Goal: Information Seeking & Learning: Learn about a topic

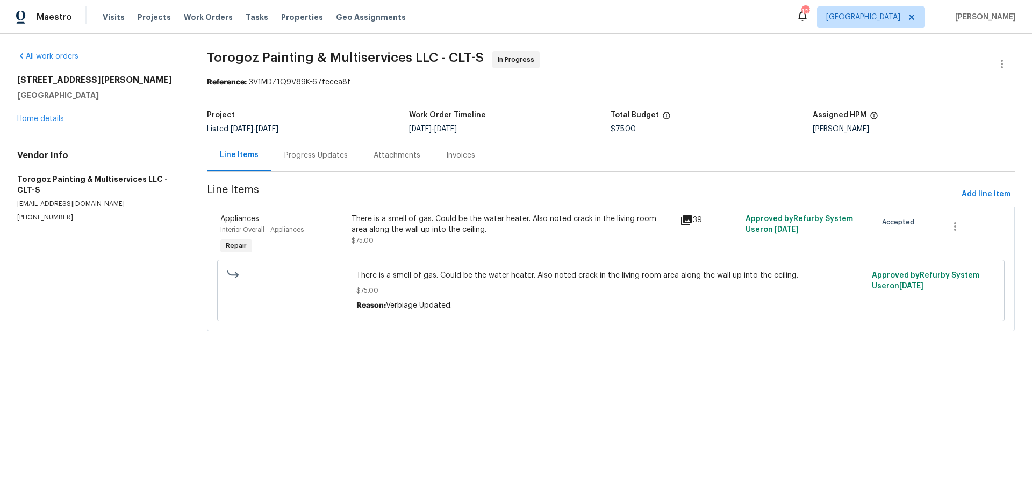
click at [416, 219] on div "There is a smell of gas. Could be the water heater. Also noted crack in the liv…" at bounding box center [511, 223] width 321 height 21
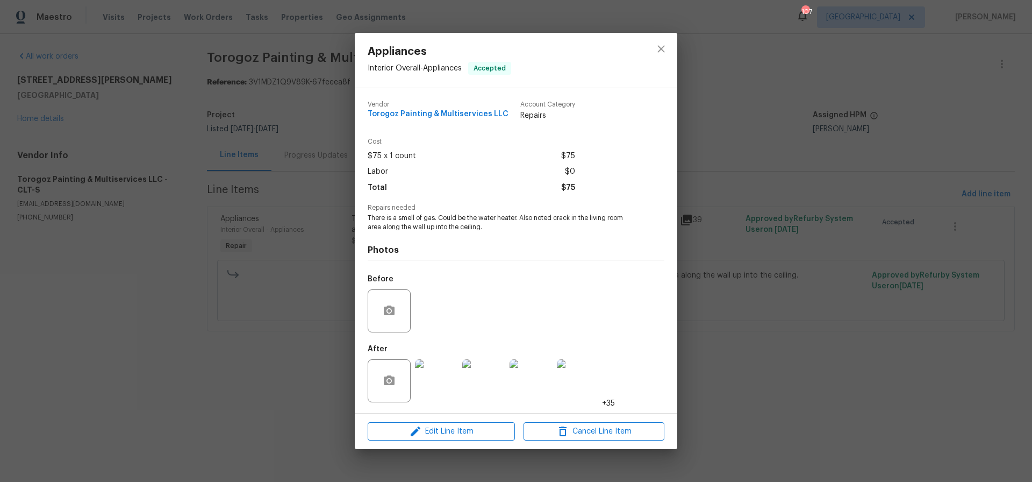
click at [442, 380] on img at bounding box center [436, 380] width 43 height 43
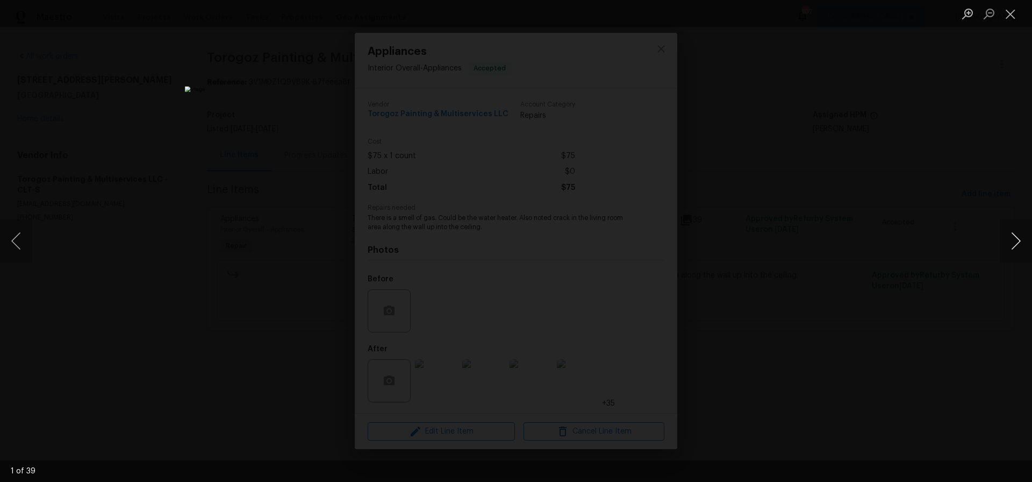
click at [1018, 240] on button "Next image" at bounding box center [1016, 240] width 32 height 43
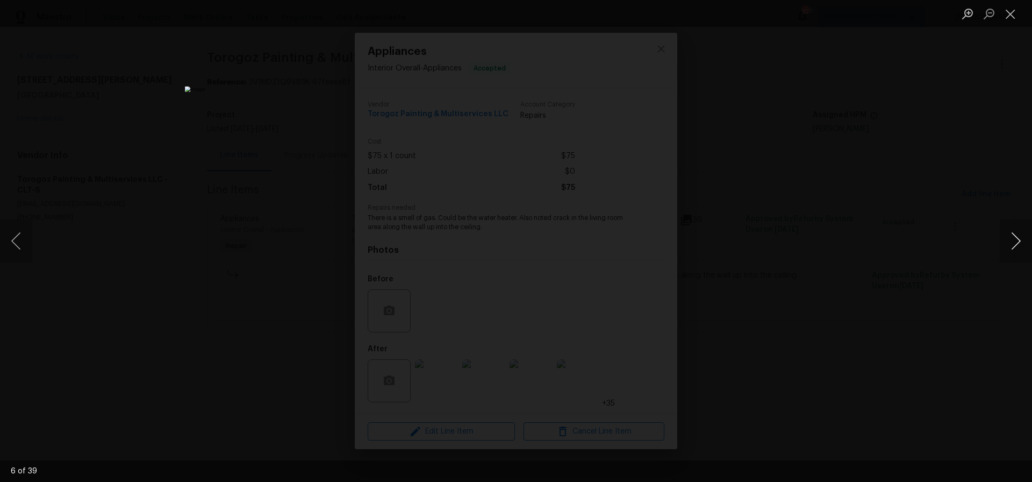
click at [1018, 240] on button "Next image" at bounding box center [1016, 240] width 32 height 43
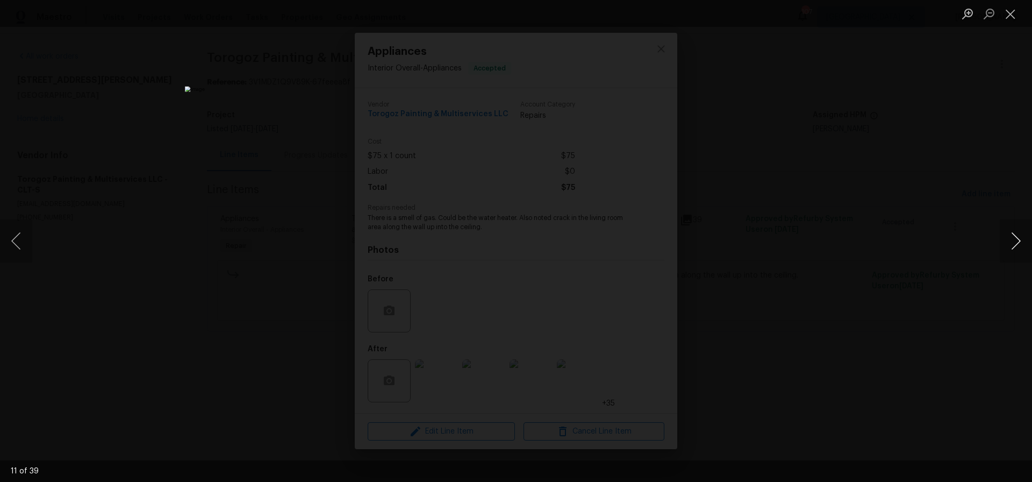
click at [1018, 240] on button "Next image" at bounding box center [1016, 240] width 32 height 43
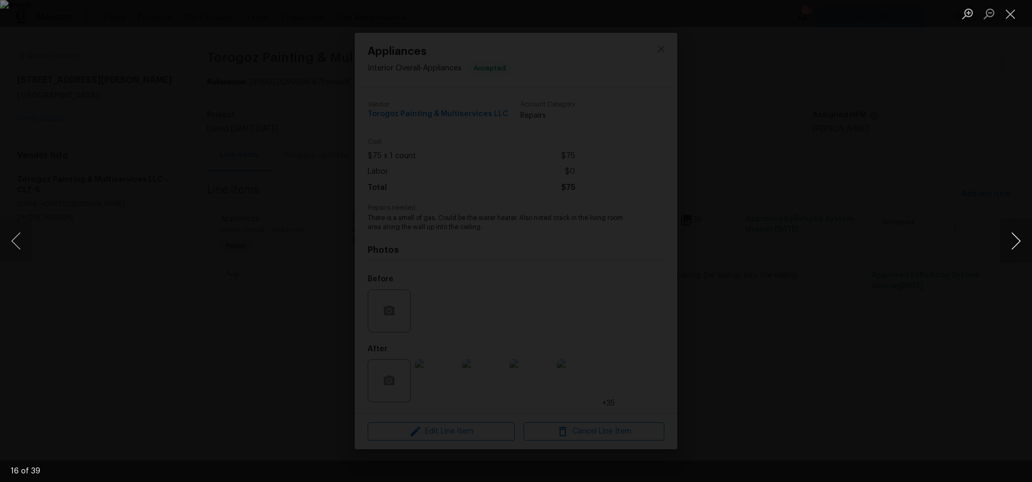
click at [1018, 240] on button "Next image" at bounding box center [1016, 240] width 32 height 43
click at [1017, 240] on button "Next image" at bounding box center [1016, 240] width 32 height 43
click at [1020, 240] on button "Next image" at bounding box center [1016, 240] width 32 height 43
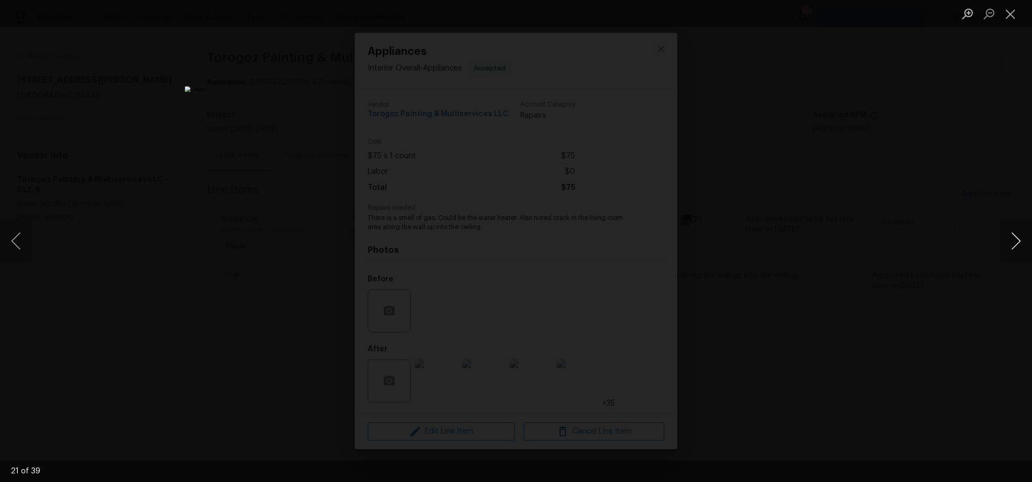
click at [1020, 240] on button "Next image" at bounding box center [1016, 240] width 32 height 43
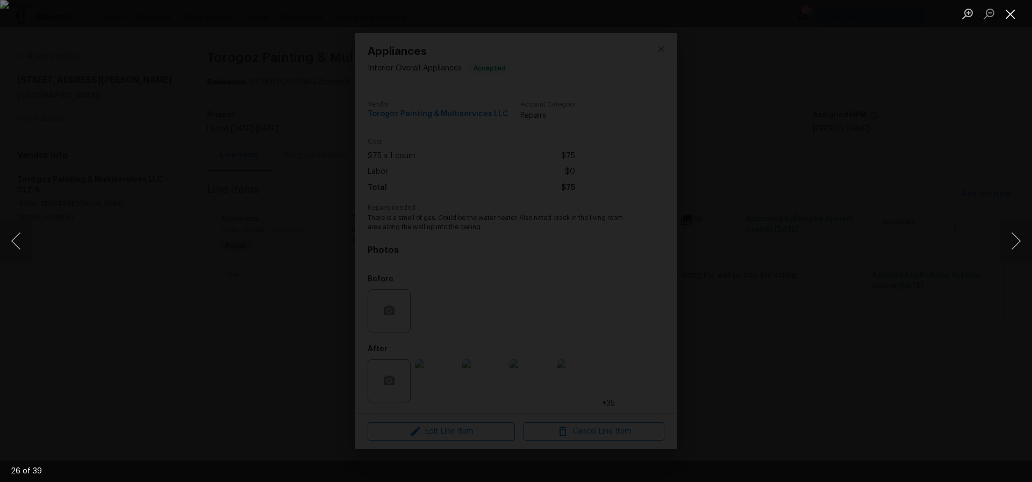
click at [1010, 13] on button "Close lightbox" at bounding box center [1010, 13] width 21 height 19
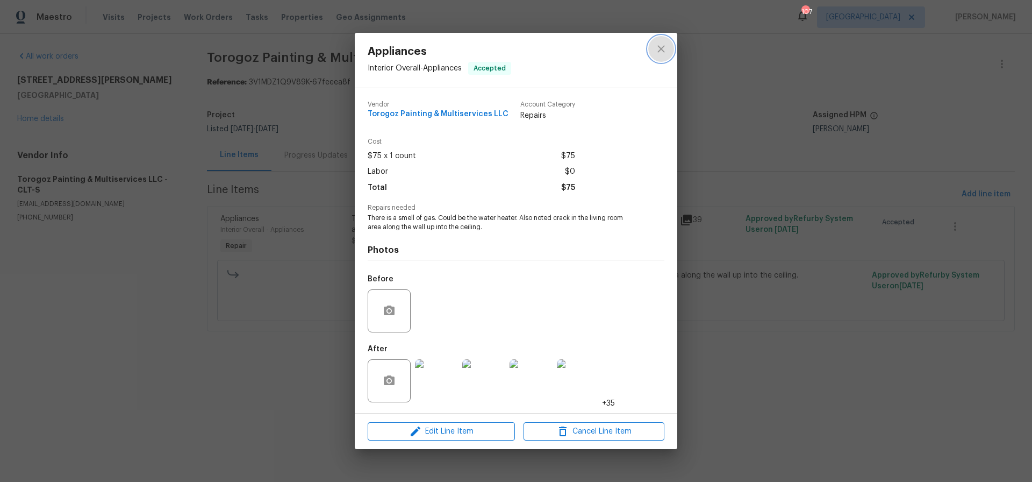
click at [660, 47] on icon "close" at bounding box center [661, 48] width 13 height 13
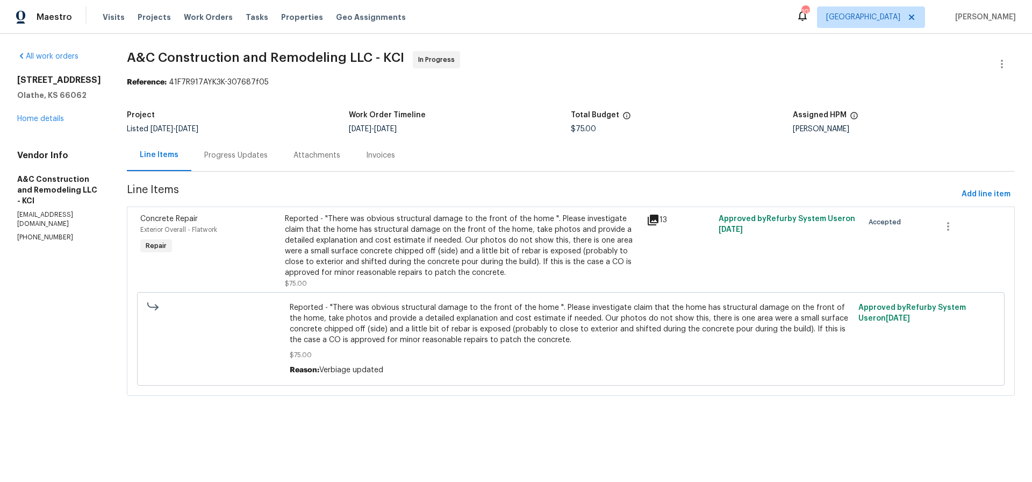
click at [433, 248] on div "Reported - "There was obvious structural damage to the front of the home ". Ple…" at bounding box center [462, 245] width 355 height 64
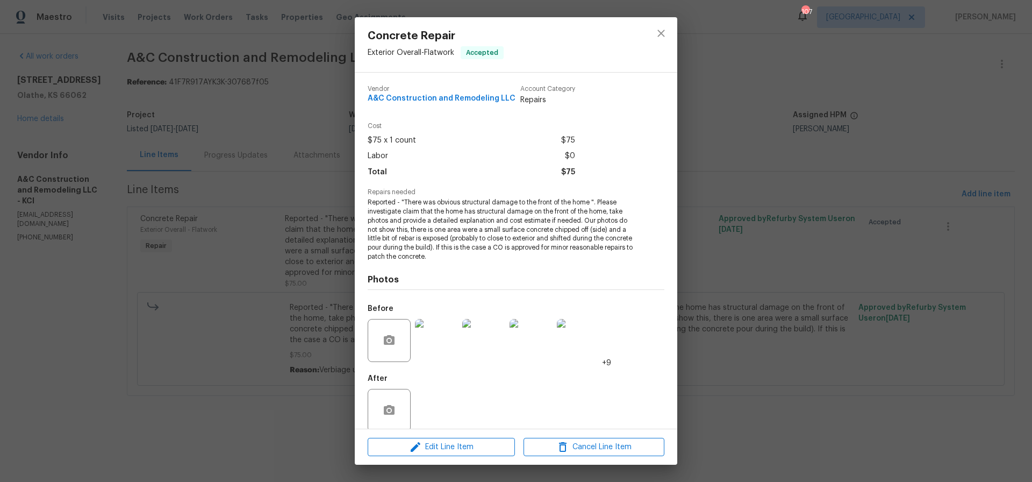
scroll to position [14, 0]
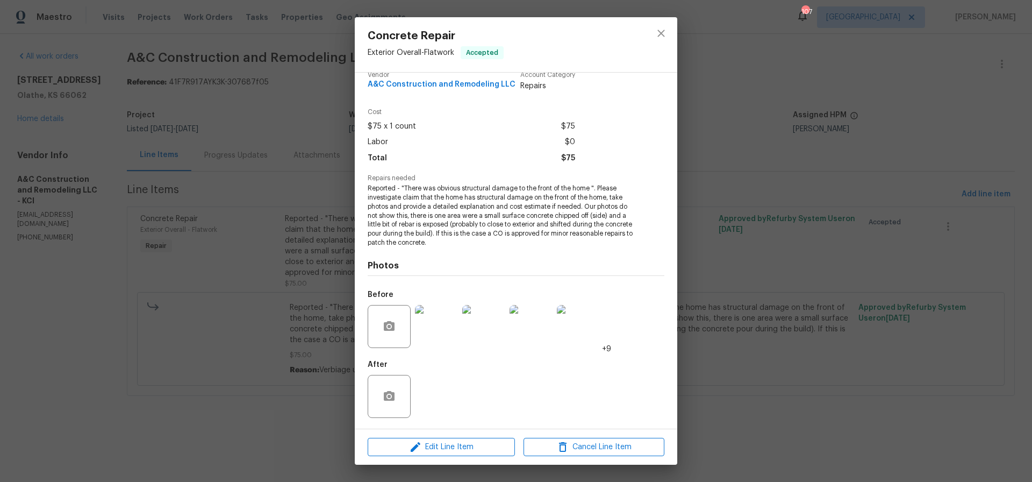
click at [439, 324] on img at bounding box center [436, 326] width 43 height 43
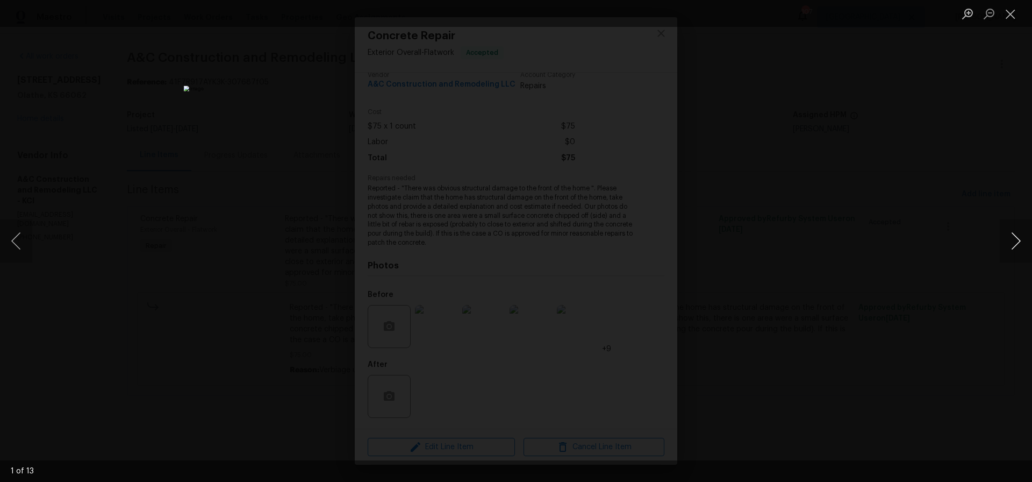
click at [1015, 240] on button "Next image" at bounding box center [1016, 240] width 32 height 43
click at [1018, 239] on button "Next image" at bounding box center [1016, 240] width 32 height 43
click at [1017, 238] on button "Next image" at bounding box center [1016, 240] width 32 height 43
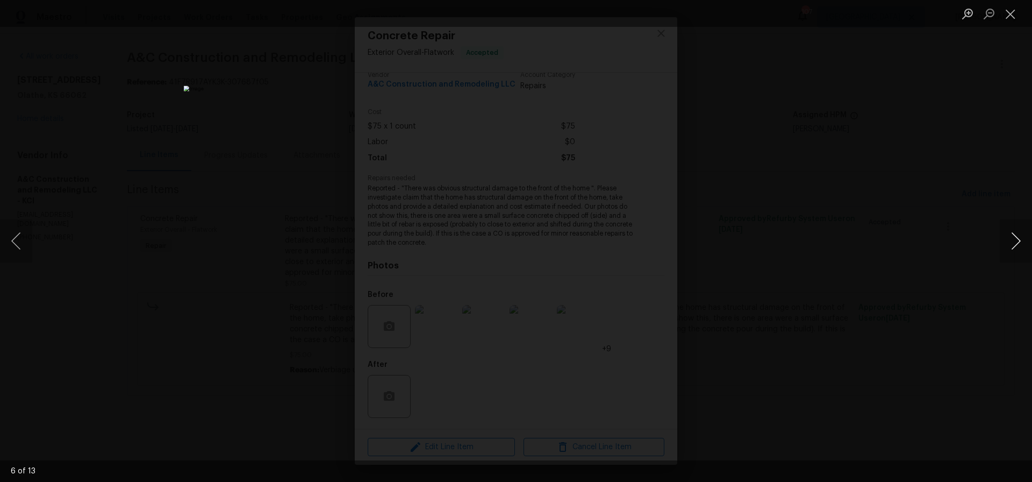
click at [1017, 238] on button "Next image" at bounding box center [1016, 240] width 32 height 43
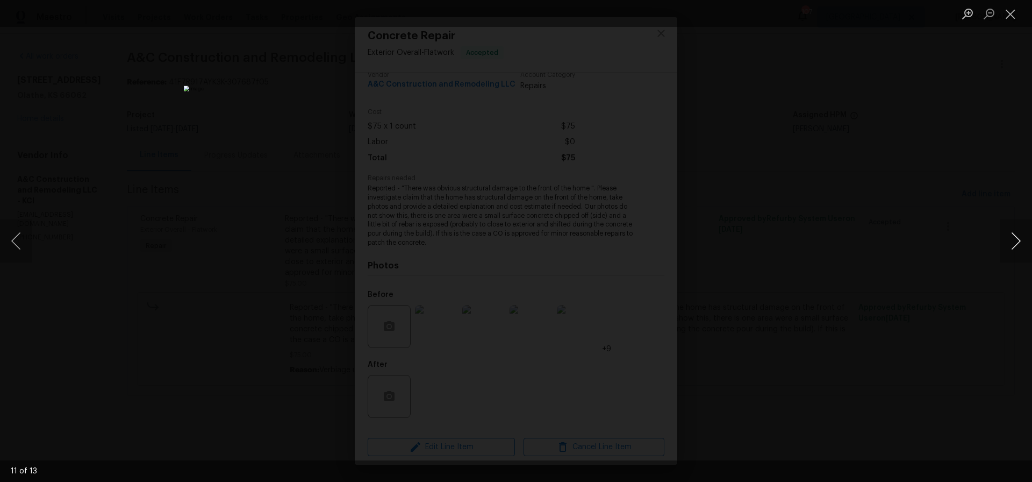
click at [1017, 238] on button "Next image" at bounding box center [1016, 240] width 32 height 43
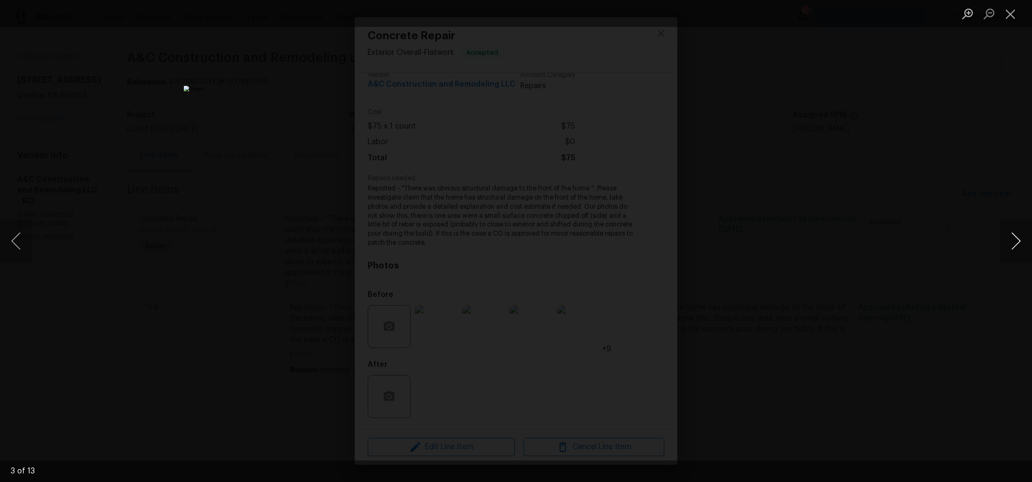
click at [1017, 238] on button "Next image" at bounding box center [1016, 240] width 32 height 43
click at [1012, 17] on button "Close lightbox" at bounding box center [1010, 13] width 21 height 19
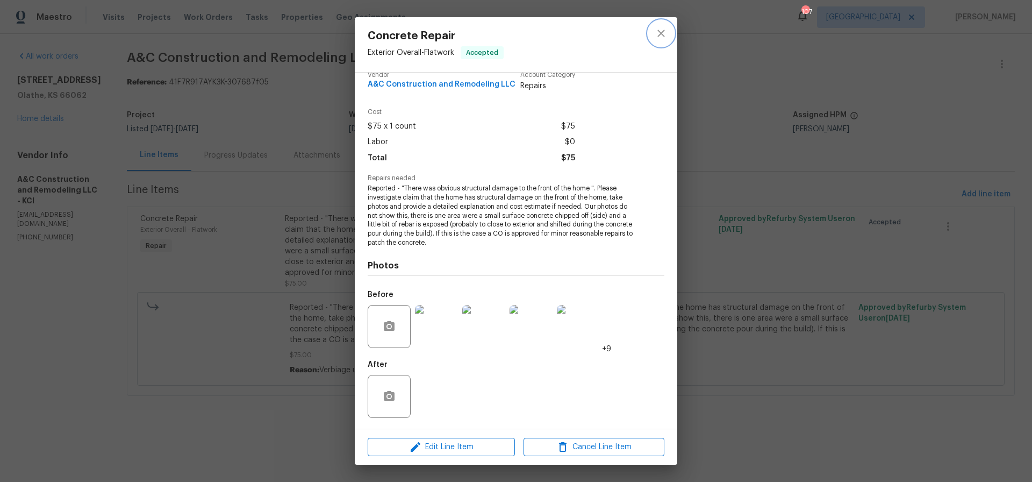
click at [662, 34] on icon "close" at bounding box center [660, 33] width 7 height 7
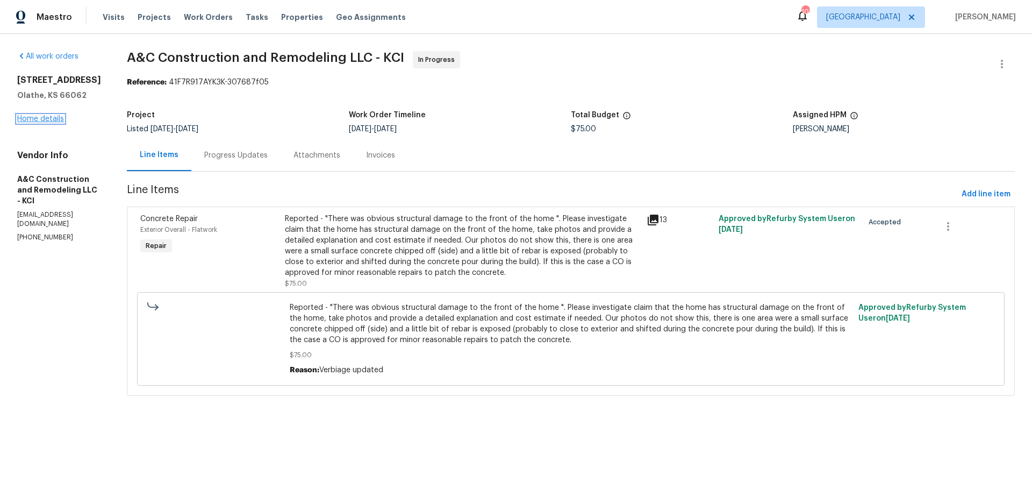
click at [42, 121] on link "Home details" at bounding box center [40, 119] width 47 height 8
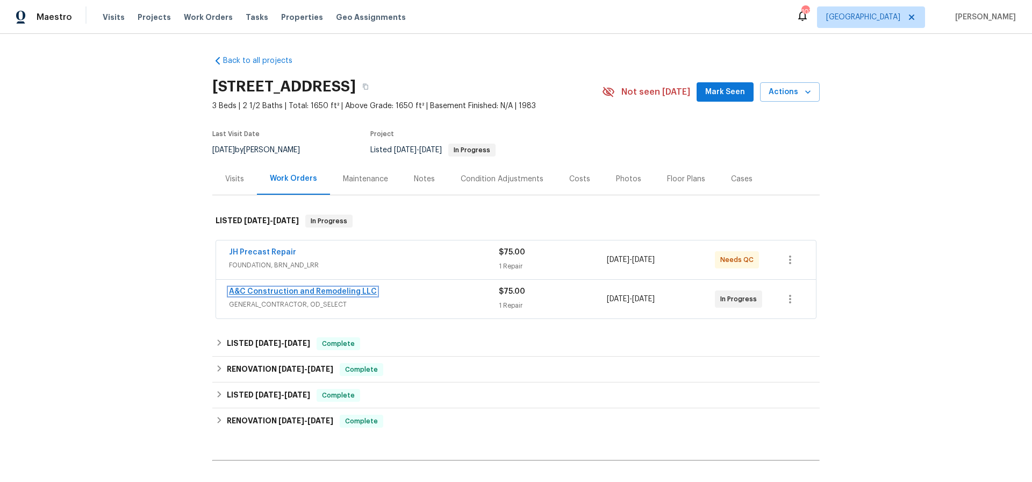
click at [333, 290] on link "A&C Construction and Remodeling LLC" at bounding box center [303, 292] width 148 height 8
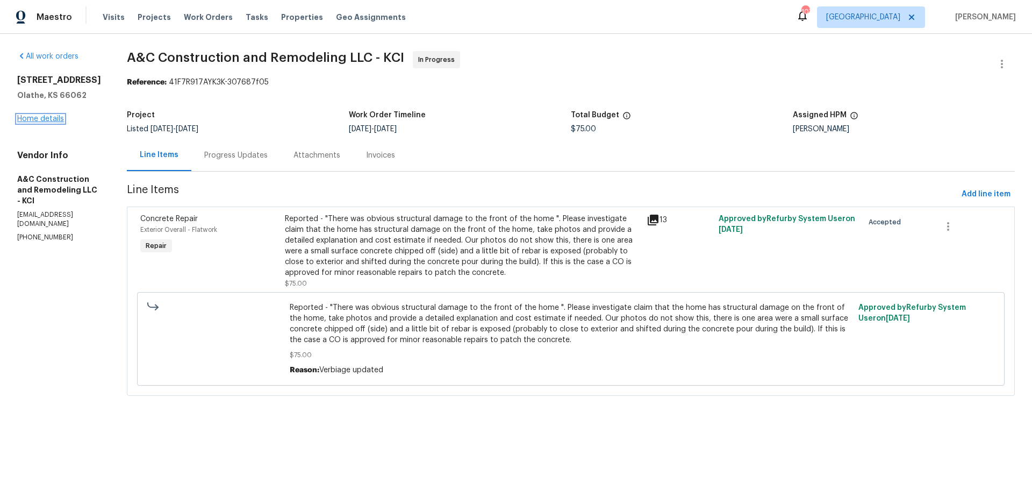
click at [39, 120] on link "Home details" at bounding box center [40, 119] width 47 height 8
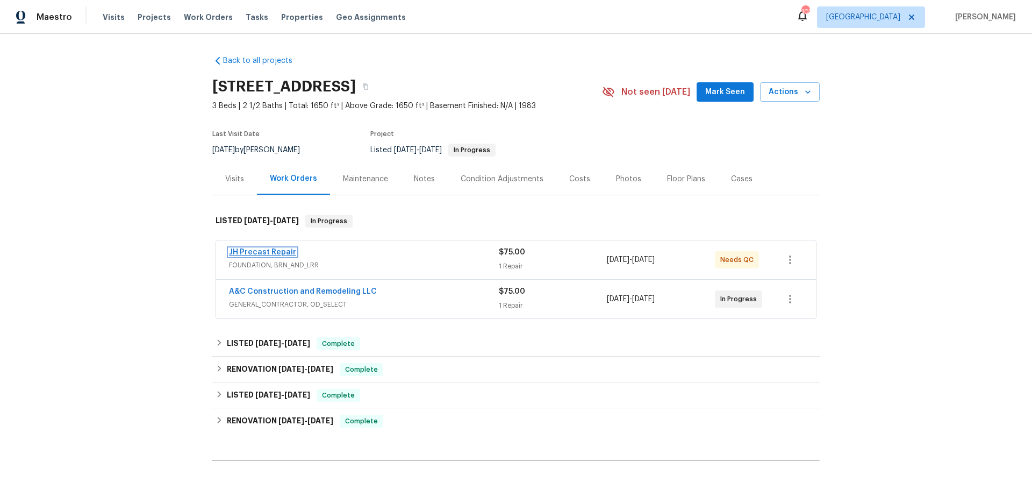
click at [263, 253] on link "JH Precast Repair" at bounding box center [262, 252] width 67 height 8
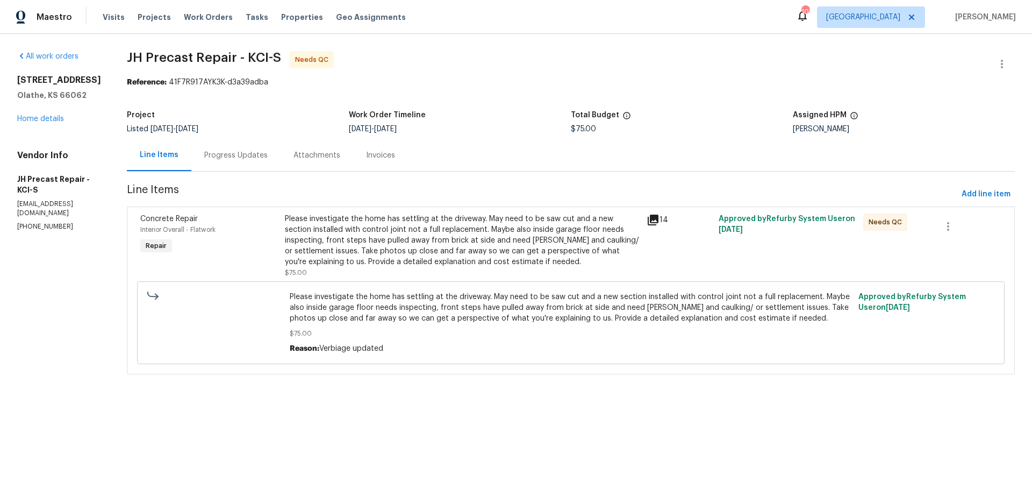
click at [446, 243] on div "Please investigate the home has settling at the driveway. May need to be saw cu…" at bounding box center [462, 240] width 355 height 54
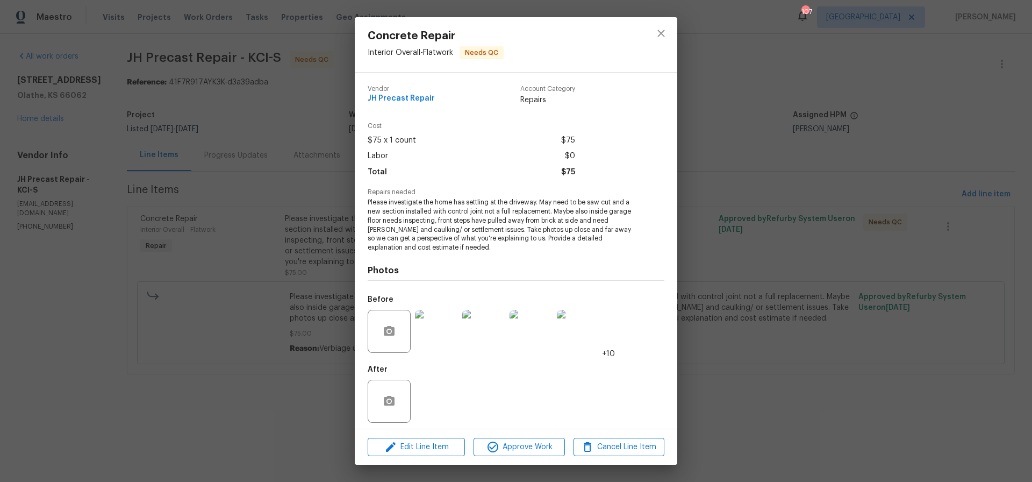
scroll to position [5, 0]
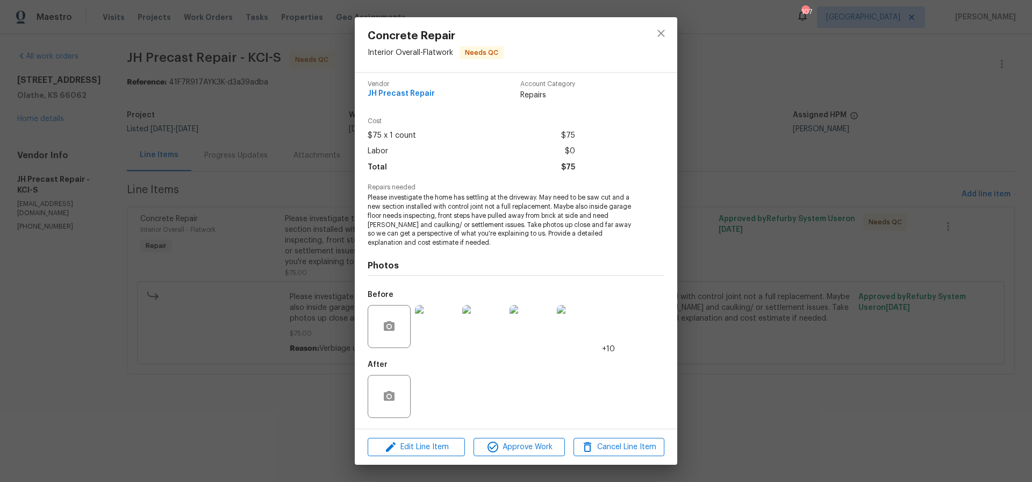
click at [440, 319] on img at bounding box center [436, 326] width 43 height 43
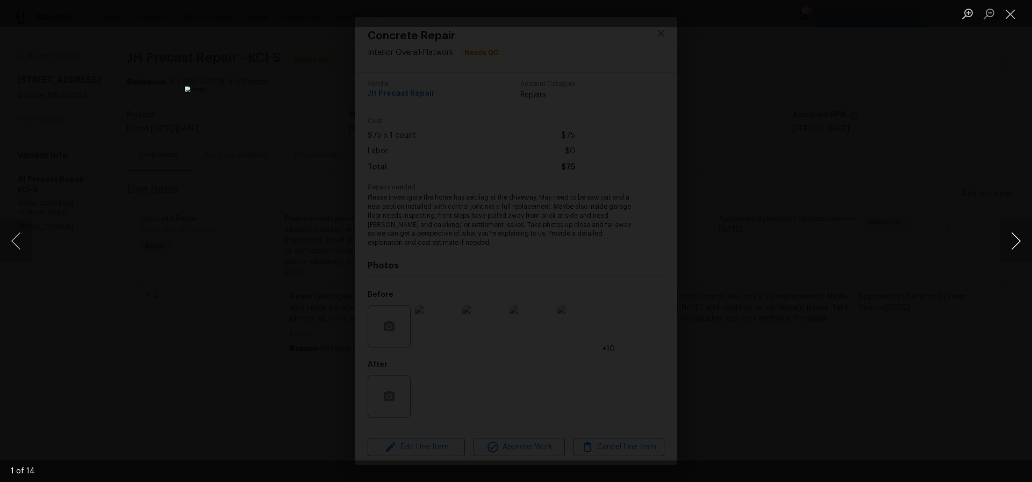
click at [1017, 240] on button "Next image" at bounding box center [1016, 240] width 32 height 43
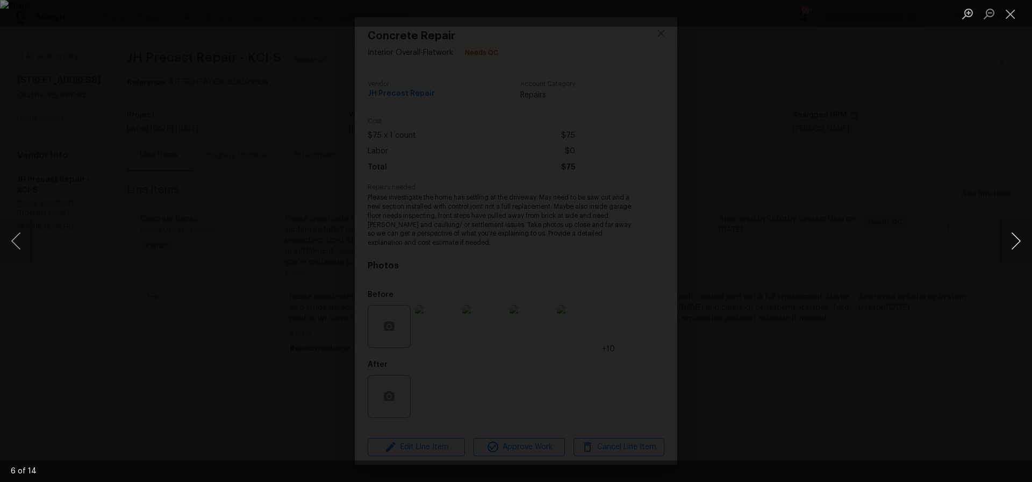
click at [1017, 240] on button "Next image" at bounding box center [1016, 240] width 32 height 43
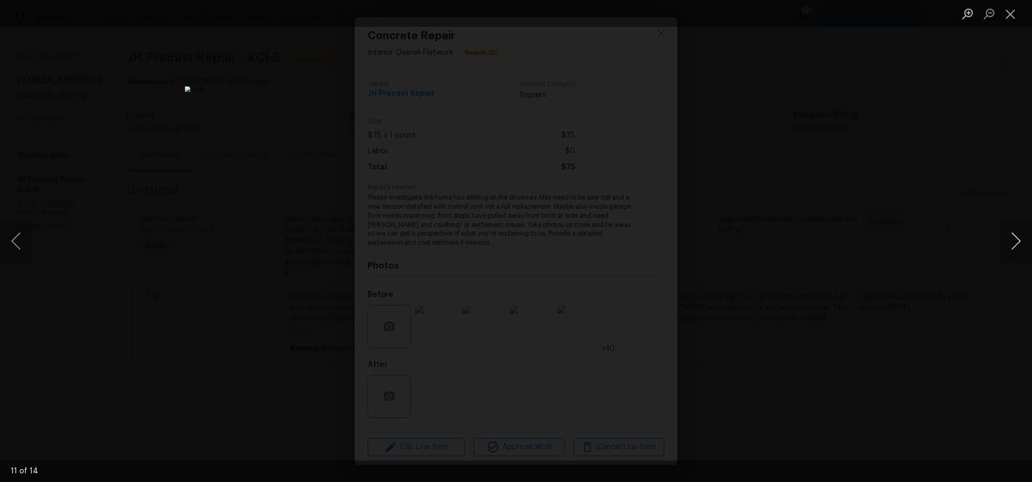
click at [1017, 240] on button "Next image" at bounding box center [1016, 240] width 32 height 43
click at [1009, 13] on button "Close lightbox" at bounding box center [1010, 13] width 21 height 19
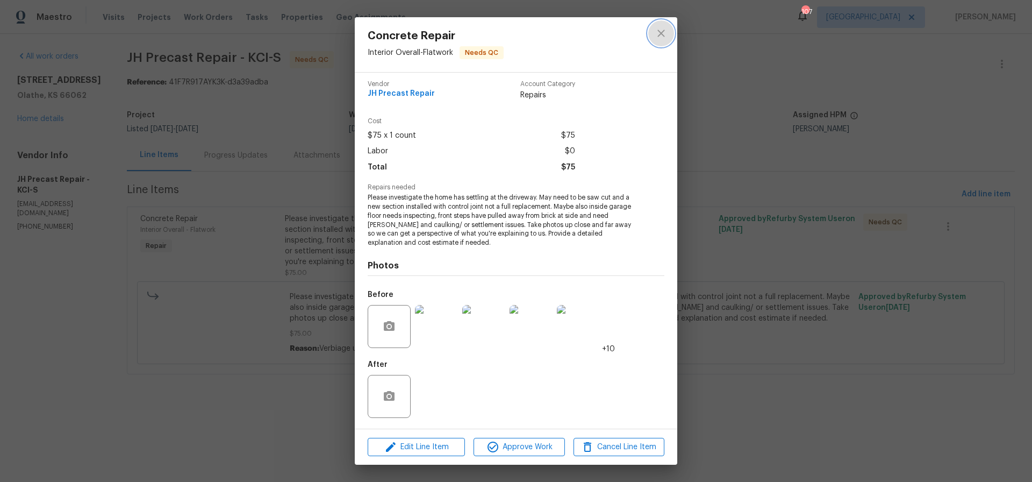
click at [658, 32] on icon "close" at bounding box center [661, 33] width 13 height 13
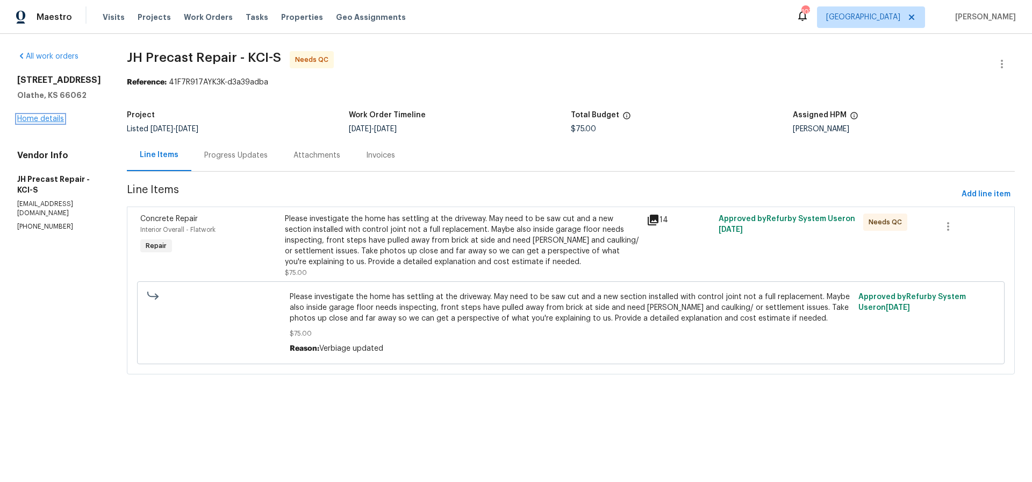
click at [45, 121] on link "Home details" at bounding box center [40, 119] width 47 height 8
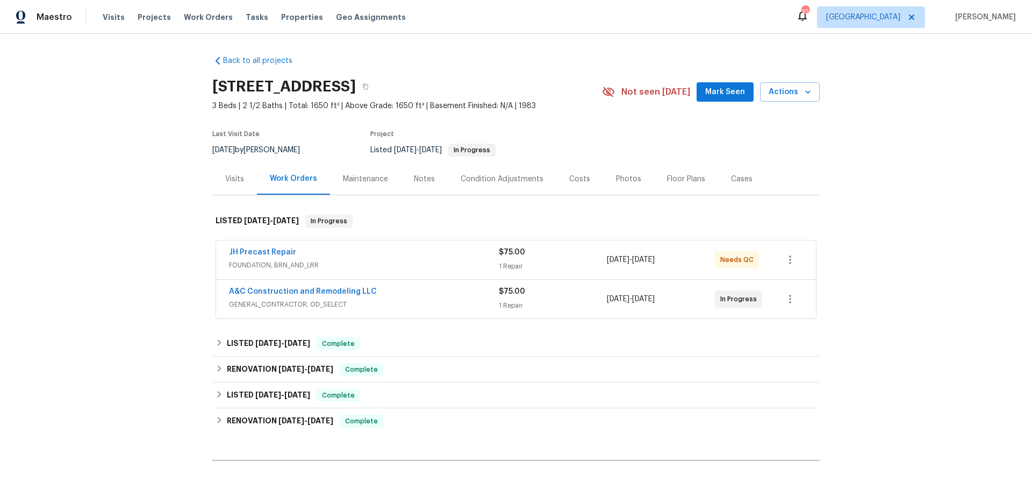
click at [576, 178] on div "Costs" at bounding box center [579, 179] width 21 height 11
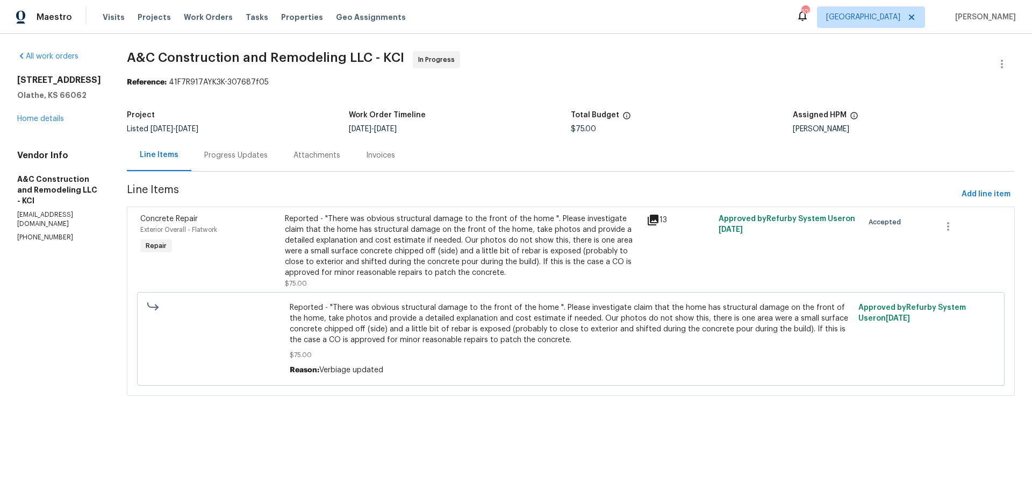
click at [404, 245] on div "Reported - "There was obvious structural damage to the front of the home ". Ple…" at bounding box center [462, 245] width 355 height 64
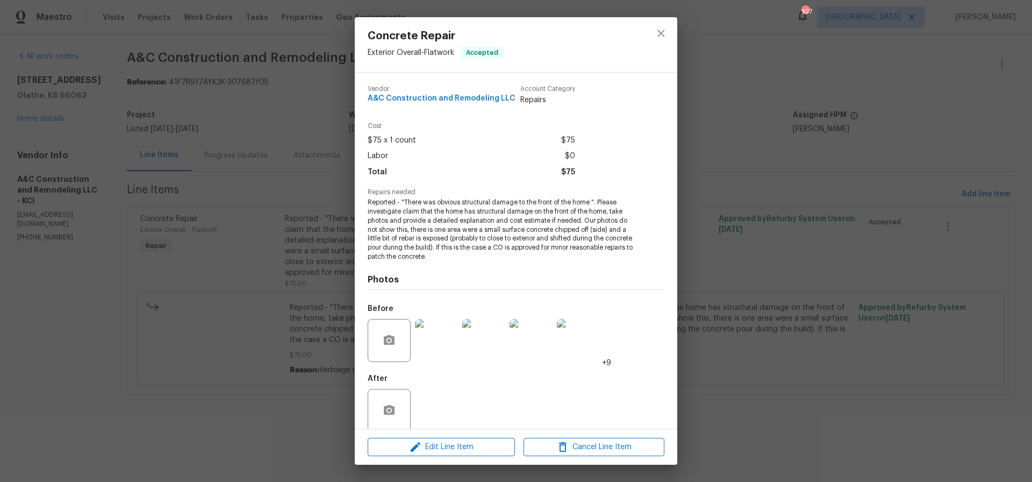
click at [444, 336] on img at bounding box center [436, 340] width 43 height 43
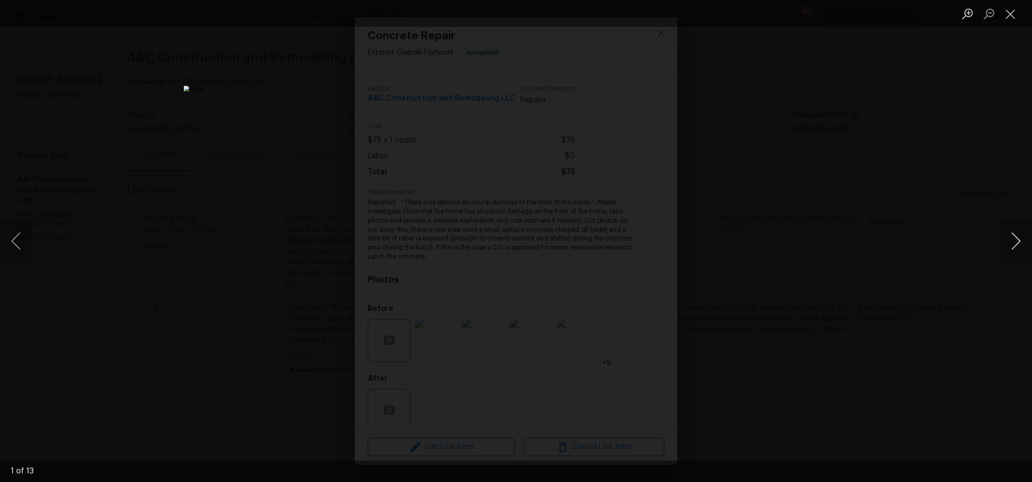
click at [1016, 244] on button "Next image" at bounding box center [1016, 240] width 32 height 43
click at [1012, 15] on button "Close lightbox" at bounding box center [1010, 13] width 21 height 19
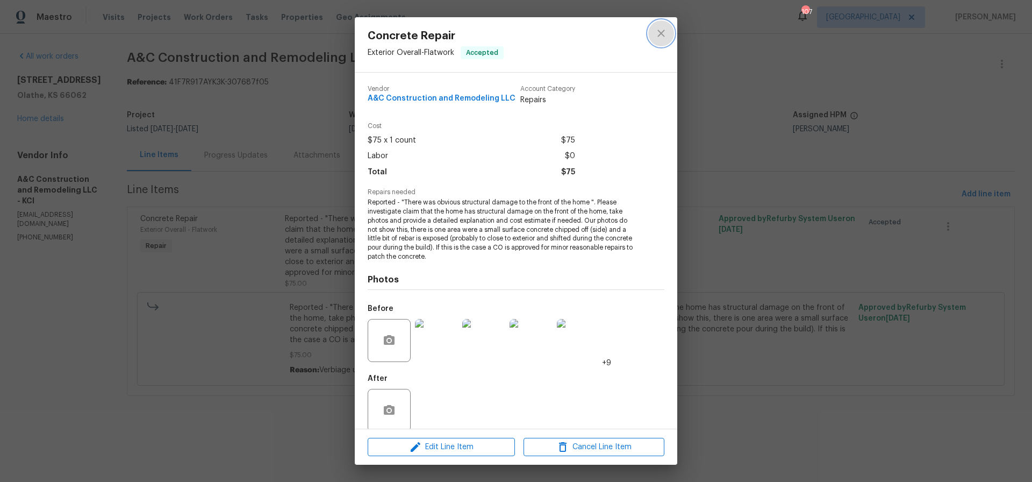
click at [658, 33] on icon "close" at bounding box center [661, 33] width 13 height 13
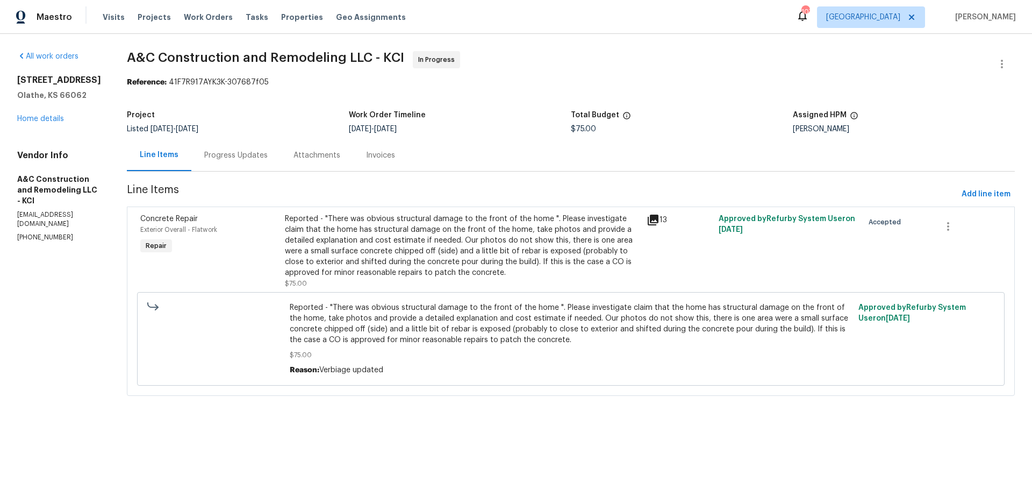
click at [455, 228] on div "Reported - "There was obvious structural damage to the front of the home ". Ple…" at bounding box center [462, 245] width 355 height 64
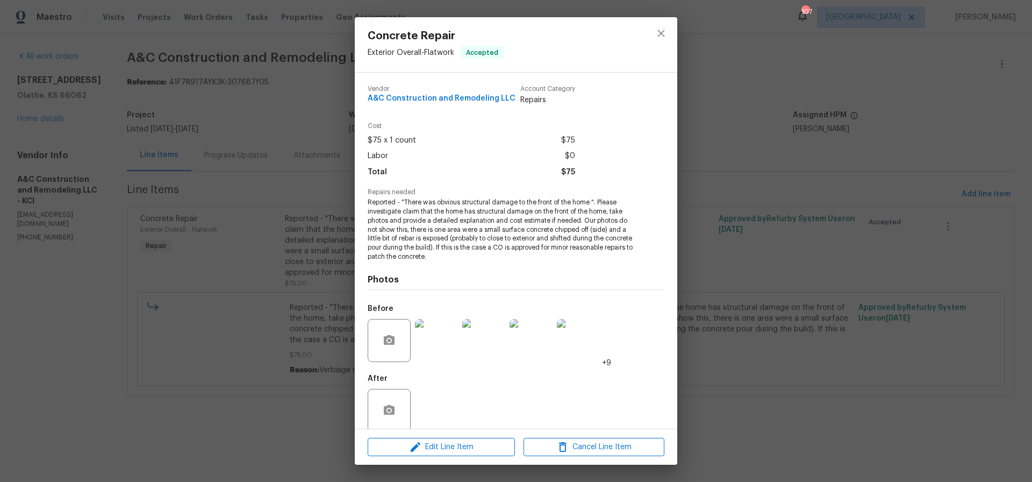
click at [430, 335] on img at bounding box center [436, 340] width 43 height 43
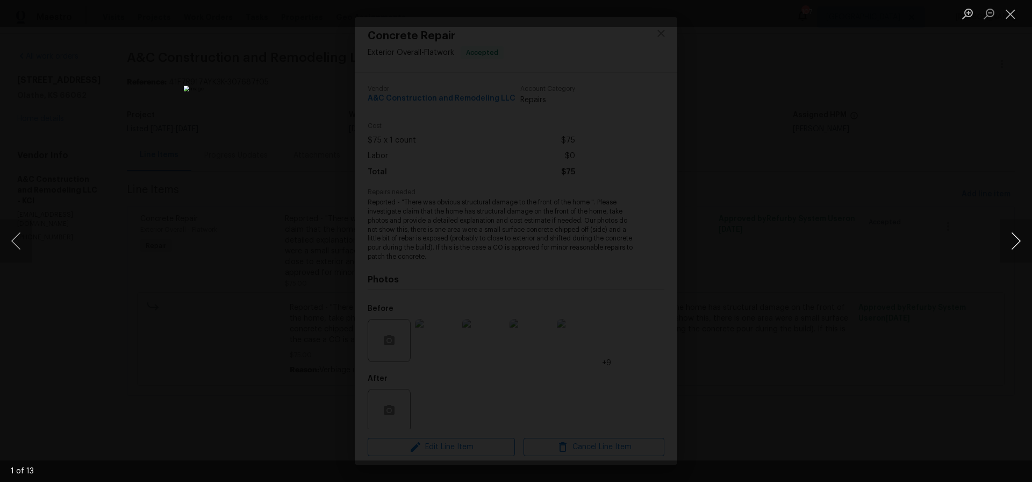
click at [1017, 242] on button "Next image" at bounding box center [1016, 240] width 32 height 43
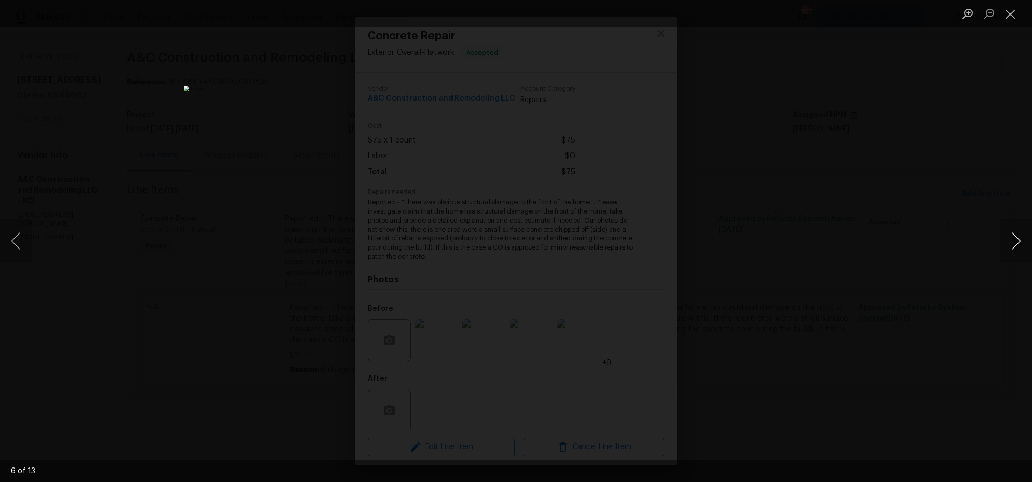
click at [1017, 242] on button "Next image" at bounding box center [1016, 240] width 32 height 43
click at [1021, 240] on button "Next image" at bounding box center [1016, 240] width 32 height 43
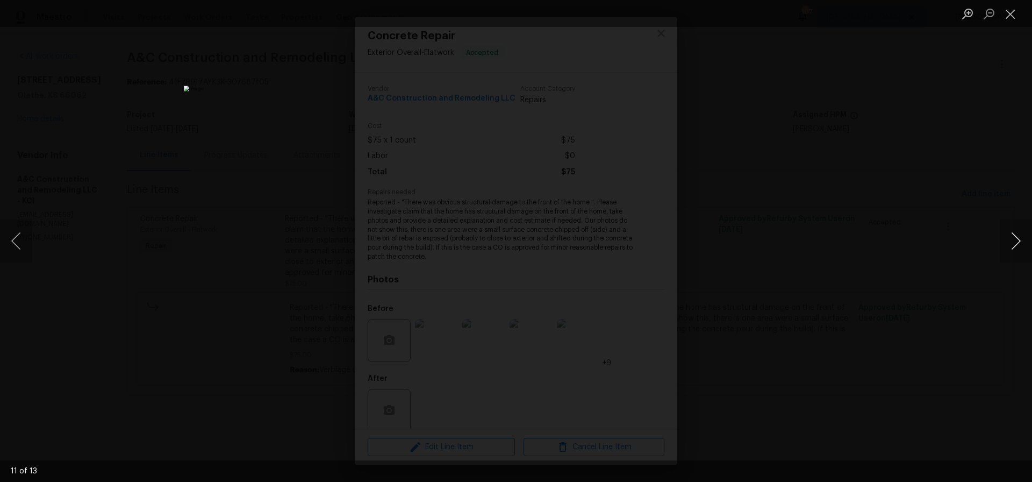
click at [1021, 240] on button "Next image" at bounding box center [1016, 240] width 32 height 43
click at [1009, 17] on button "Close lightbox" at bounding box center [1010, 13] width 21 height 19
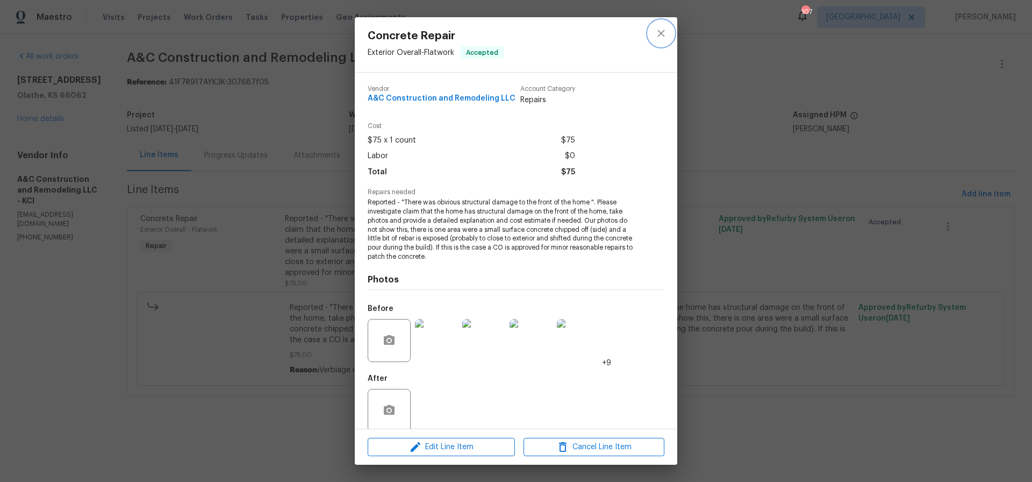
click at [663, 33] on icon "close" at bounding box center [661, 33] width 13 height 13
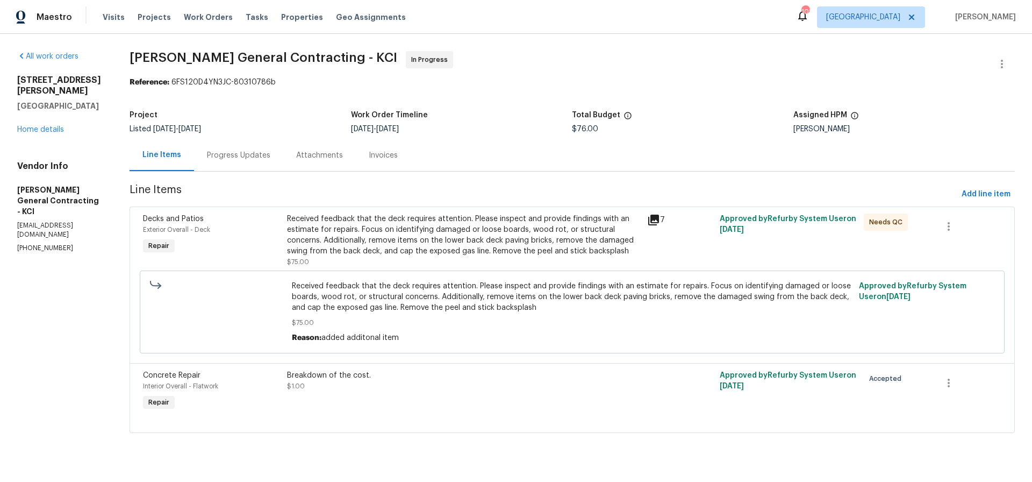
click at [437, 236] on div "Received feedback that the deck requires attention. Please inspect and provide …" at bounding box center [464, 234] width 354 height 43
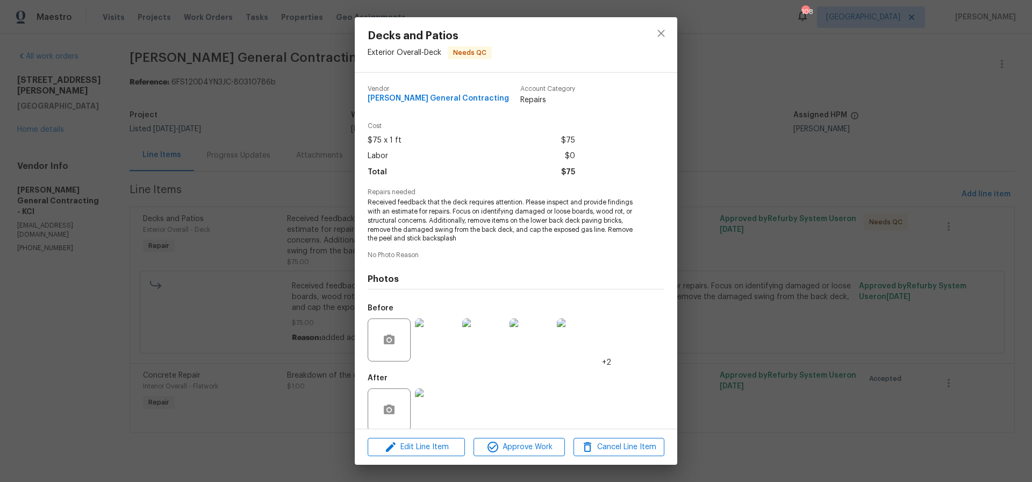
click at [428, 342] on img at bounding box center [436, 339] width 43 height 43
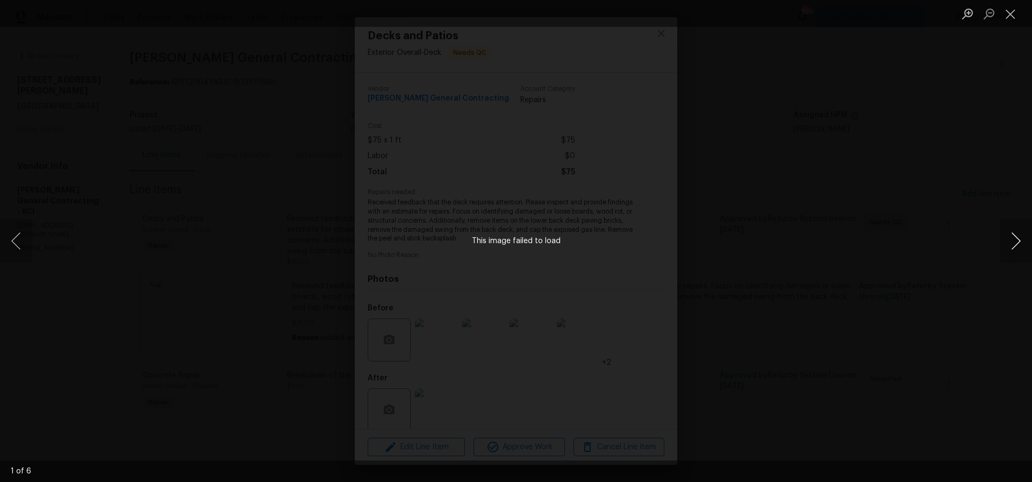
click at [1017, 240] on button "Next image" at bounding box center [1016, 240] width 32 height 43
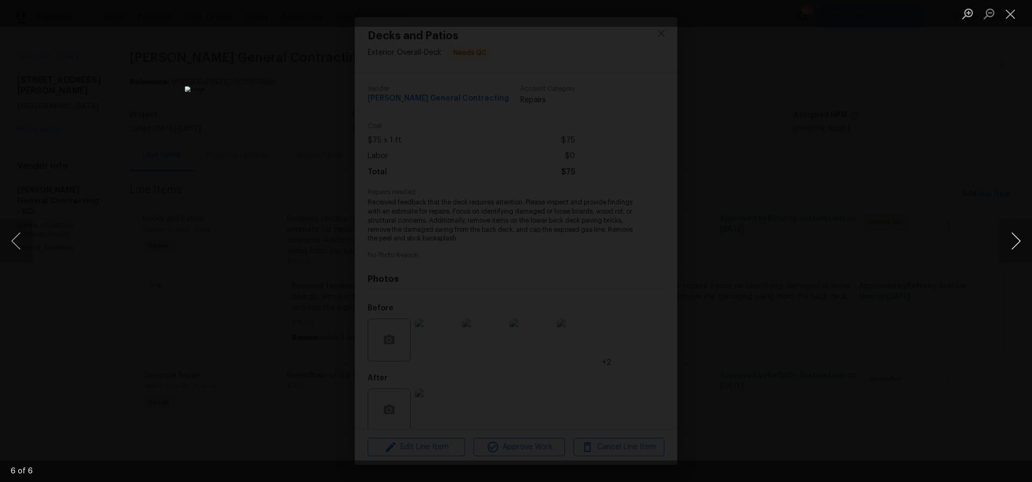
click at [1017, 240] on button "Next image" at bounding box center [1016, 240] width 32 height 43
click at [1013, 16] on button "Close lightbox" at bounding box center [1010, 13] width 21 height 19
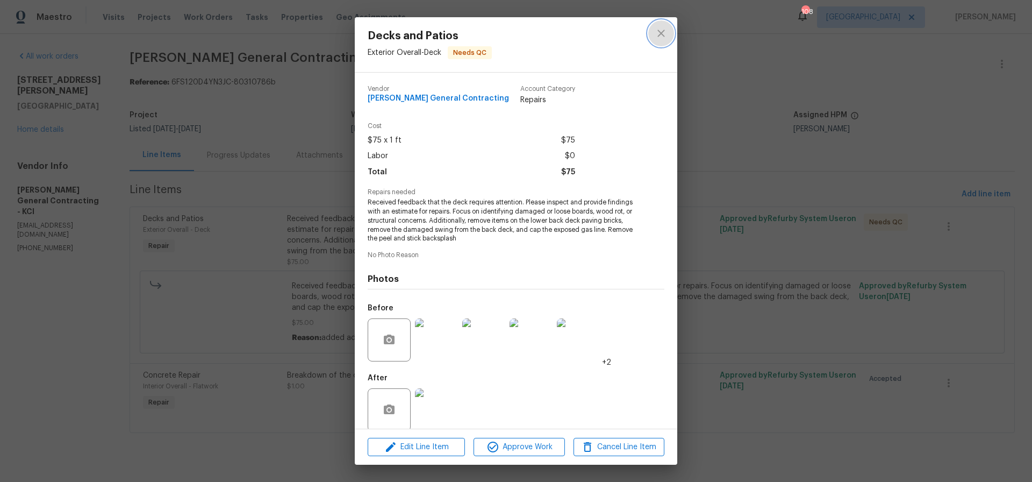
click at [662, 32] on icon "close" at bounding box center [660, 33] width 7 height 7
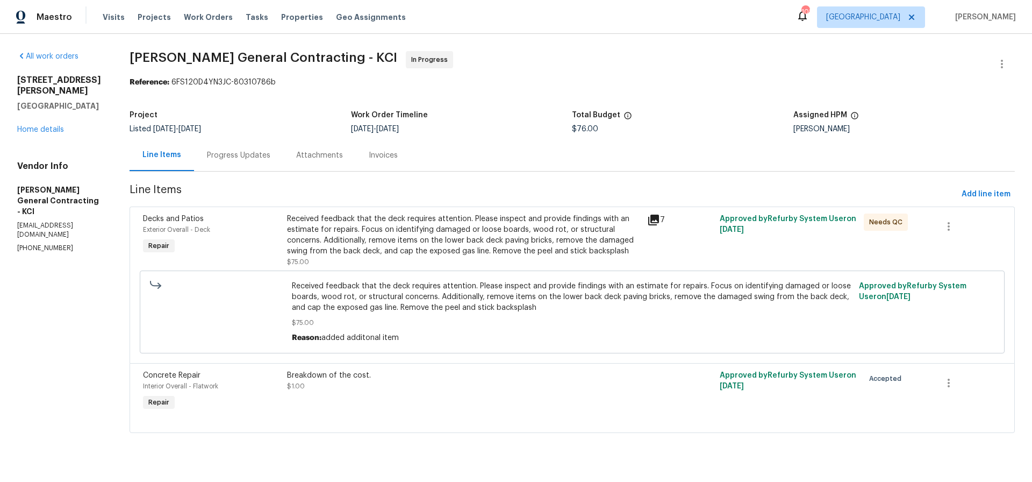
click at [430, 229] on div "Received feedback that the deck requires attention. Please inspect and provide …" at bounding box center [464, 234] width 354 height 43
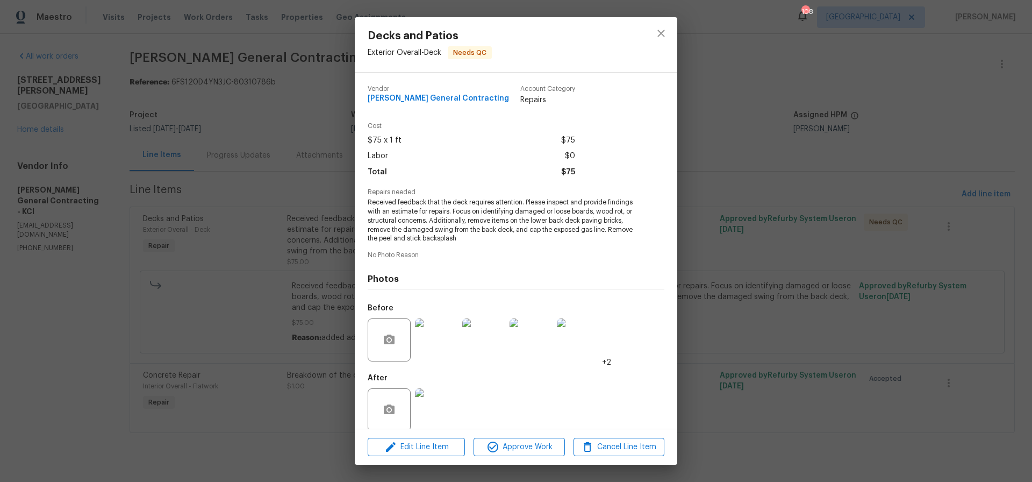
click at [433, 343] on img at bounding box center [436, 339] width 43 height 43
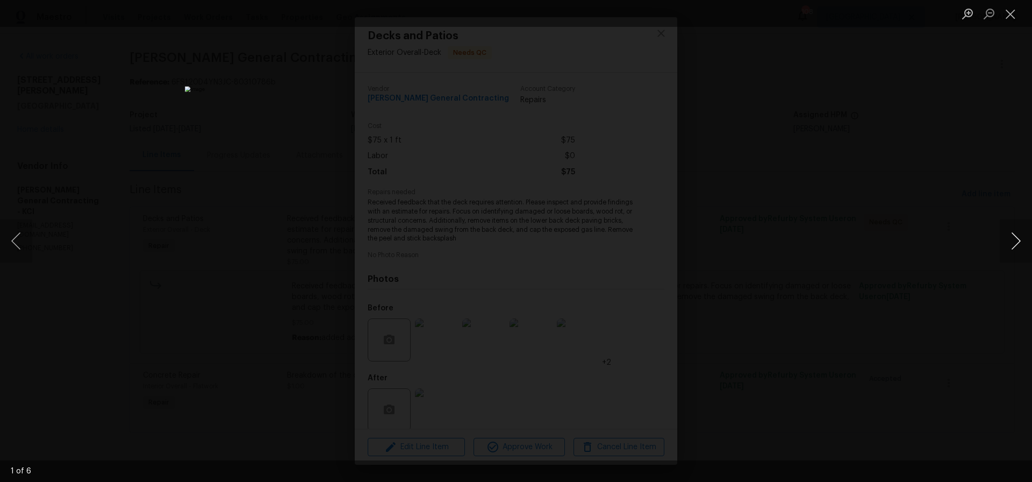
click at [1018, 240] on button "Next image" at bounding box center [1016, 240] width 32 height 43
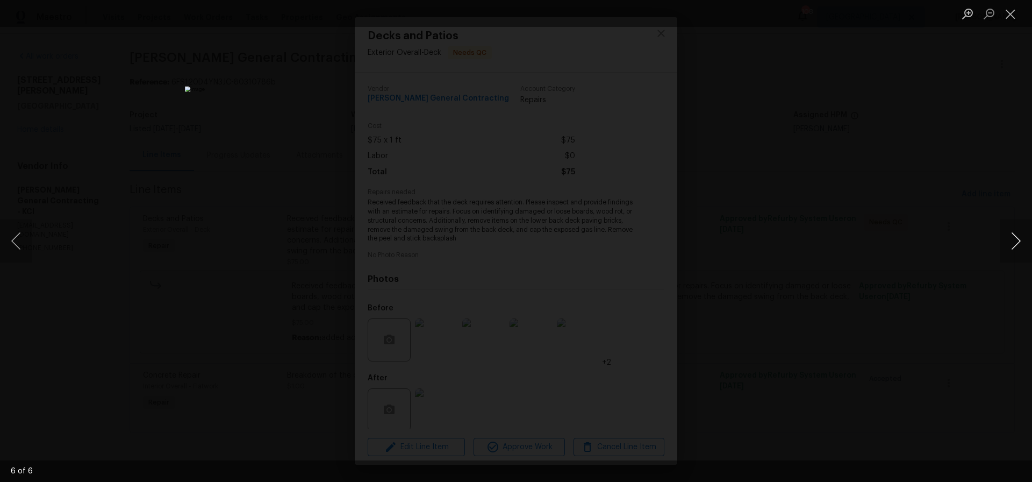
click at [1018, 240] on button "Next image" at bounding box center [1016, 240] width 32 height 43
click at [1010, 12] on button "Close lightbox" at bounding box center [1010, 13] width 21 height 19
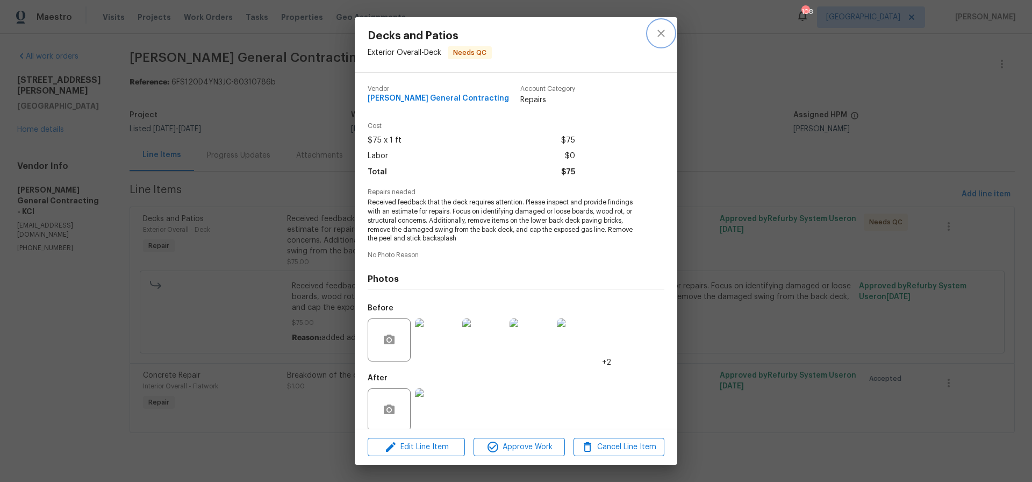
click at [663, 34] on icon "close" at bounding box center [660, 33] width 7 height 7
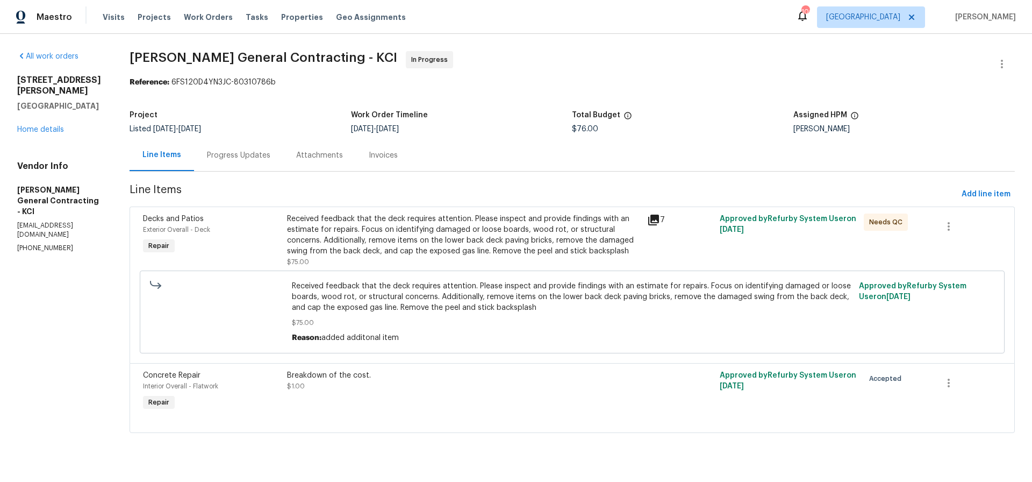
click at [477, 231] on div "Received feedback that the deck requires attention. Please inspect and provide …" at bounding box center [464, 234] width 354 height 43
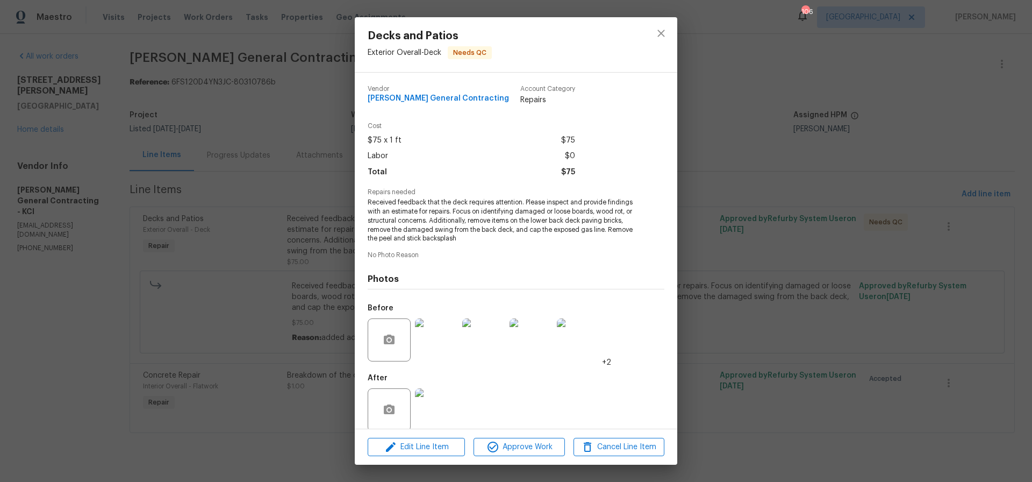
click at [435, 336] on img at bounding box center [436, 339] width 43 height 43
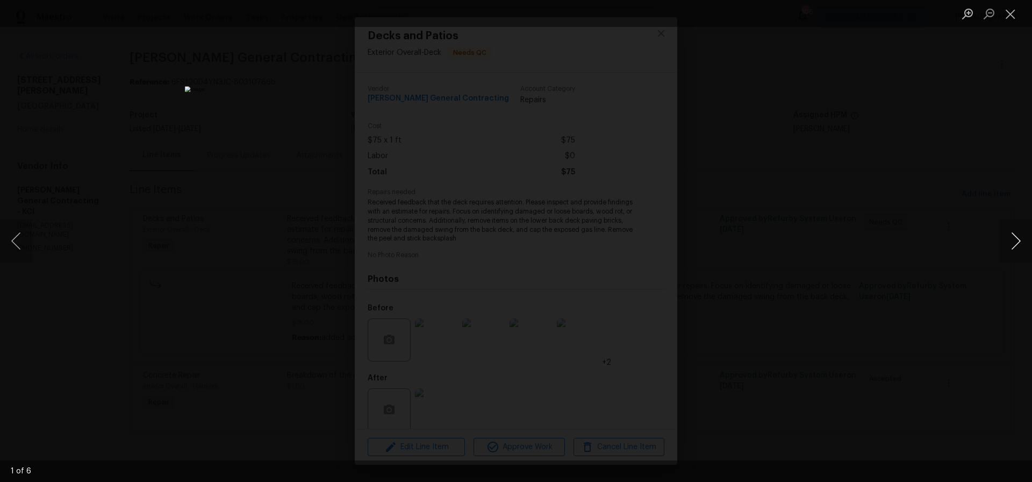
click at [1018, 242] on button "Next image" at bounding box center [1016, 240] width 32 height 43
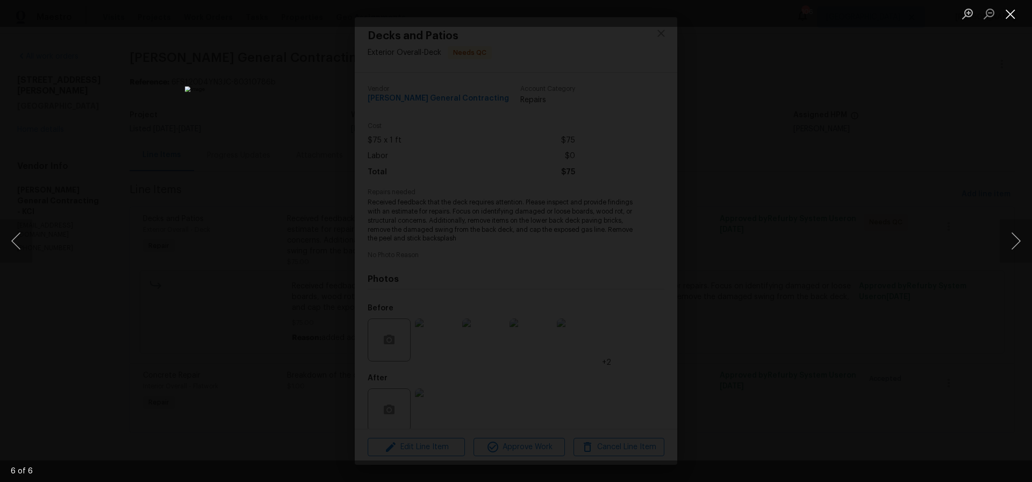
click at [1008, 15] on button "Close lightbox" at bounding box center [1010, 13] width 21 height 19
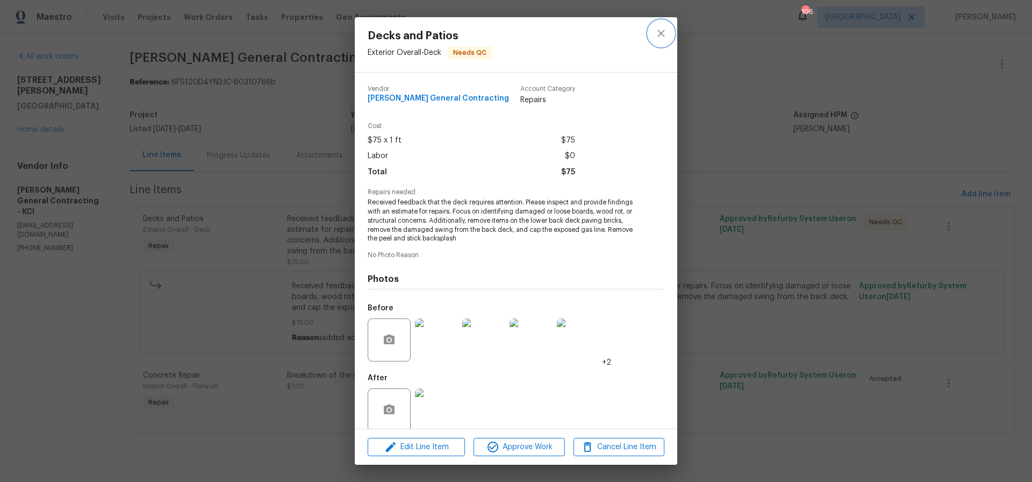
click at [663, 34] on icon "close" at bounding box center [661, 33] width 13 height 13
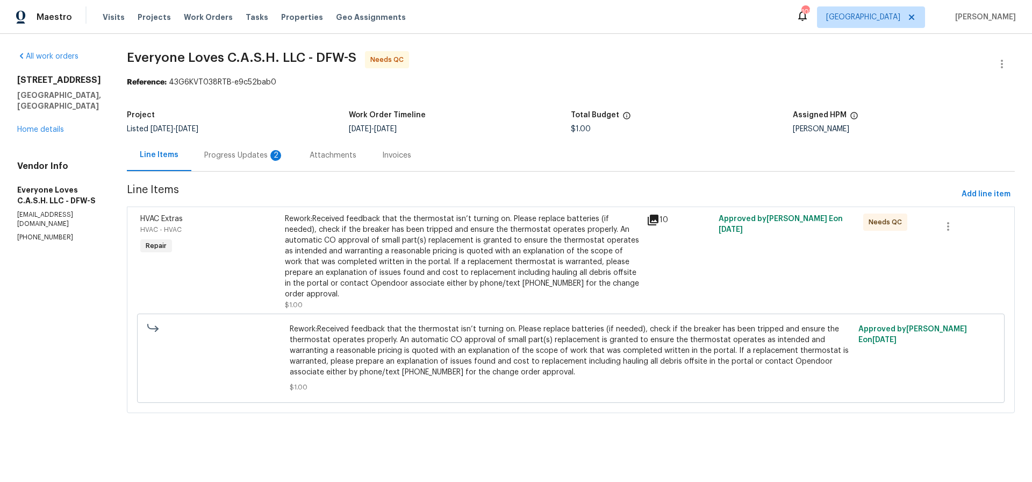
click at [448, 254] on div "Rework:Received feedback that the thermostat isn’t turning on. Please replace b…" at bounding box center [462, 256] width 355 height 86
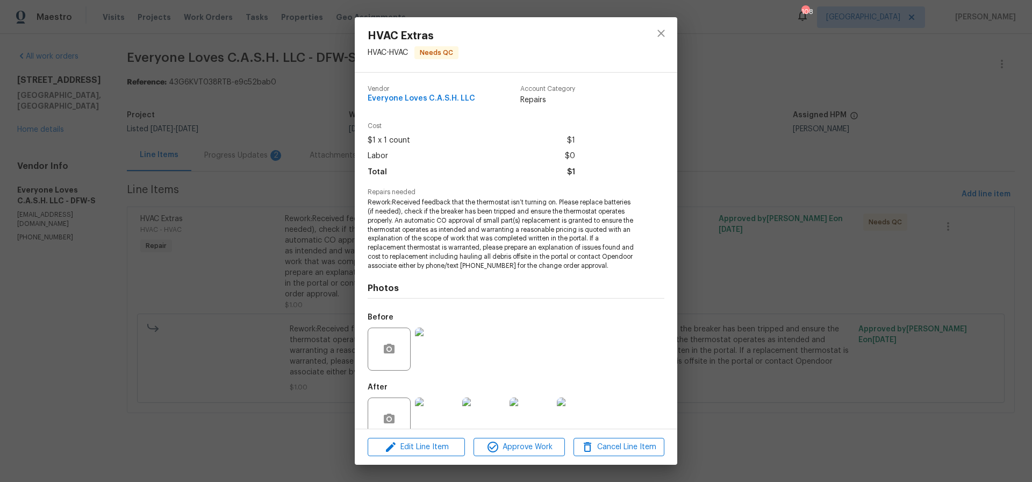
scroll to position [23, 0]
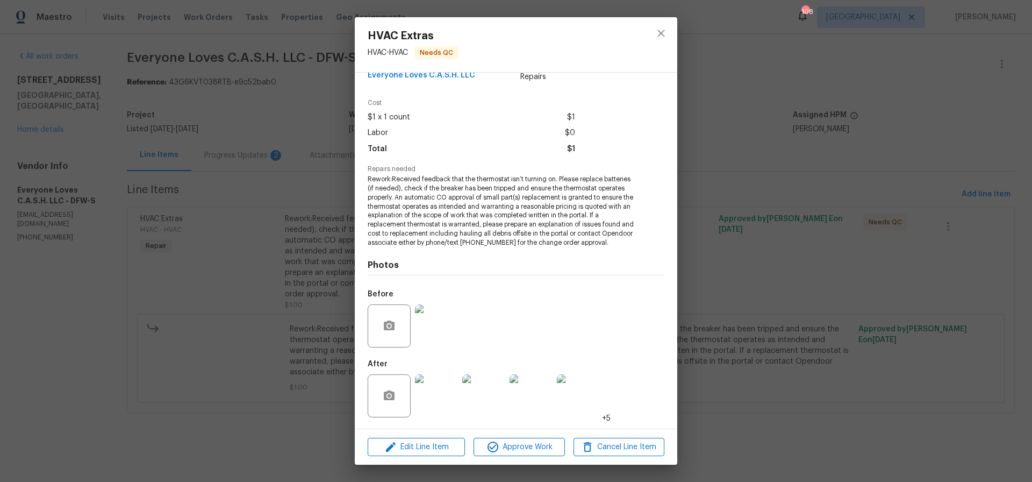
click at [439, 404] on img at bounding box center [436, 395] width 43 height 43
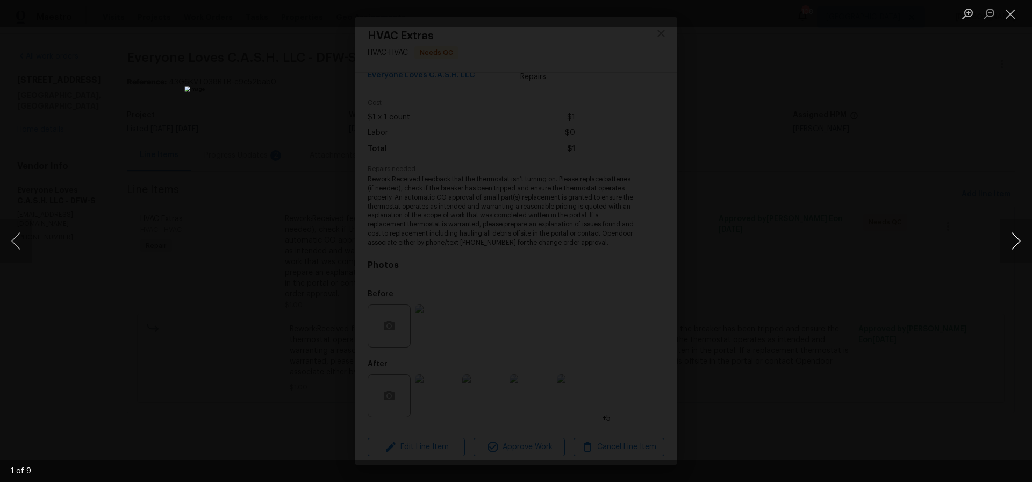
click at [1016, 240] on button "Next image" at bounding box center [1016, 240] width 32 height 43
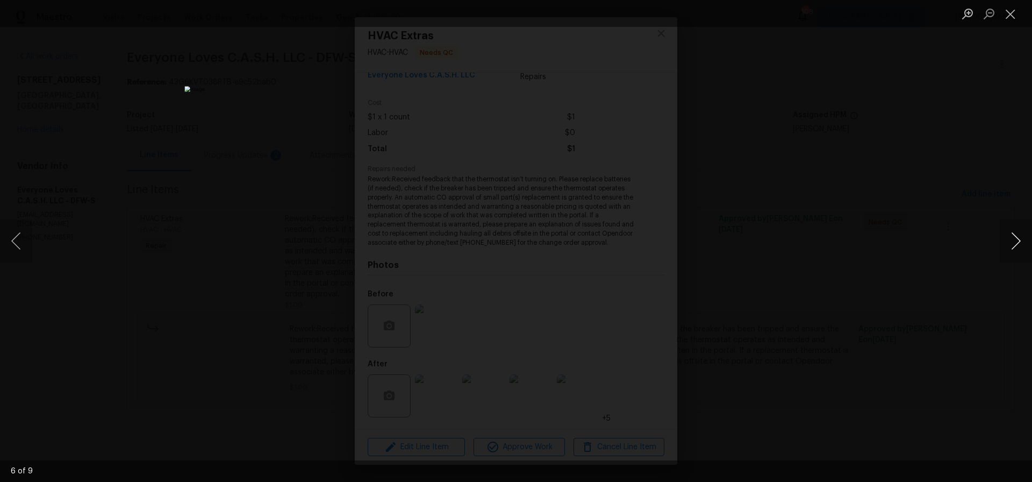
click at [1016, 240] on button "Next image" at bounding box center [1016, 240] width 32 height 43
click at [1014, 240] on button "Next image" at bounding box center [1016, 240] width 32 height 43
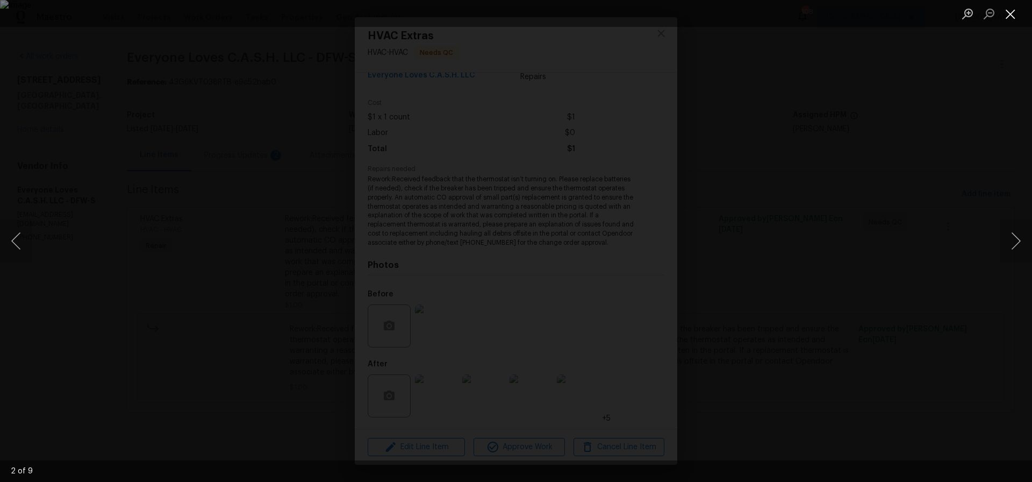
click at [1010, 16] on button "Close lightbox" at bounding box center [1010, 13] width 21 height 19
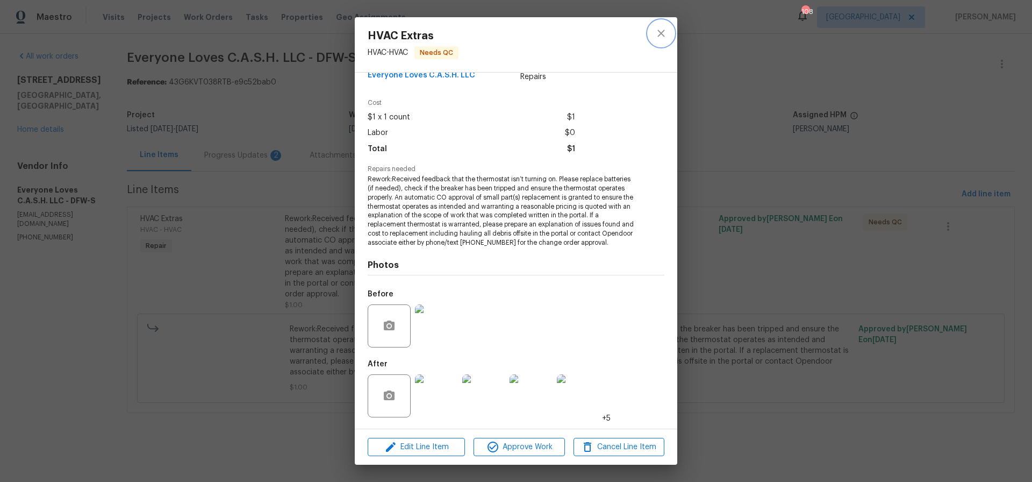
click at [664, 35] on icon "close" at bounding box center [661, 33] width 13 height 13
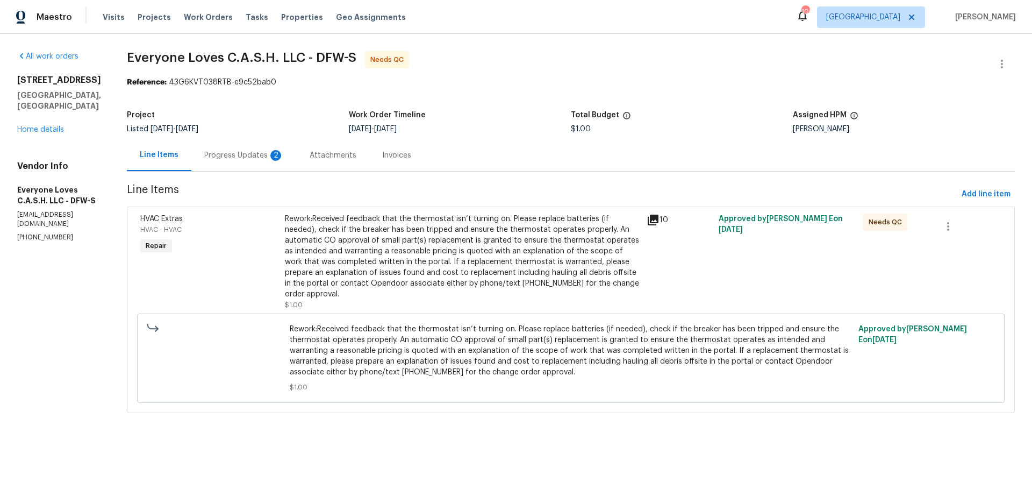
click at [250, 156] on div "Progress Updates 2" at bounding box center [244, 155] width 80 height 11
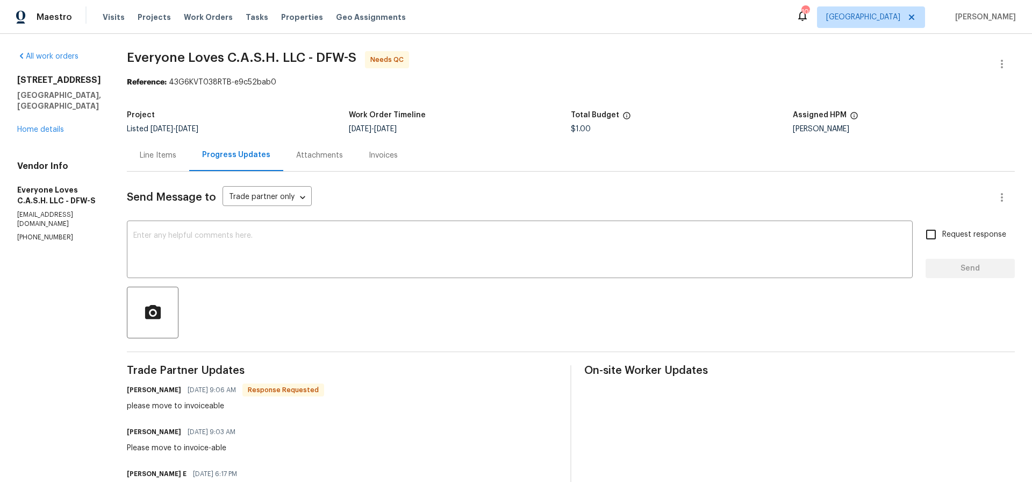
click at [173, 154] on div "Line Items" at bounding box center [158, 155] width 37 height 11
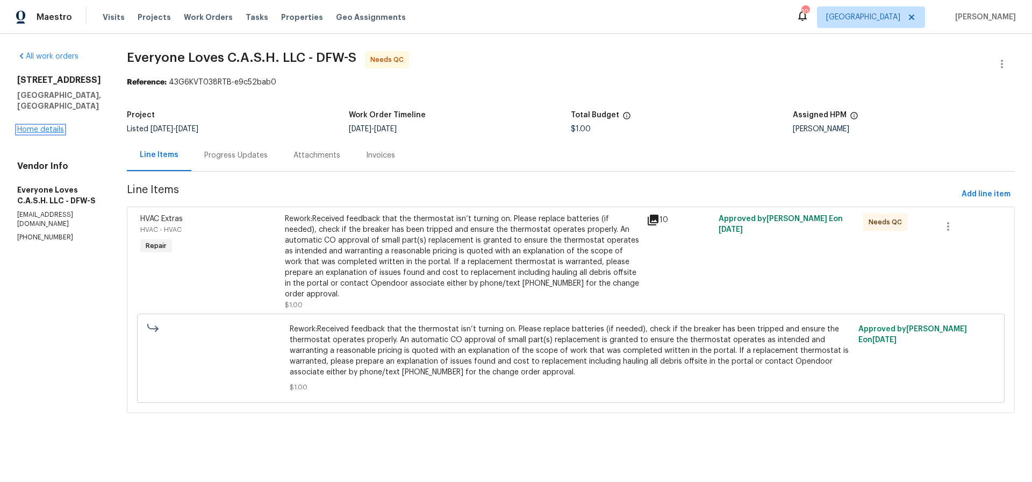
click at [44, 126] on link "Home details" at bounding box center [40, 130] width 47 height 8
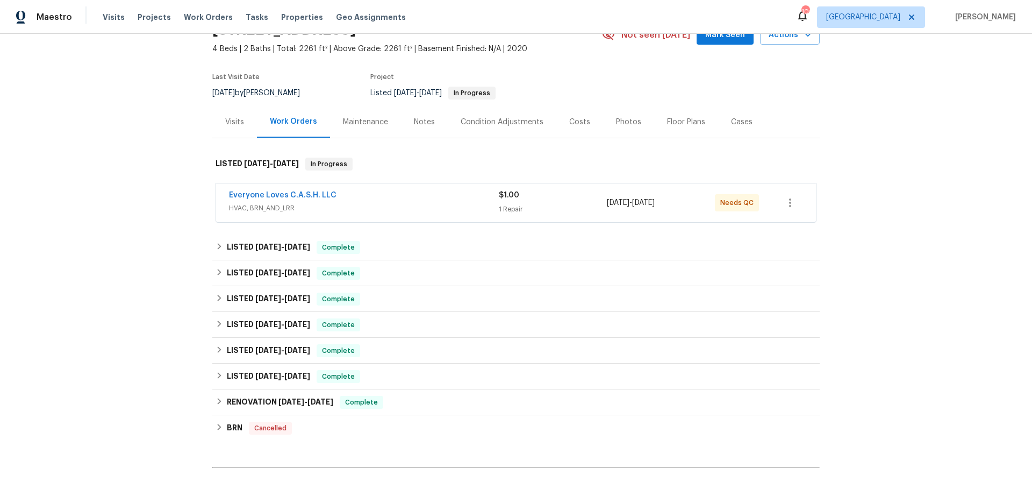
scroll to position [67, 0]
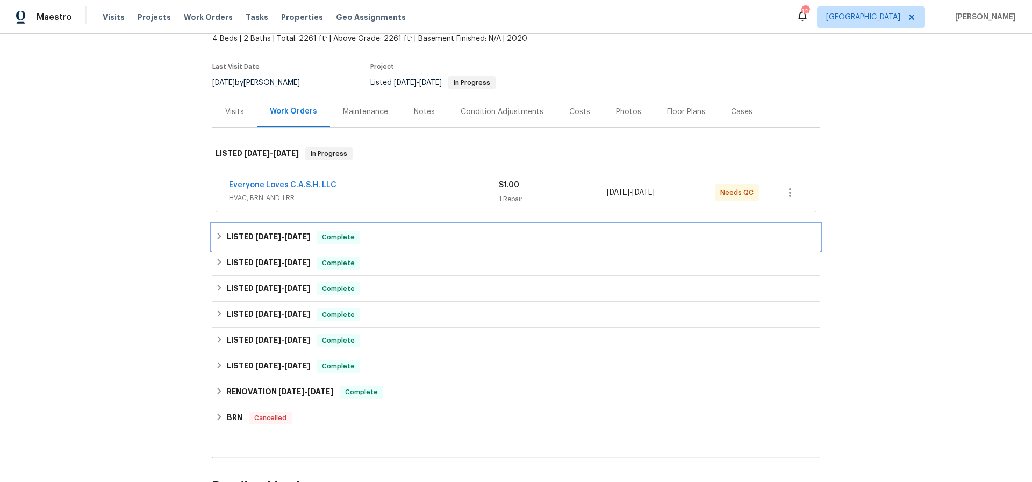
click at [275, 237] on span "[DATE]" at bounding box center [268, 237] width 26 height 8
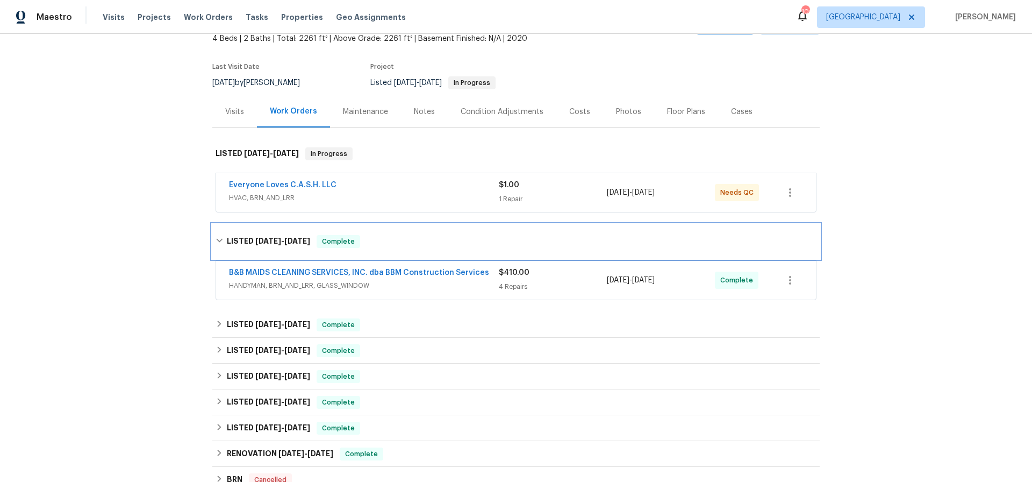
click at [275, 237] on span "[DATE]" at bounding box center [268, 241] width 26 height 8
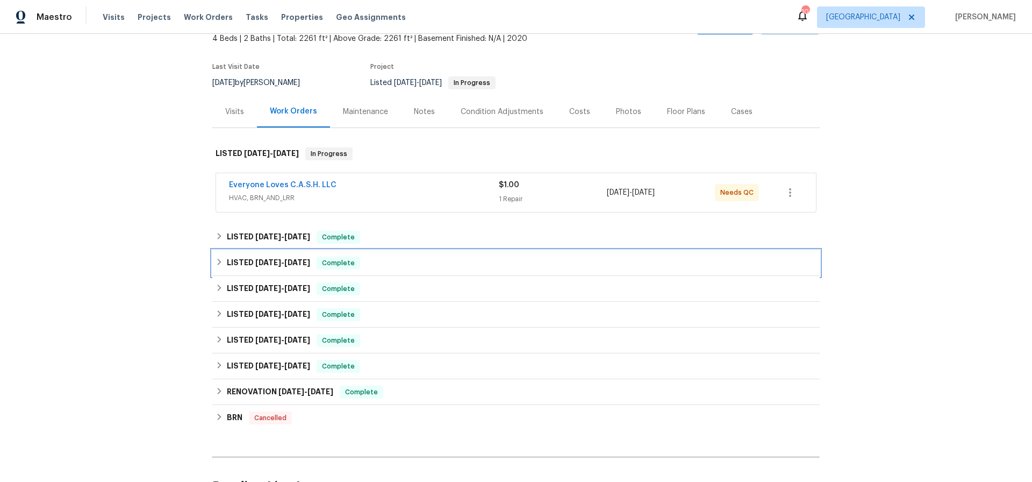
click at [263, 262] on span "[DATE]" at bounding box center [268, 262] width 26 height 8
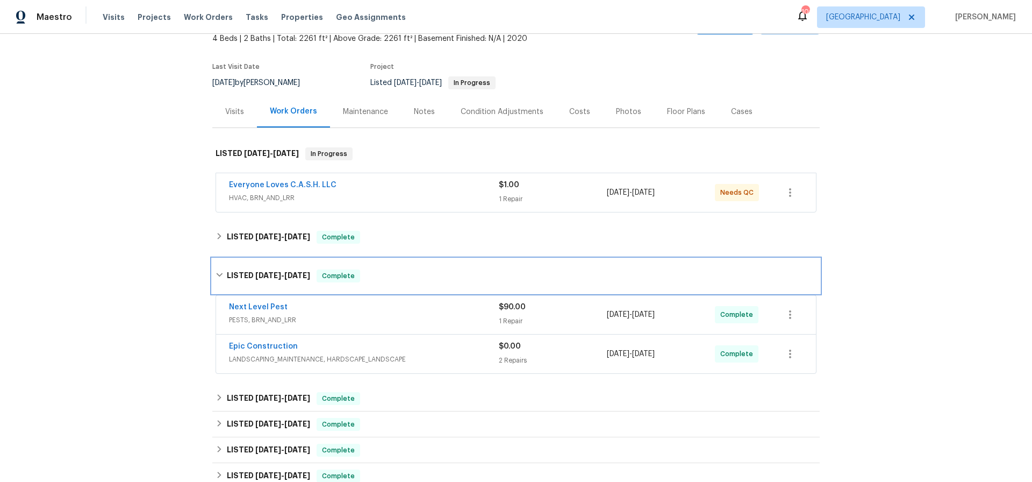
click at [264, 276] on span "[DATE]" at bounding box center [268, 275] width 26 height 8
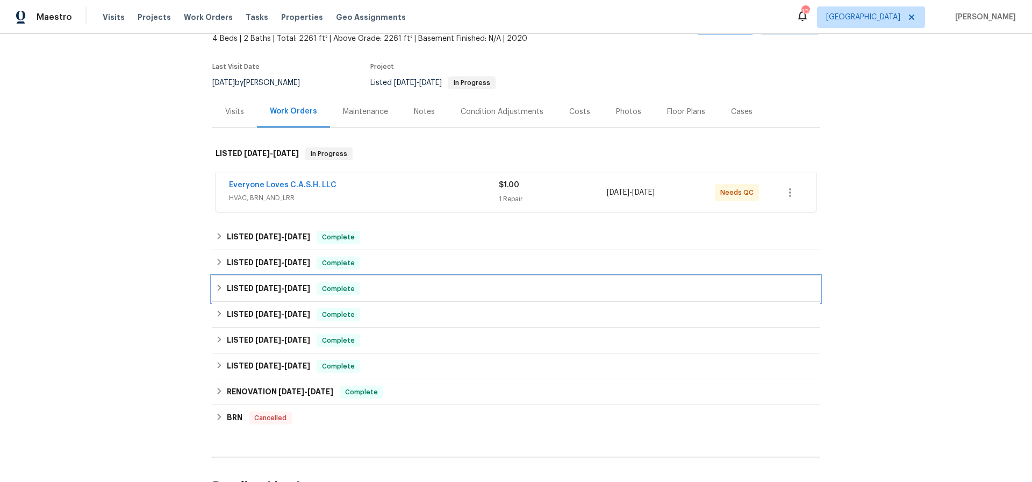
click at [261, 290] on span "[DATE]" at bounding box center [268, 288] width 26 height 8
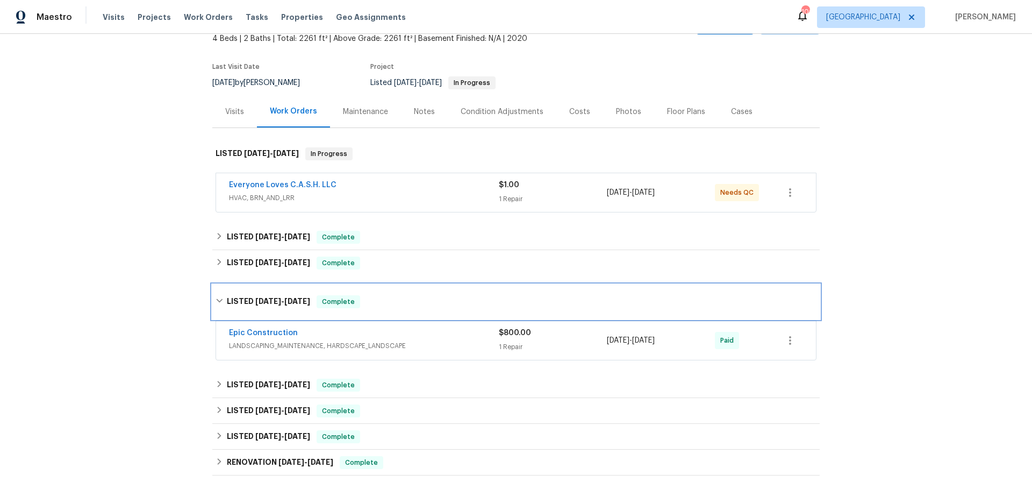
click at [260, 298] on span "[DATE]" at bounding box center [268, 301] width 26 height 8
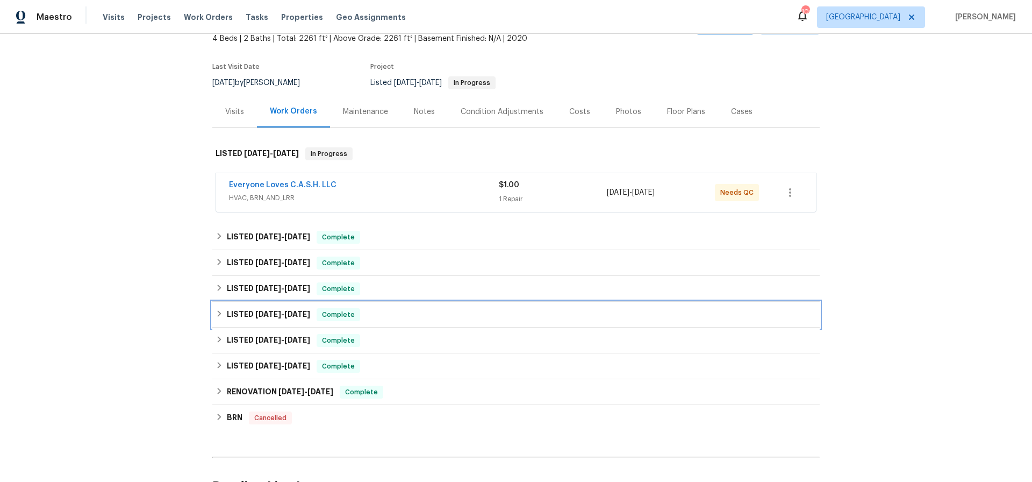
click at [264, 313] on span "[DATE]" at bounding box center [268, 314] width 26 height 8
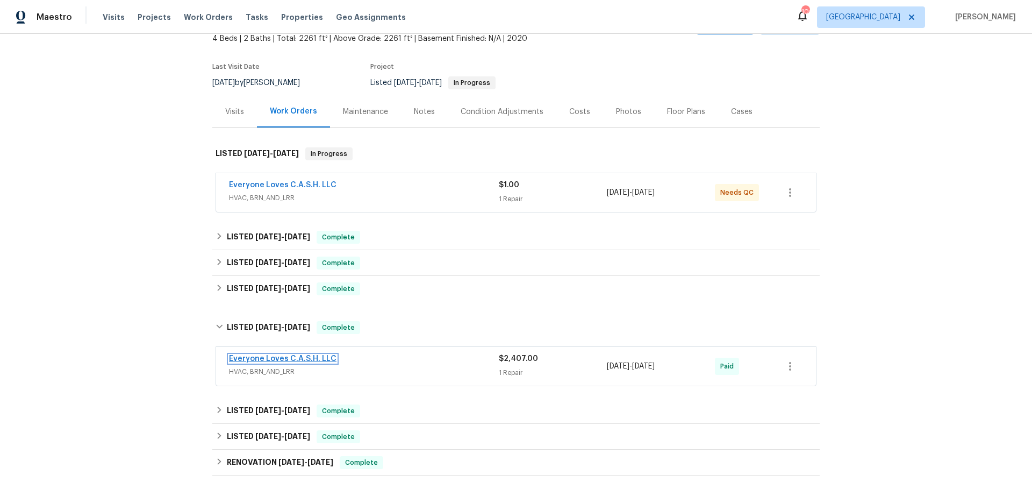
click at [264, 357] on link "Everyone Loves C.A.S.H. LLC" at bounding box center [282, 359] width 107 height 8
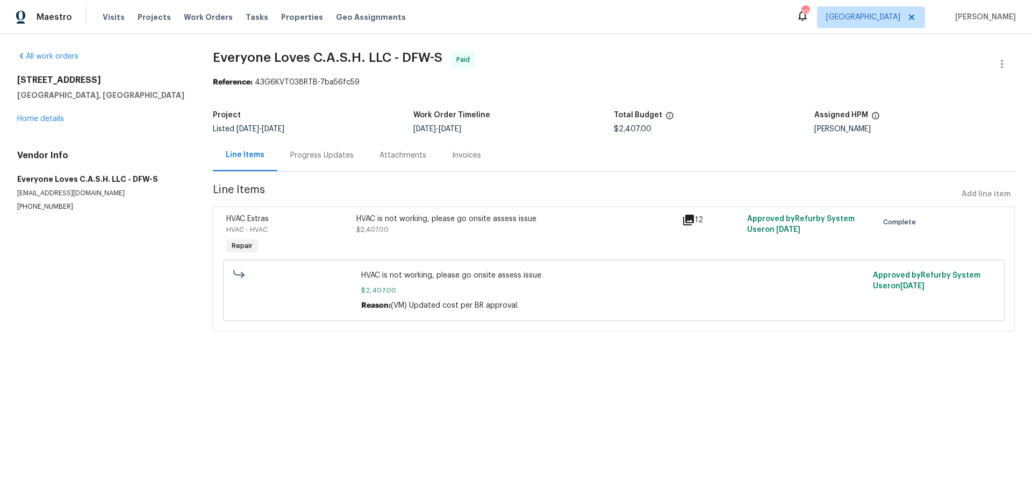
click at [428, 221] on div "HVAC is not working, please go onsite assess issue" at bounding box center [515, 218] width 319 height 11
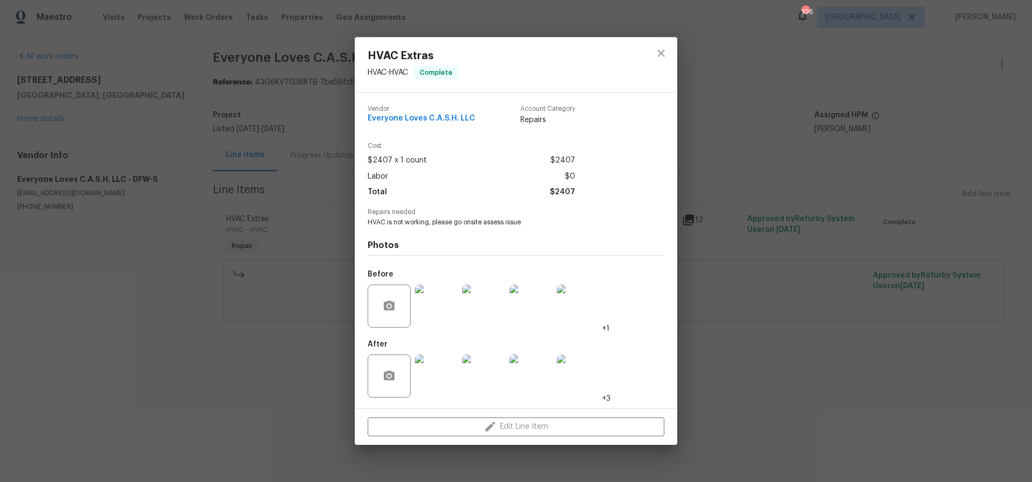
click at [437, 373] on img at bounding box center [436, 375] width 43 height 43
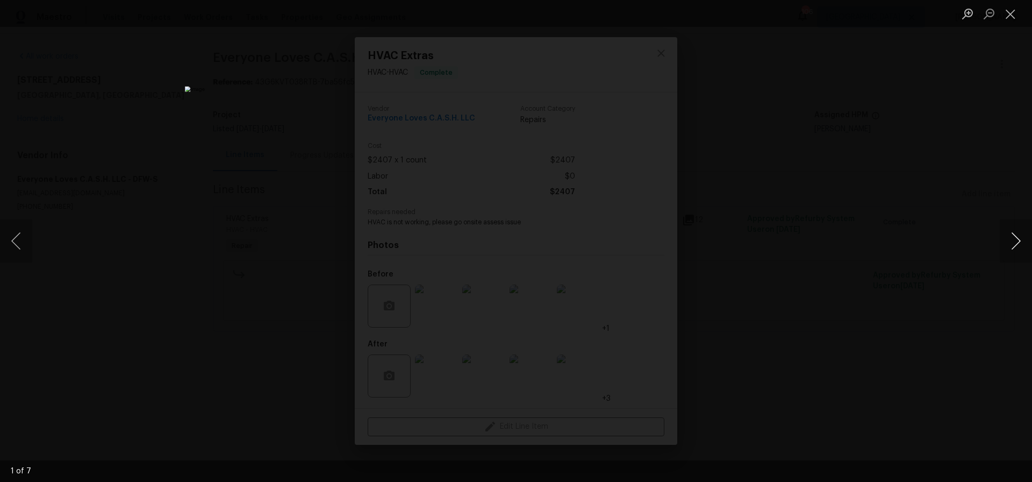
click at [1018, 240] on button "Next image" at bounding box center [1016, 240] width 32 height 43
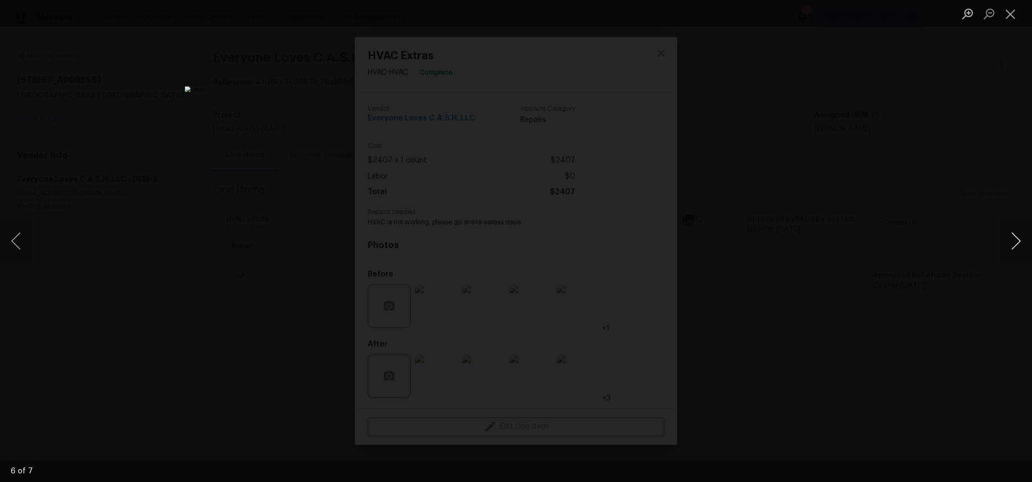
click at [1018, 240] on button "Next image" at bounding box center [1016, 240] width 32 height 43
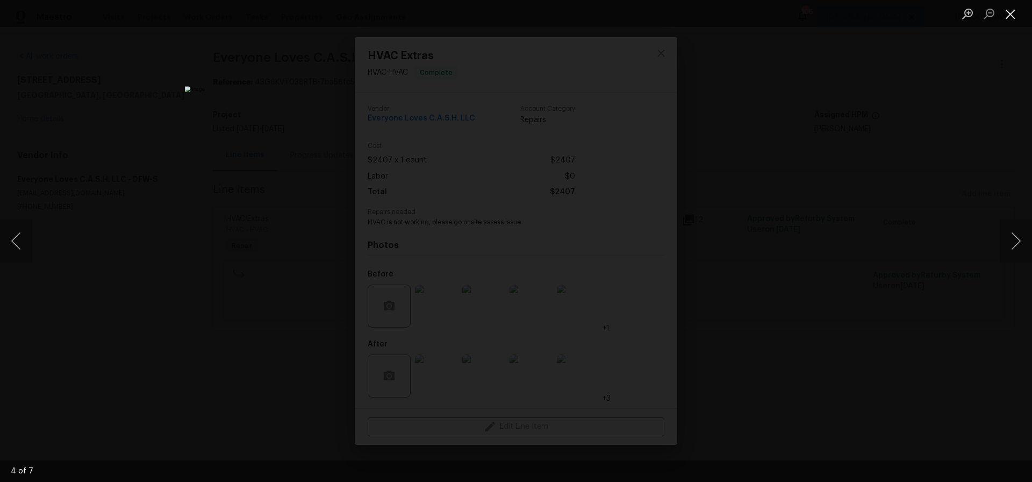
click at [1007, 15] on button "Close lightbox" at bounding box center [1010, 13] width 21 height 19
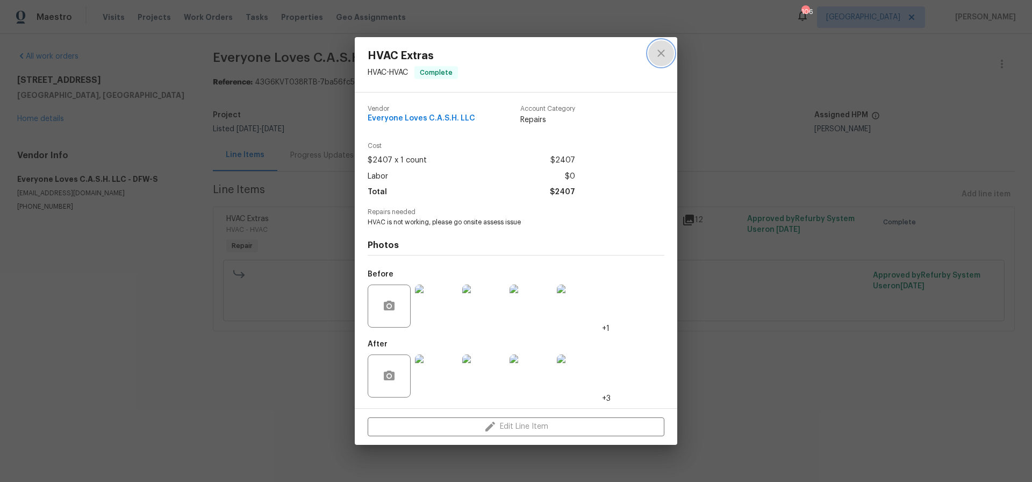
click at [661, 54] on icon "close" at bounding box center [660, 53] width 7 height 7
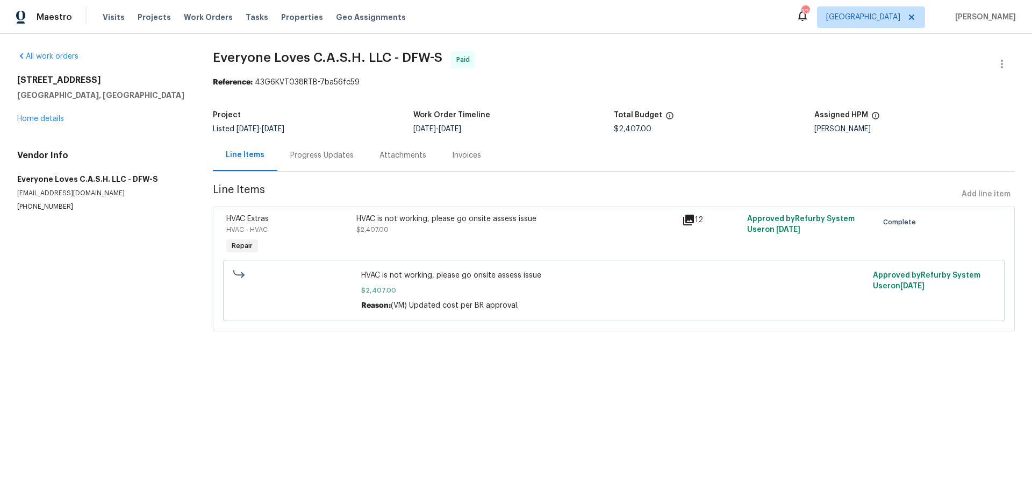
click at [305, 156] on div "Progress Updates" at bounding box center [321, 155] width 63 height 11
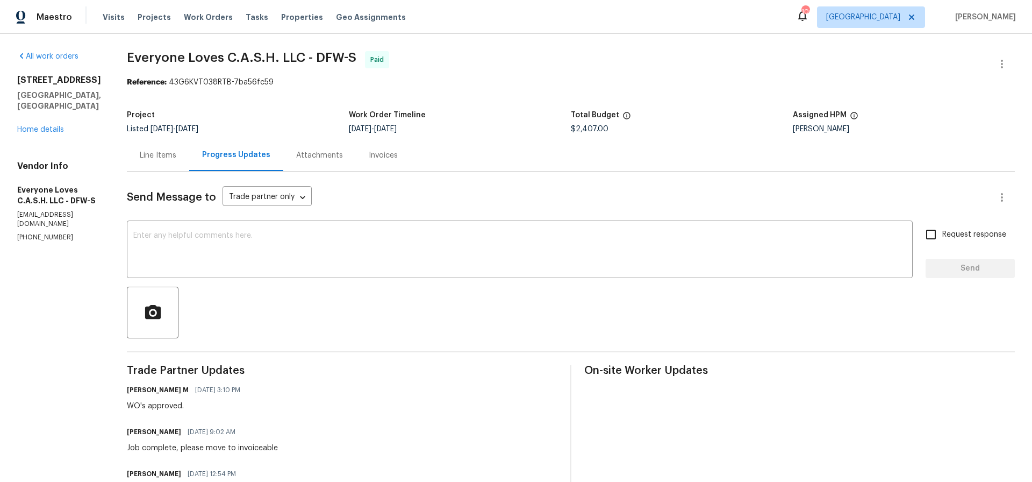
click at [176, 155] on div "Line Items" at bounding box center [158, 155] width 37 height 11
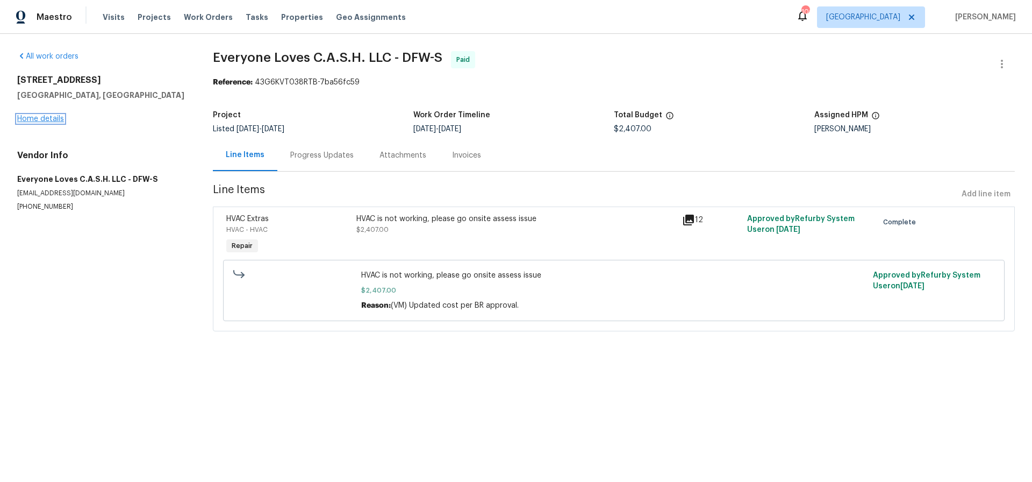
click at [45, 119] on link "Home details" at bounding box center [40, 119] width 47 height 8
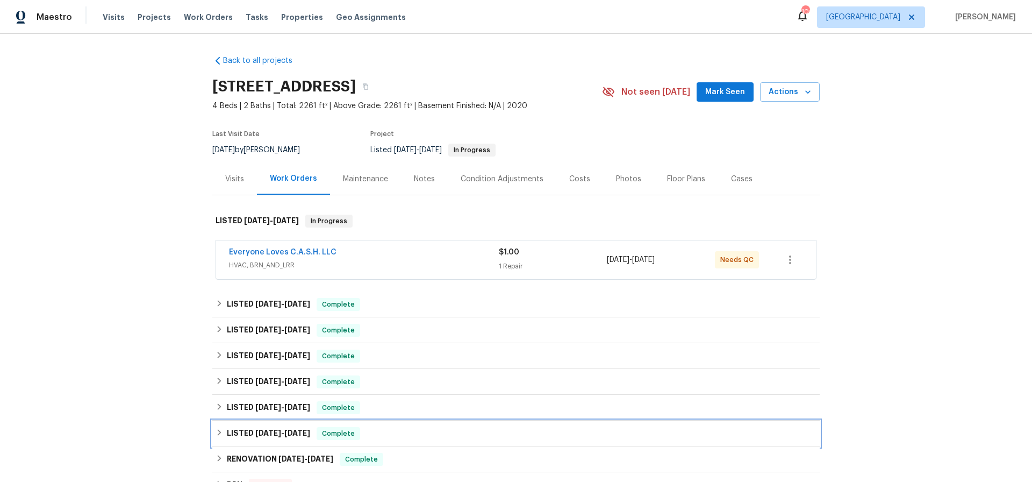
click at [289, 430] on span "3/10/25" at bounding box center [297, 433] width 26 height 8
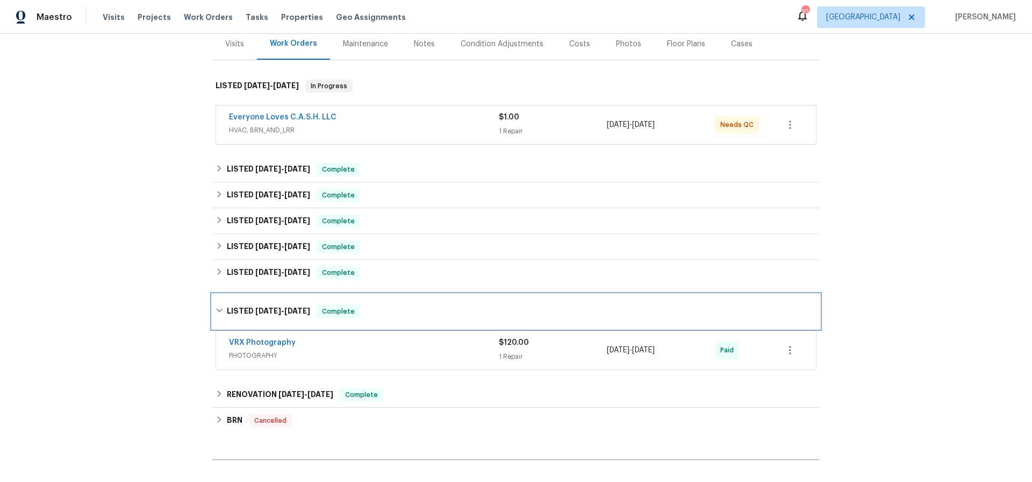
scroll to position [139, 0]
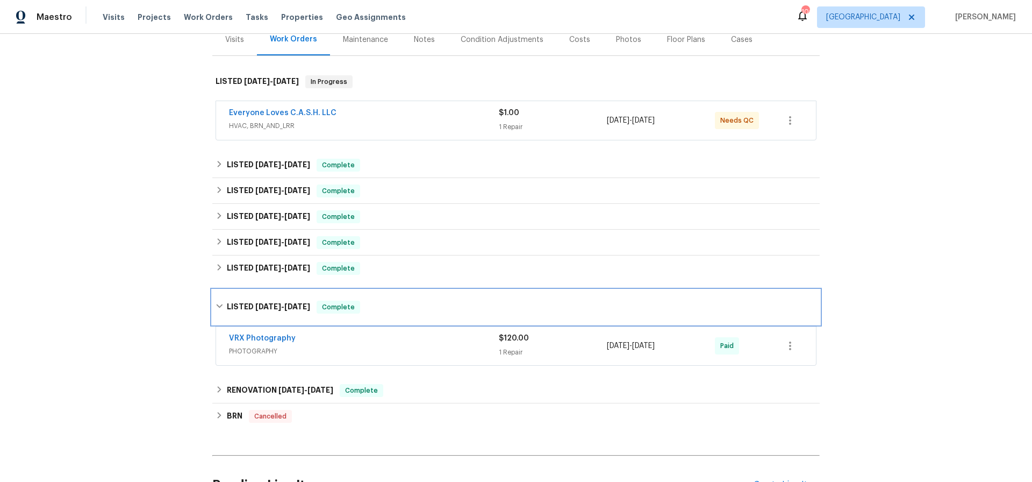
click at [260, 301] on h6 "LISTED 3/8/25 - 3/10/25" at bounding box center [268, 306] width 83 height 13
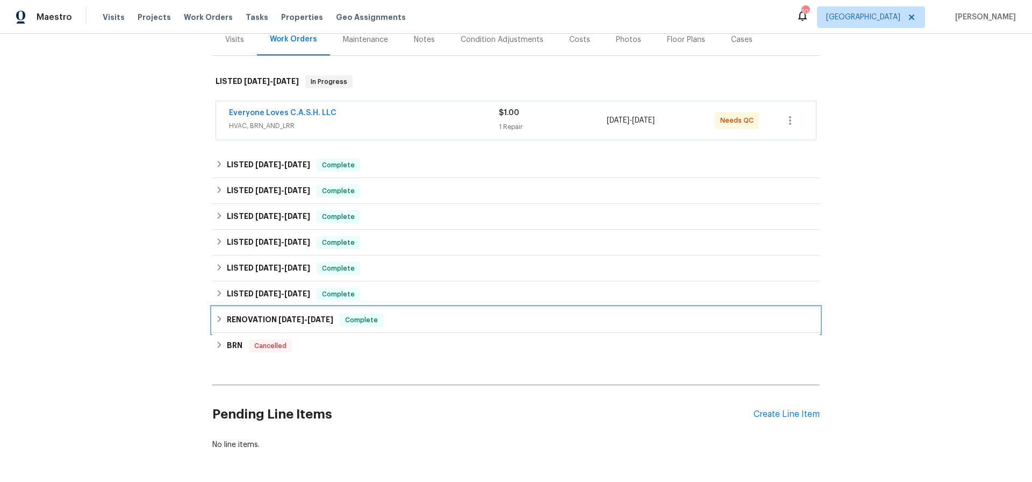
click at [264, 320] on h6 "RENOVATION 1/27/25 - 1/29/25" at bounding box center [280, 319] width 106 height 13
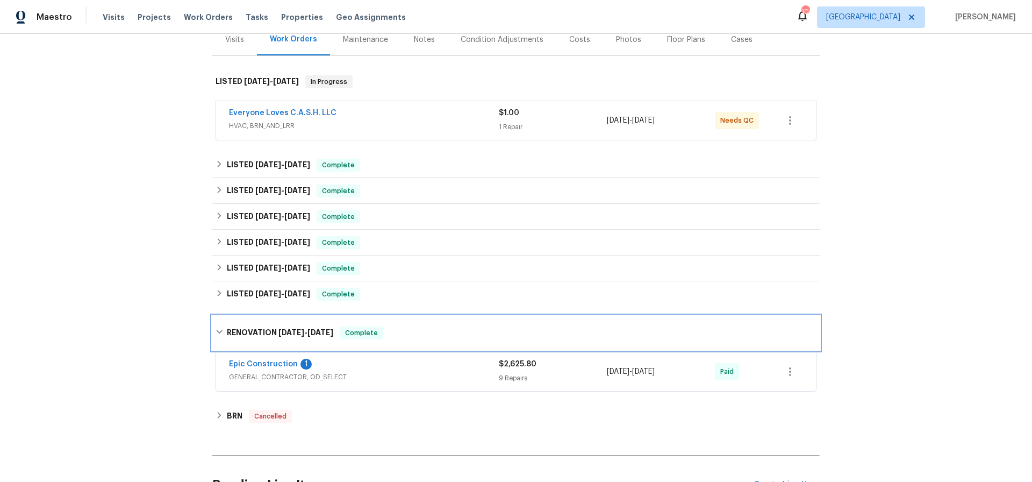
click at [259, 331] on h6 "RENOVATION 1/27/25 - 1/29/25" at bounding box center [280, 332] width 106 height 13
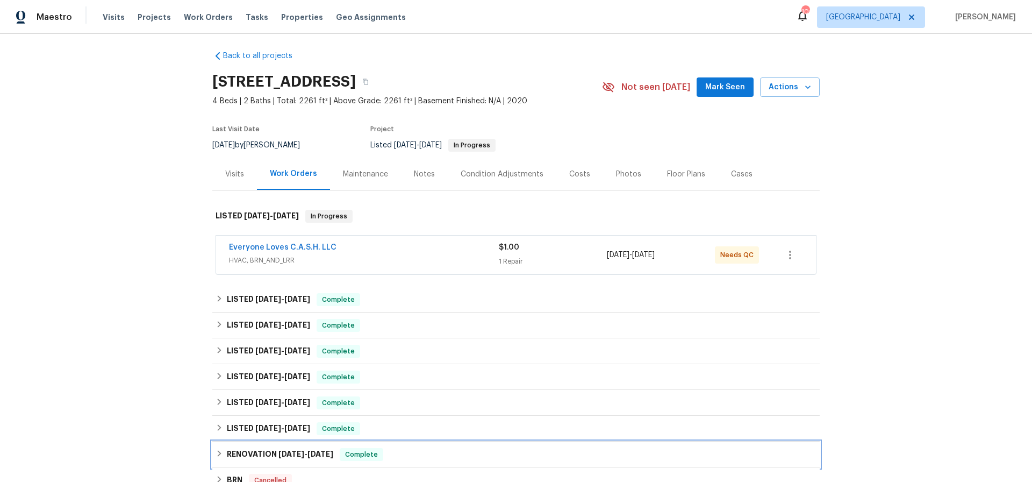
scroll to position [0, 0]
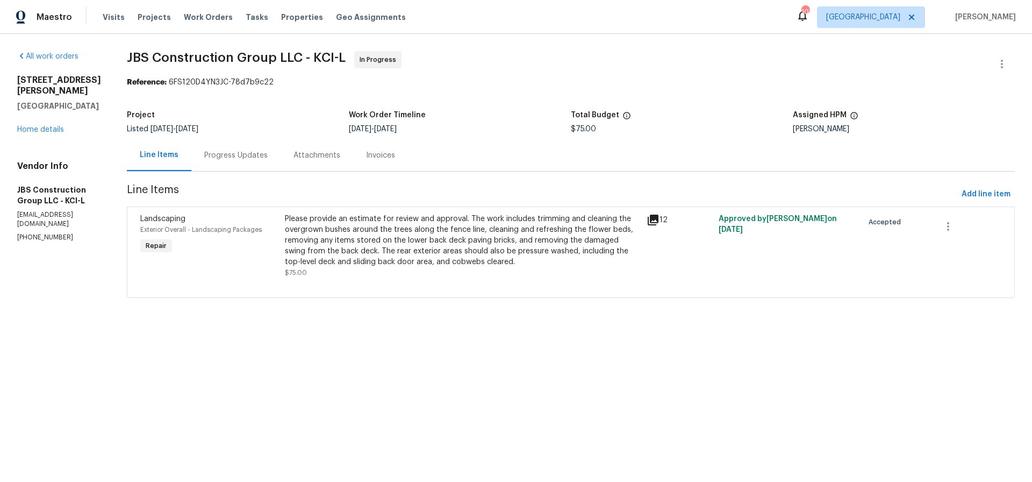
click at [441, 246] on div "Please provide an estimate for review and approval. The work includes trimming …" at bounding box center [462, 240] width 355 height 54
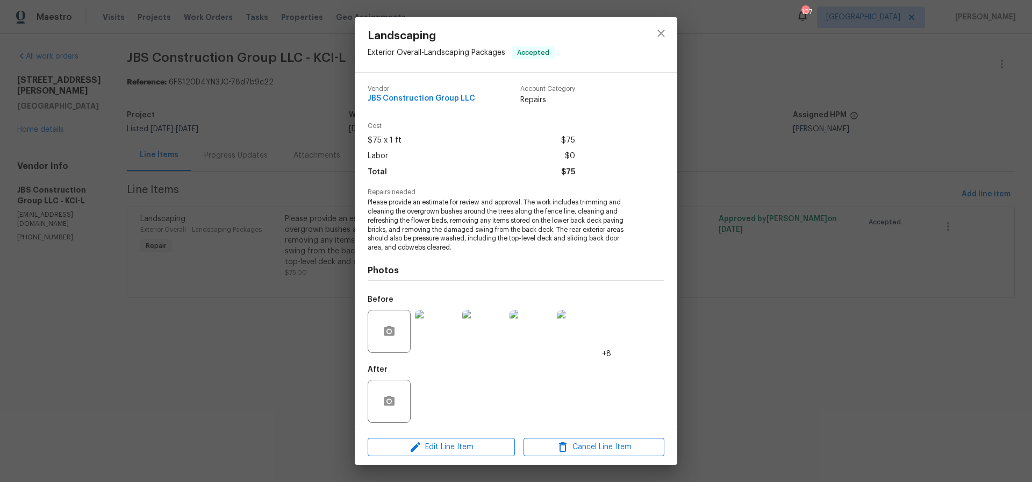
scroll to position [5, 0]
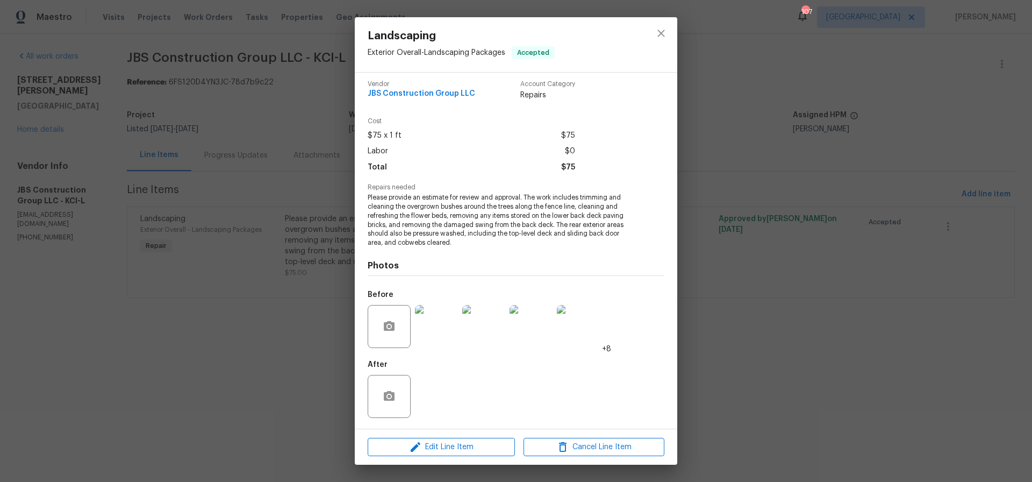
click at [437, 326] on img at bounding box center [436, 326] width 43 height 43
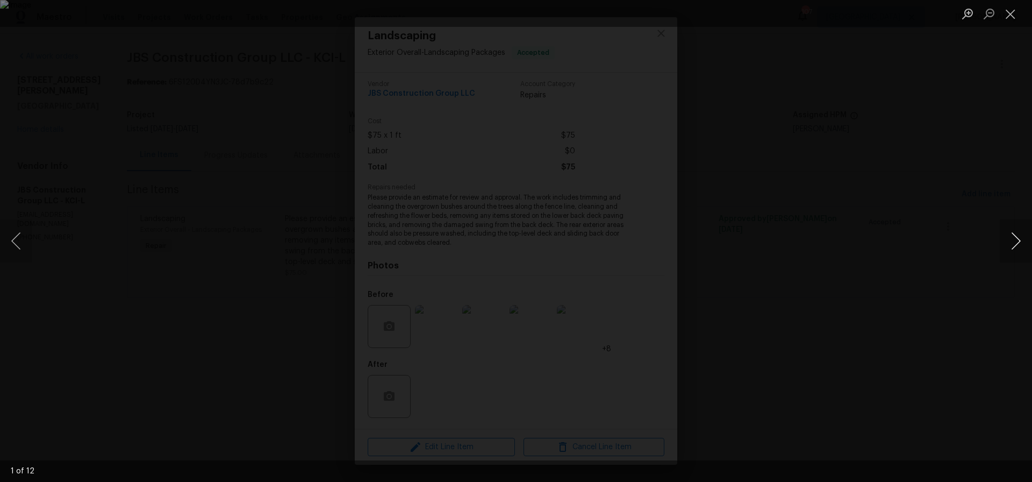
click at [1017, 240] on button "Next image" at bounding box center [1016, 240] width 32 height 43
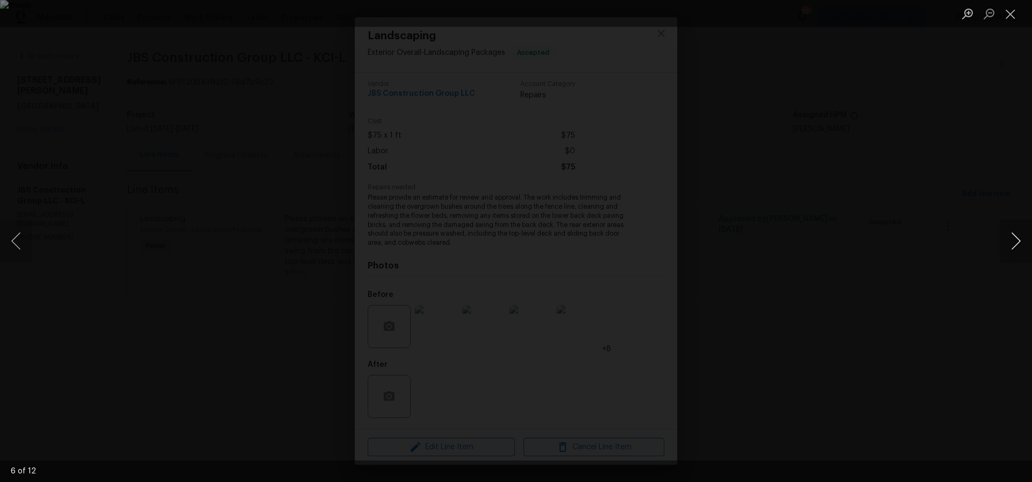
click at [1017, 240] on button "Next image" at bounding box center [1016, 240] width 32 height 43
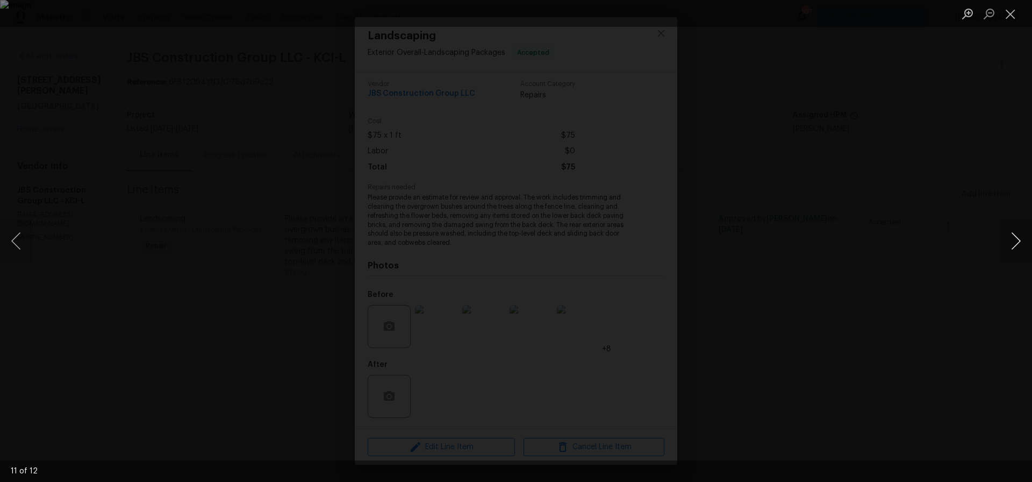
click at [1017, 240] on button "Next image" at bounding box center [1016, 240] width 32 height 43
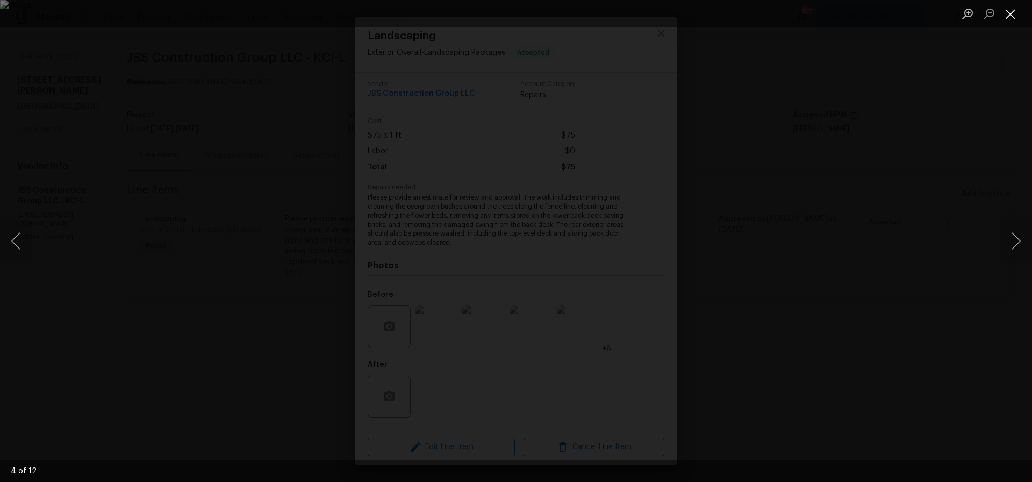
click at [1008, 13] on button "Close lightbox" at bounding box center [1010, 13] width 21 height 19
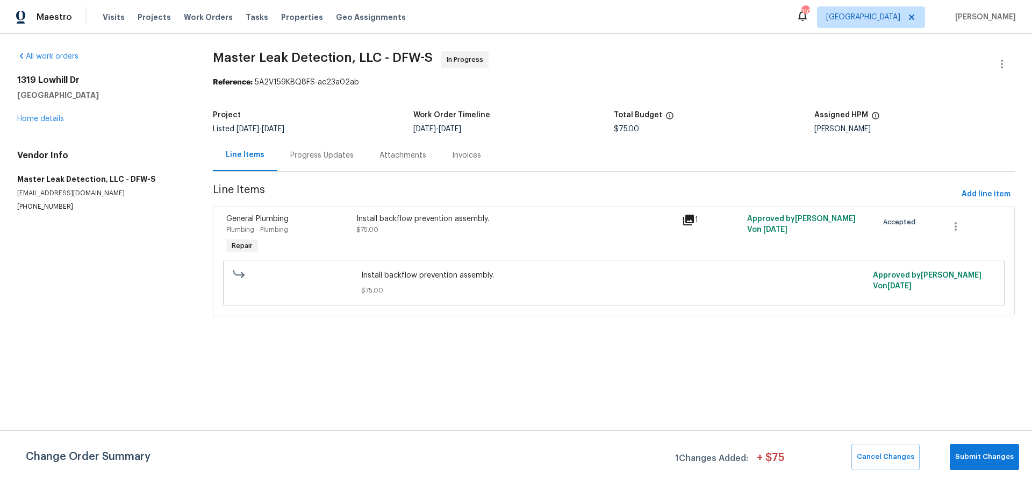
click at [398, 226] on div "Install backflow prevention assembly. $75.00" at bounding box center [515, 223] width 319 height 21
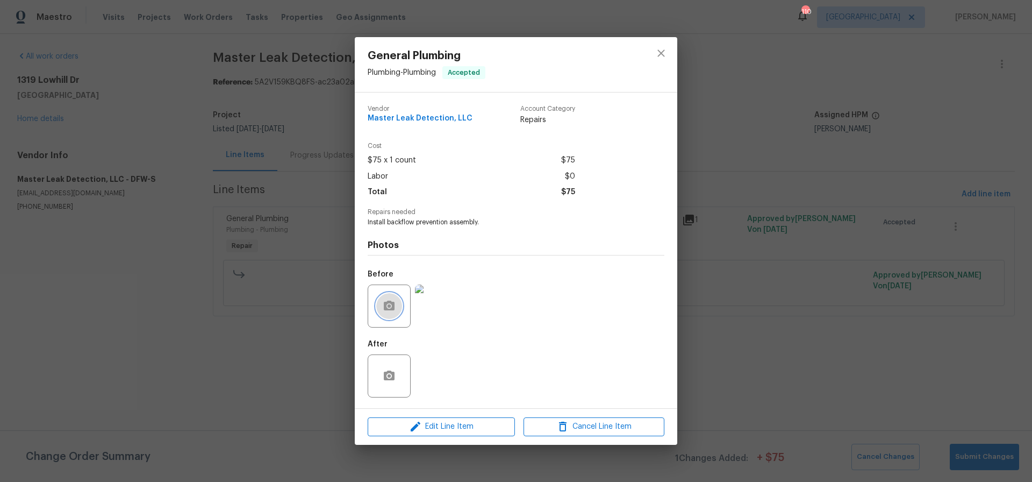
click at [392, 309] on icon "button" at bounding box center [389, 305] width 11 height 10
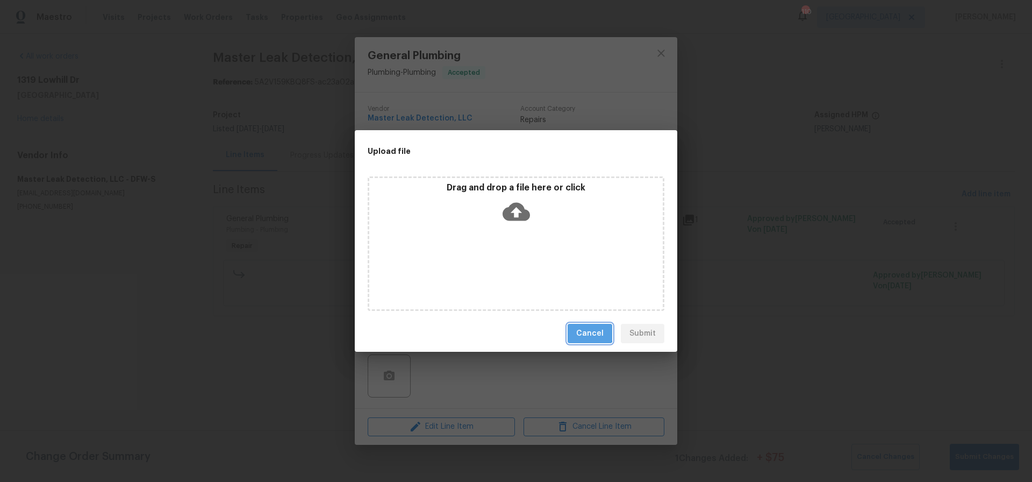
click at [586, 332] on span "Cancel" at bounding box center [589, 333] width 27 height 13
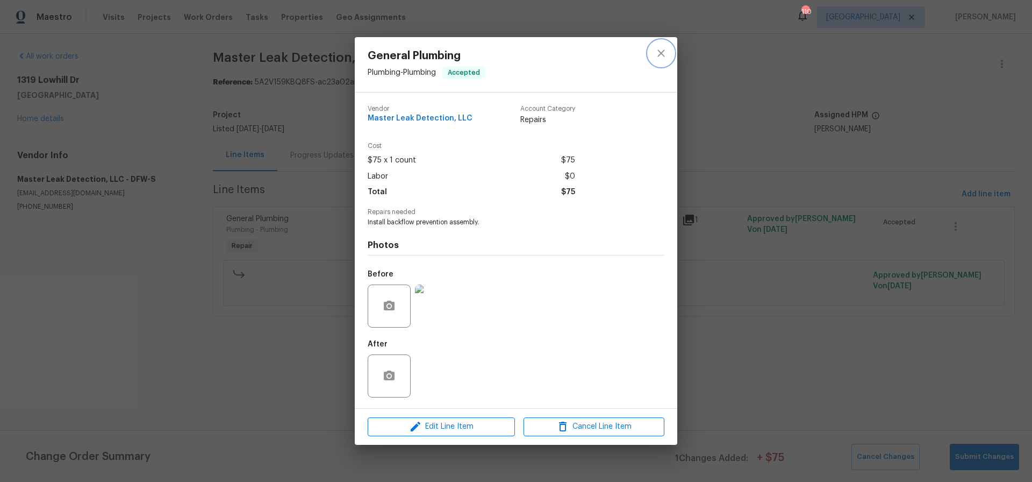
click at [663, 52] on icon "close" at bounding box center [661, 53] width 13 height 13
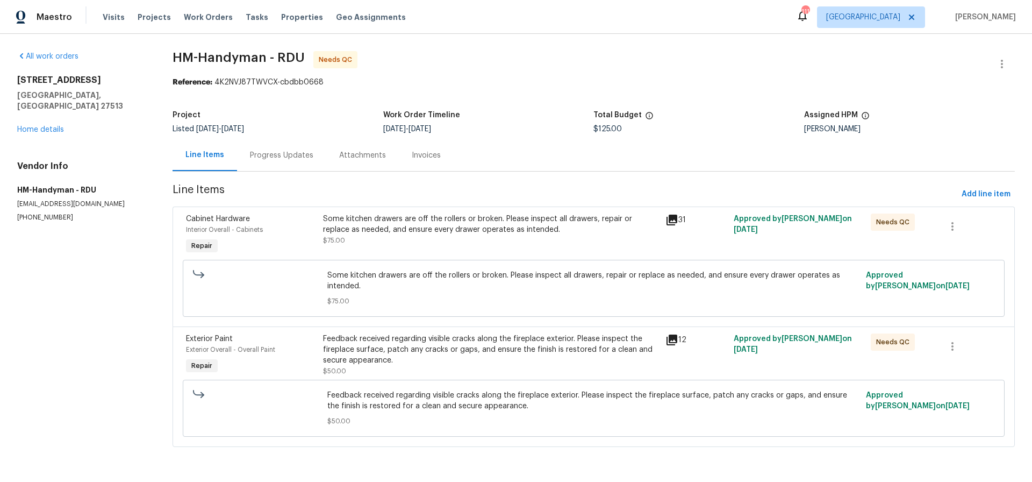
click at [466, 228] on div "Some kitchen drawers are off the rollers or broken. Please inspect all drawers,…" at bounding box center [491, 223] width 336 height 21
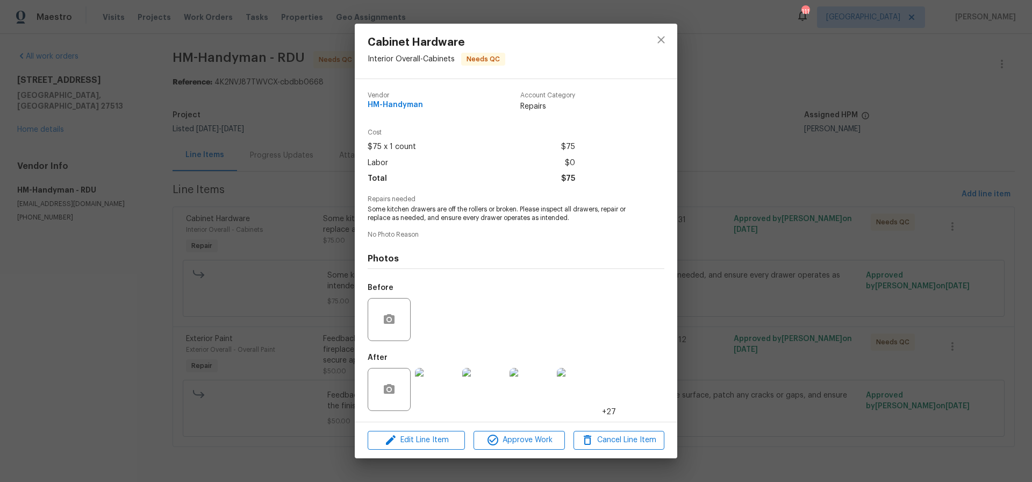
click at [447, 391] on img at bounding box center [436, 389] width 43 height 43
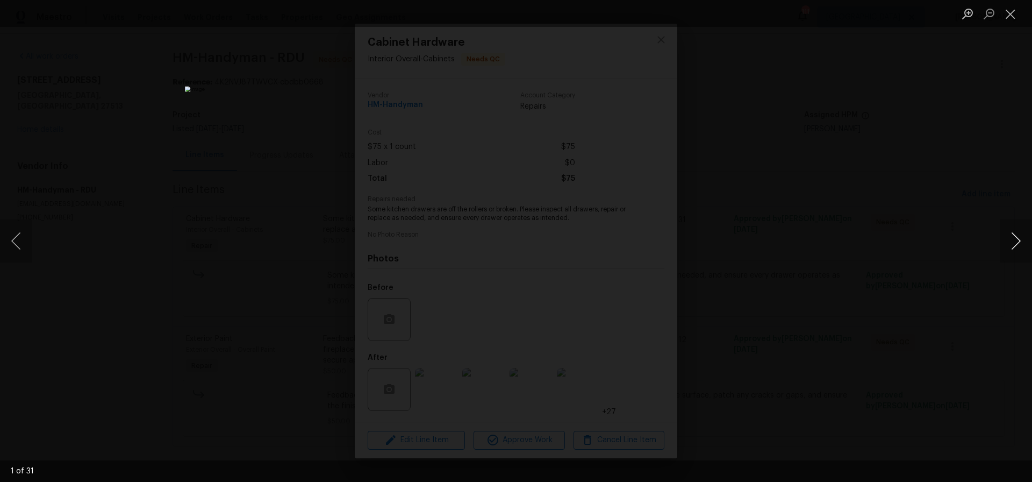
click at [1017, 241] on button "Next image" at bounding box center [1016, 240] width 32 height 43
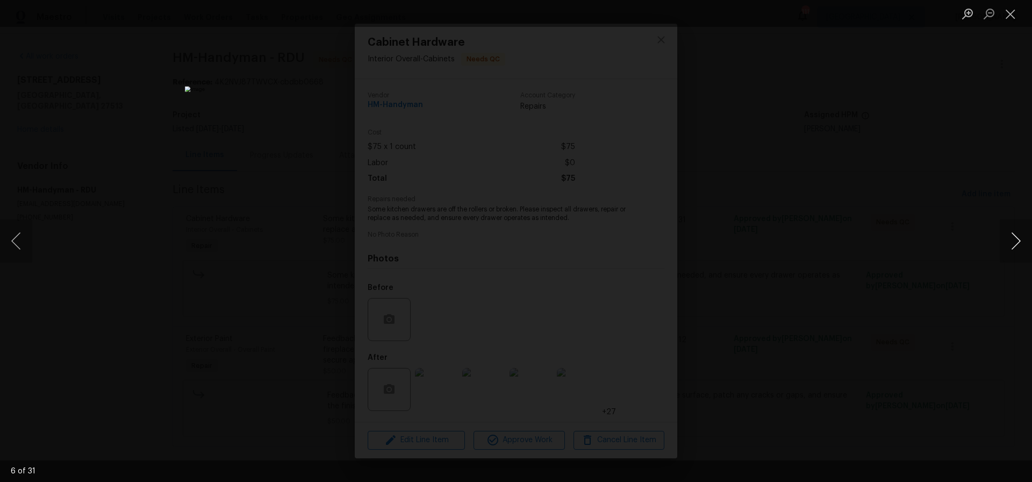
click at [1017, 241] on button "Next image" at bounding box center [1016, 240] width 32 height 43
click at [1009, 18] on button "Close lightbox" at bounding box center [1010, 13] width 21 height 19
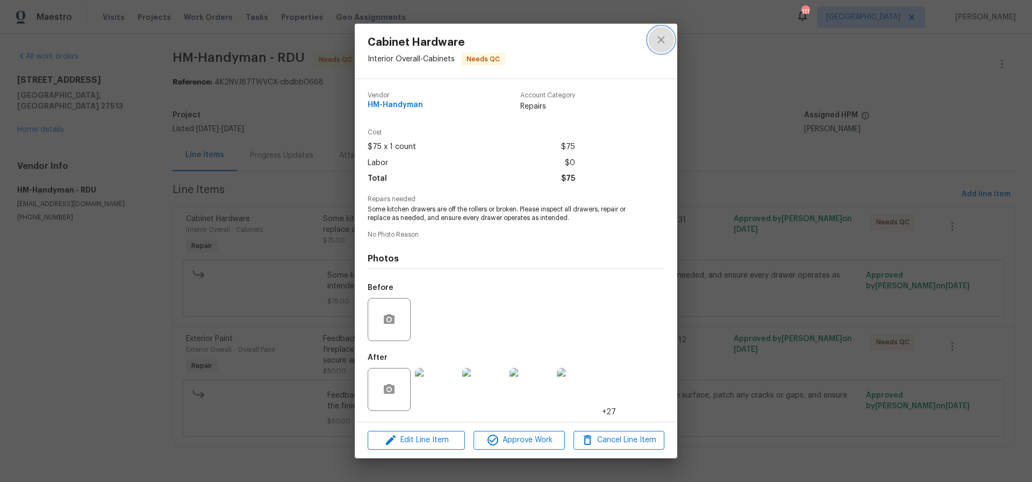
click at [657, 38] on icon "close" at bounding box center [661, 39] width 13 height 13
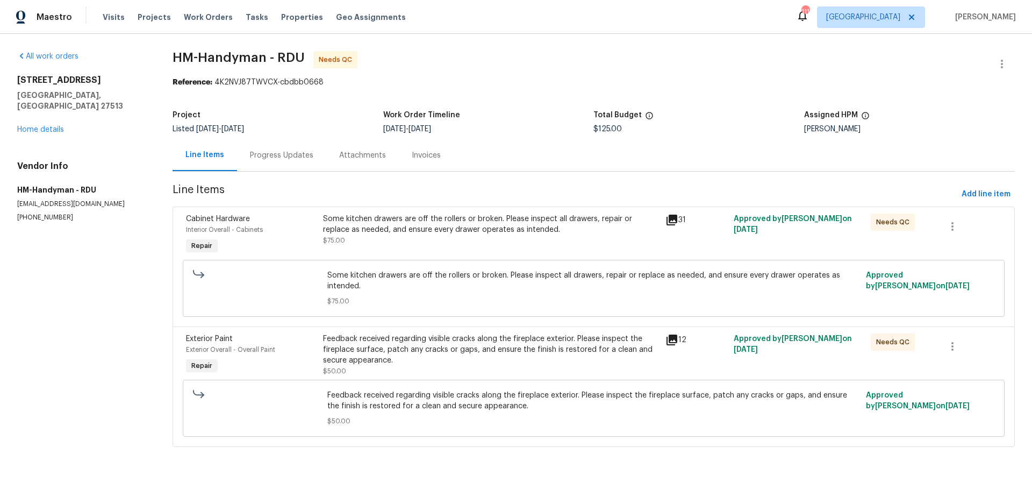
click at [484, 346] on div "Feedback received regarding visible cracks along the fireplace exterior. Please…" at bounding box center [491, 349] width 336 height 32
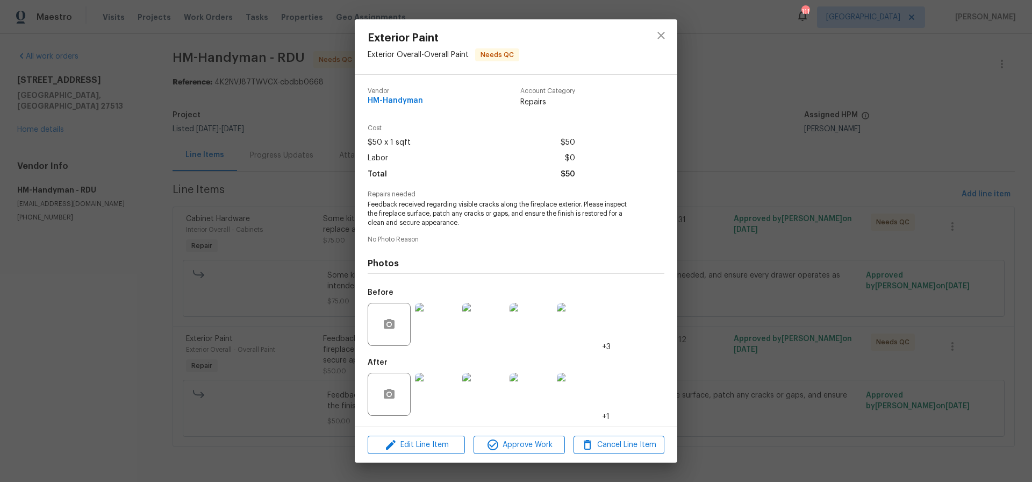
click at [432, 394] on img at bounding box center [436, 393] width 43 height 43
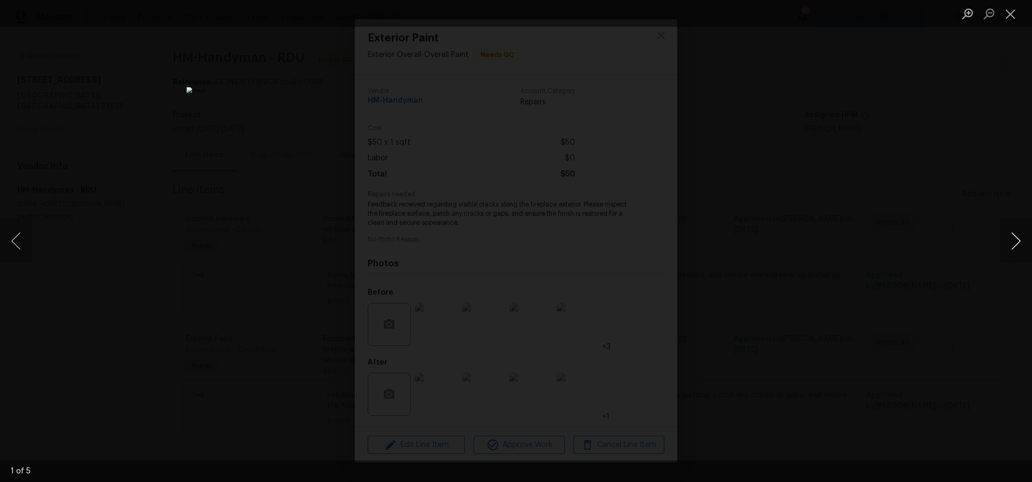
click at [1016, 241] on button "Next image" at bounding box center [1016, 240] width 32 height 43
click at [1015, 241] on button "Next image" at bounding box center [1016, 240] width 32 height 43
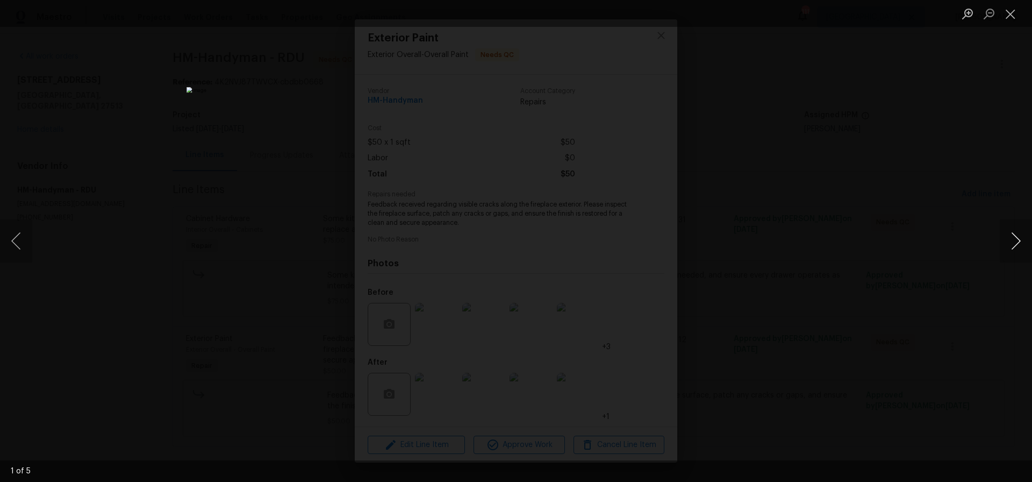
click at [1015, 241] on button "Next image" at bounding box center [1016, 240] width 32 height 43
click at [1010, 13] on button "Close lightbox" at bounding box center [1010, 13] width 21 height 19
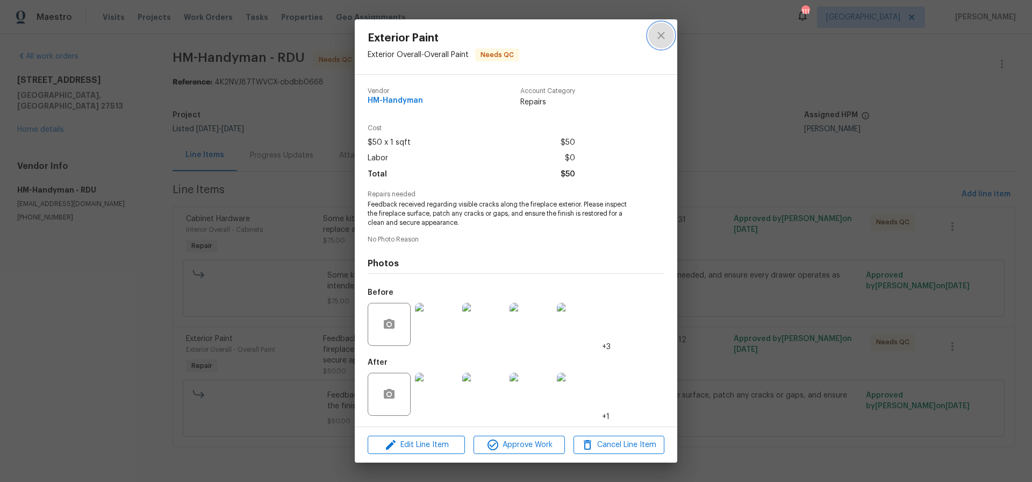
click at [663, 34] on icon "close" at bounding box center [661, 35] width 13 height 13
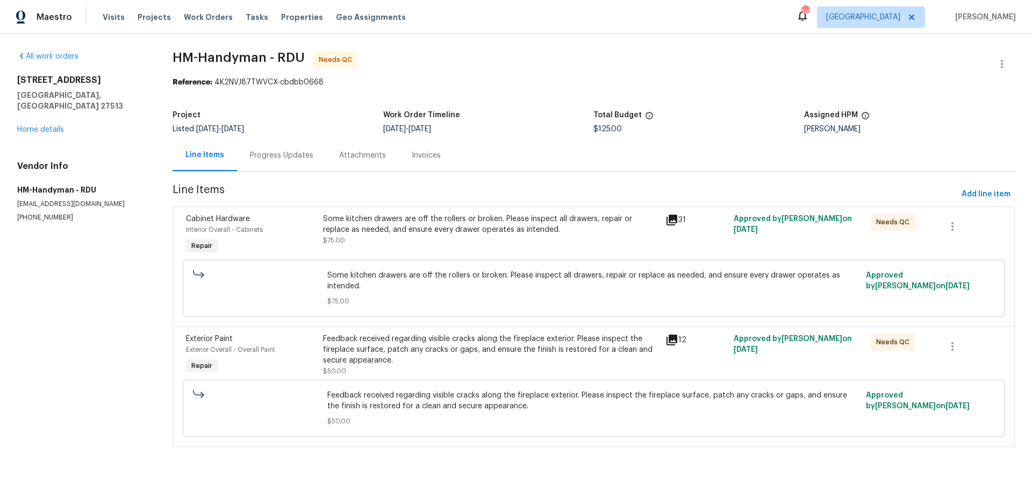
click at [276, 155] on div "Progress Updates" at bounding box center [281, 155] width 63 height 11
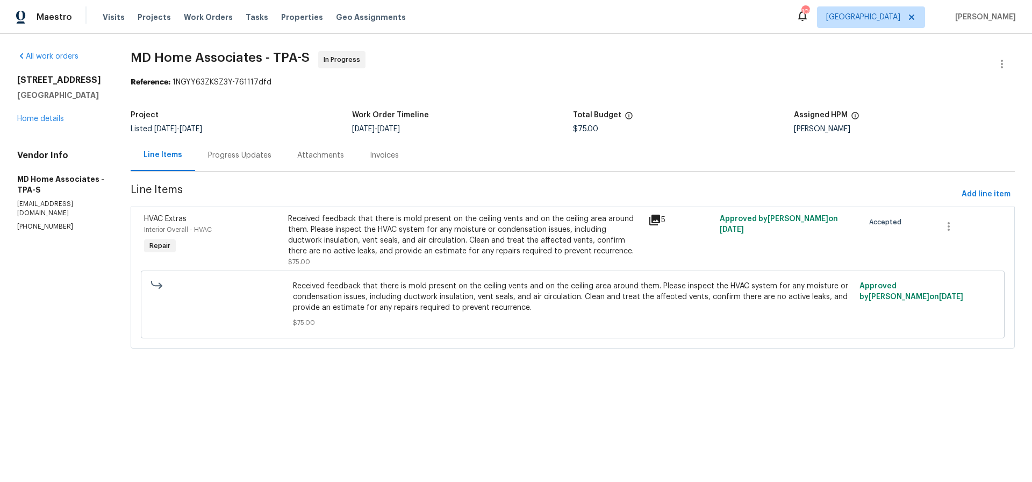
click at [427, 236] on div "Received feedback that there is mold present on the ceiling vents and on the ce…" at bounding box center [464, 234] width 353 height 43
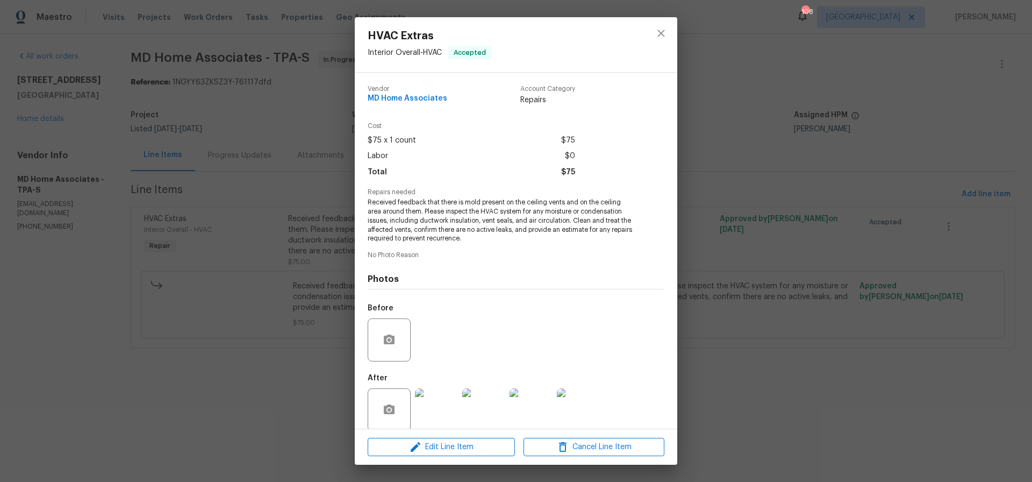
click at [447, 410] on img at bounding box center [436, 409] width 43 height 43
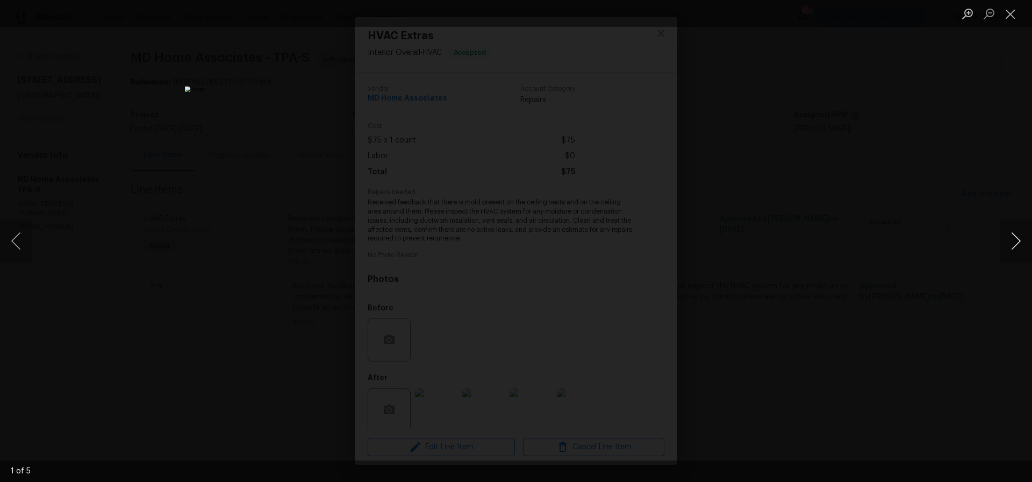
click at [1021, 239] on button "Next image" at bounding box center [1016, 240] width 32 height 43
click at [1020, 239] on button "Next image" at bounding box center [1016, 240] width 32 height 43
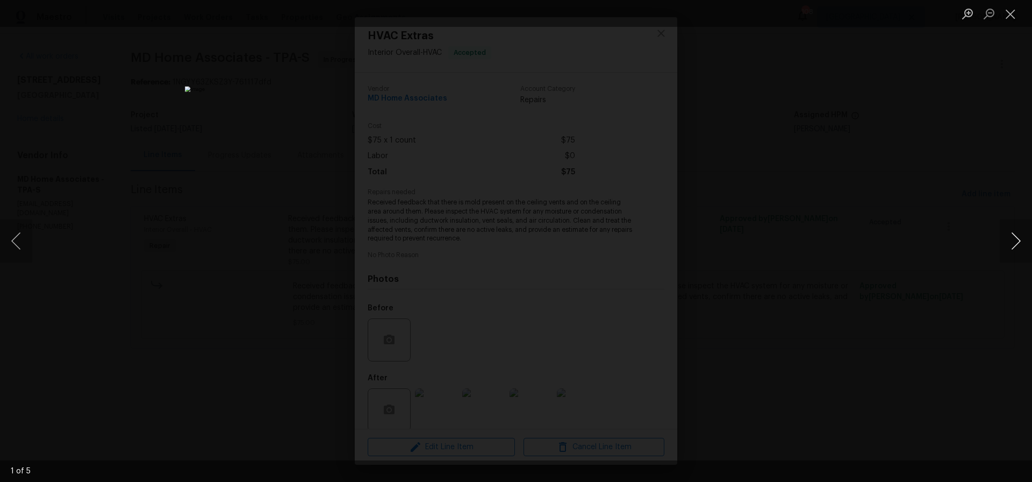
click at [1020, 239] on button "Next image" at bounding box center [1016, 240] width 32 height 43
click at [1013, 15] on button "Close lightbox" at bounding box center [1010, 13] width 21 height 19
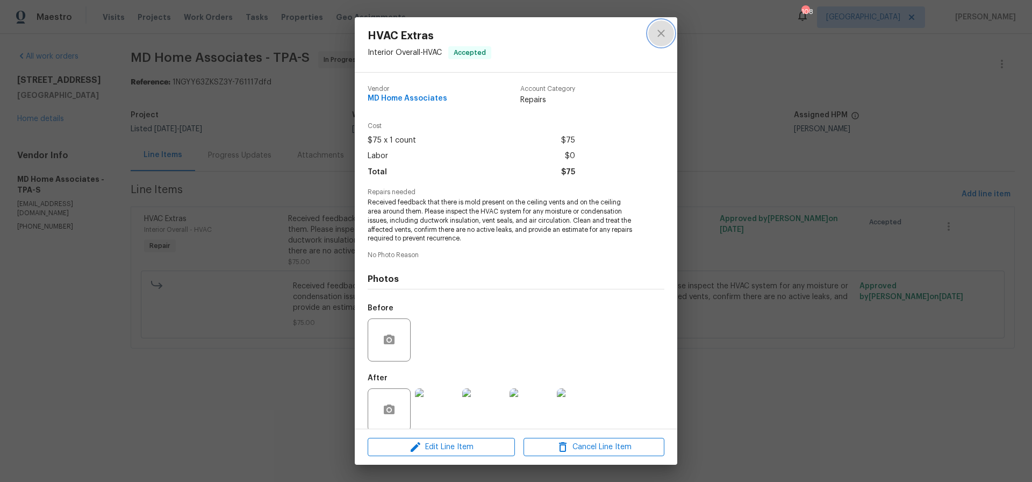
click at [659, 33] on icon "close" at bounding box center [661, 33] width 13 height 13
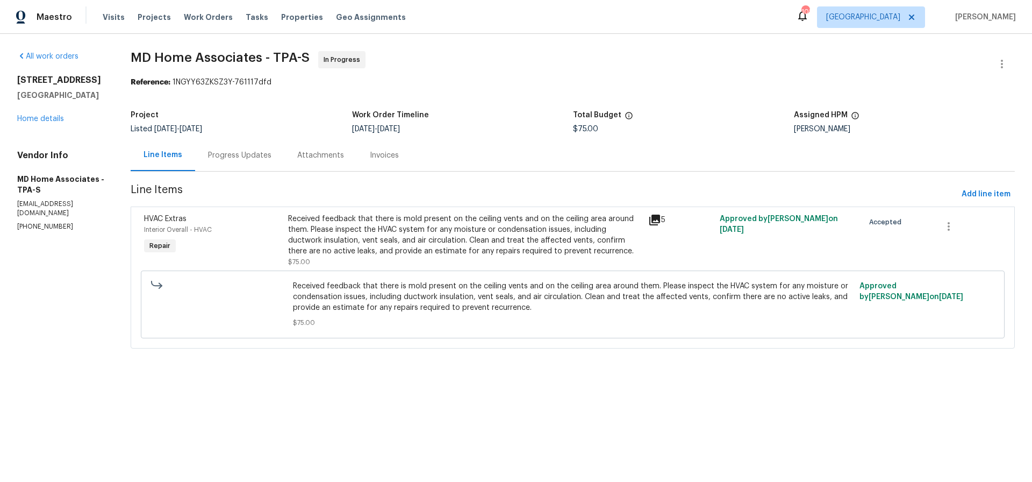
click at [233, 153] on div "Progress Updates" at bounding box center [239, 155] width 63 height 11
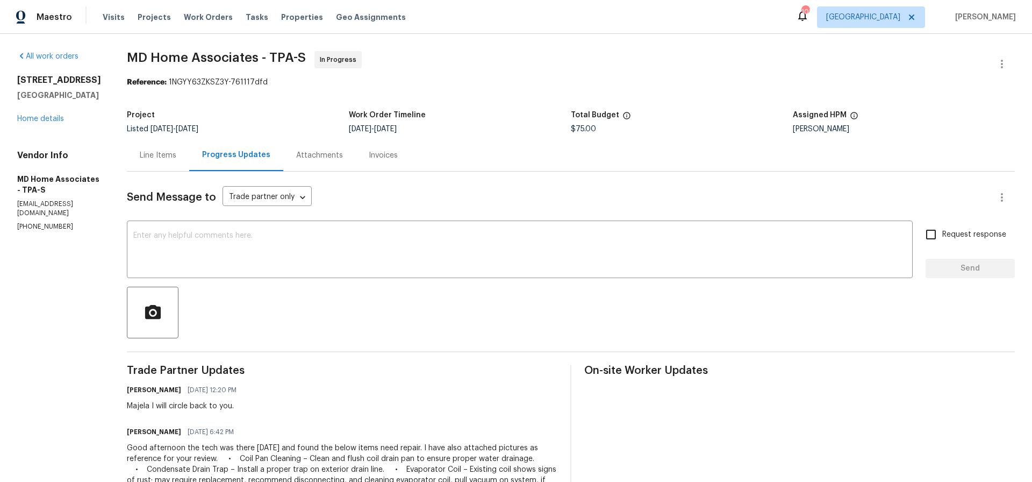
click at [168, 154] on div "Line Items" at bounding box center [158, 155] width 37 height 11
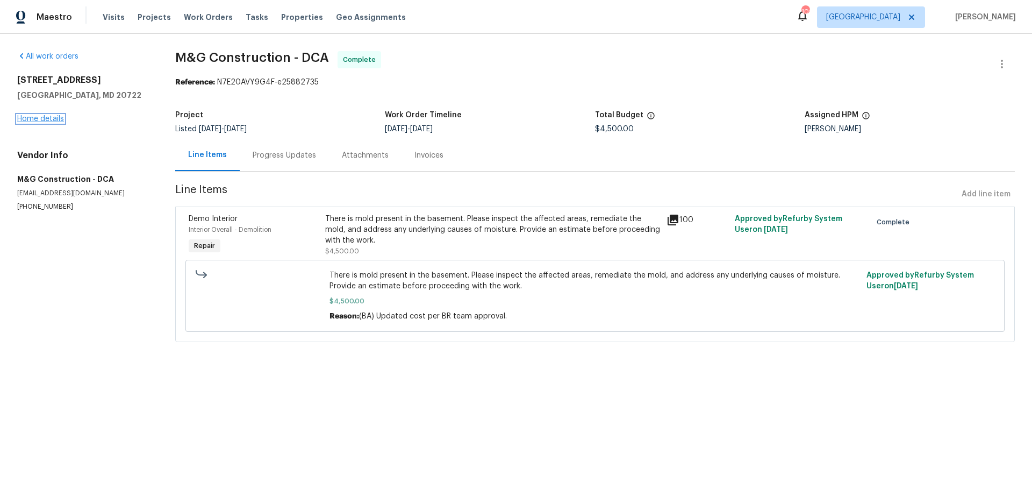
click at [48, 118] on link "Home details" at bounding box center [40, 119] width 47 height 8
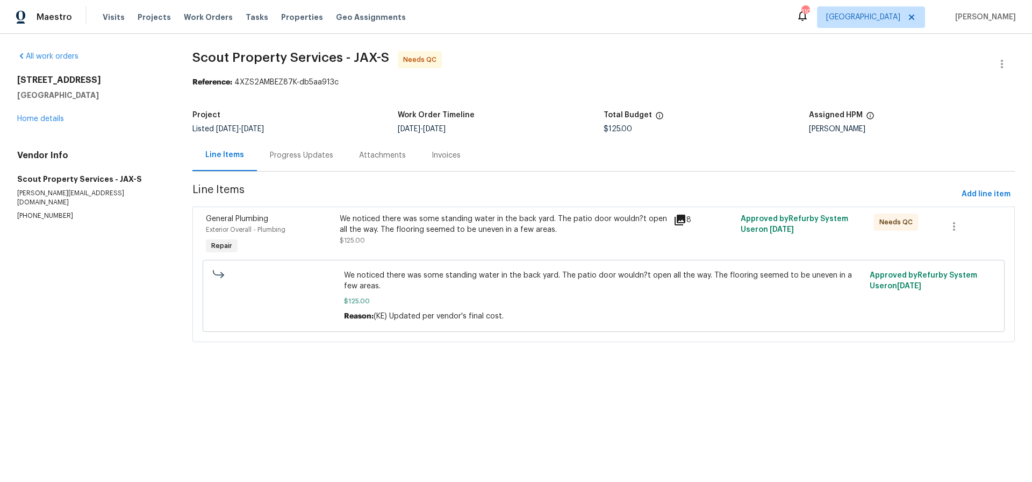
click at [433, 220] on div "We noticed there was some standing water in the back yard. The patio door would…" at bounding box center [504, 223] width 328 height 21
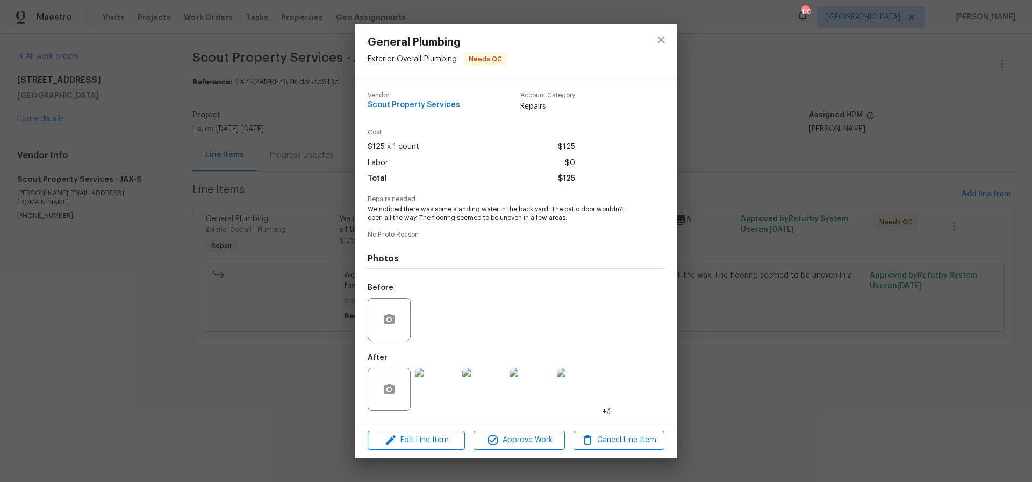
click at [430, 394] on img at bounding box center [436, 389] width 43 height 43
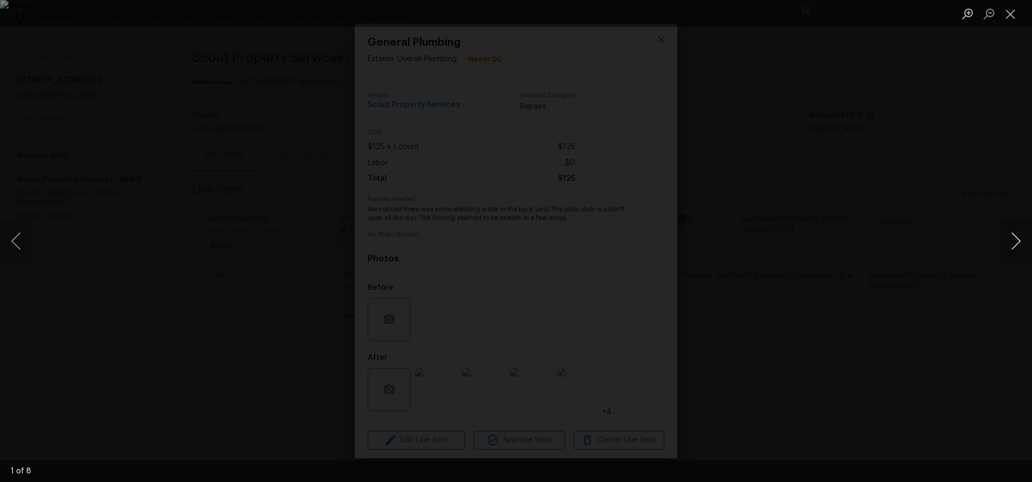
click at [1015, 241] on button "Next image" at bounding box center [1016, 240] width 32 height 43
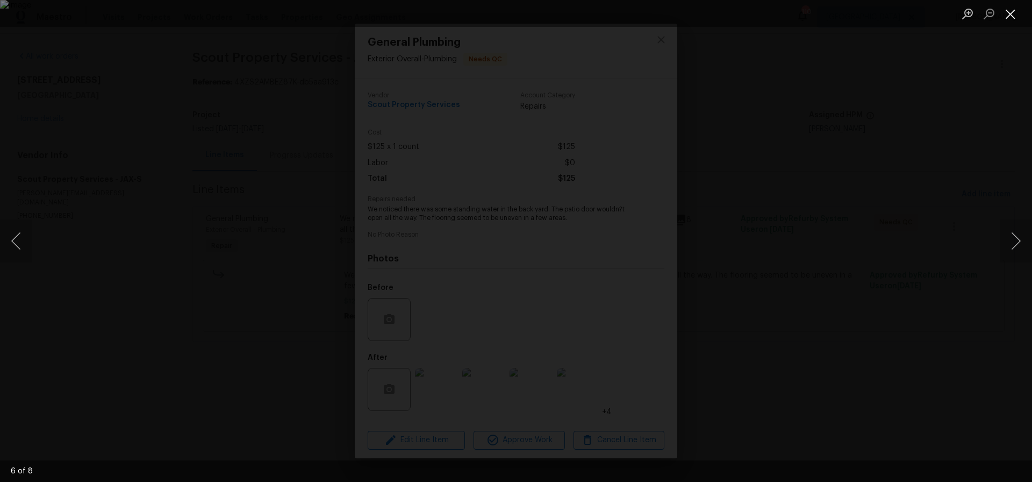
click at [1009, 16] on button "Close lightbox" at bounding box center [1010, 13] width 21 height 19
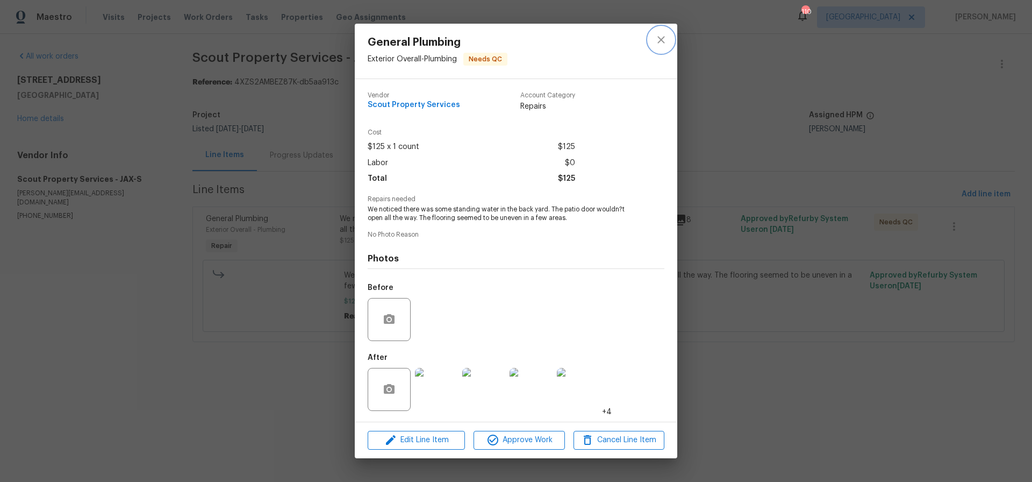
click at [662, 39] on icon "close" at bounding box center [661, 39] width 13 height 13
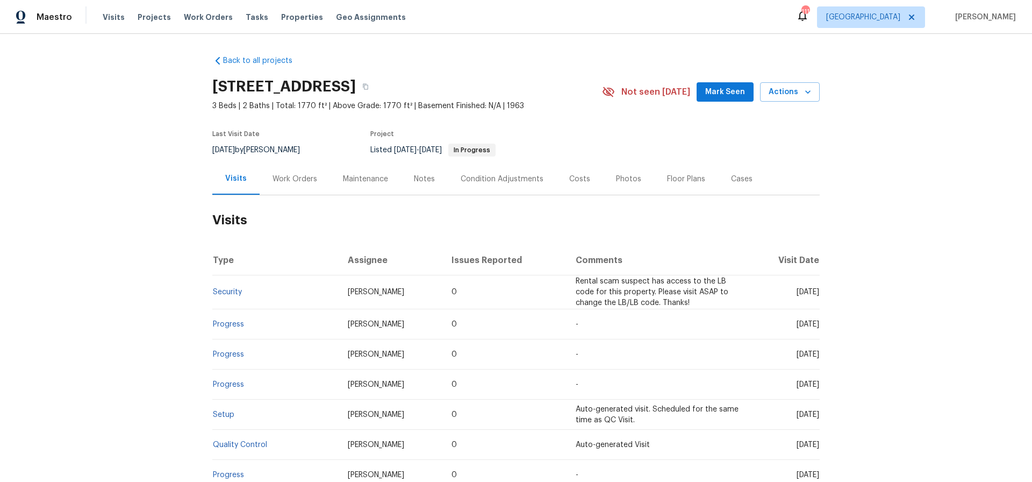
click at [293, 177] on div "Work Orders" at bounding box center [294, 179] width 45 height 11
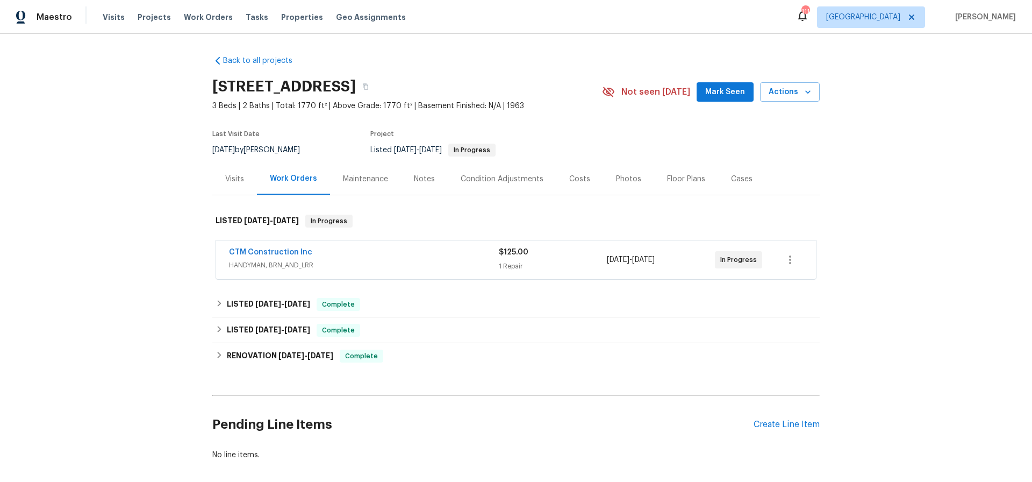
click at [405, 254] on div "CTM Construction Inc" at bounding box center [364, 253] width 270 height 13
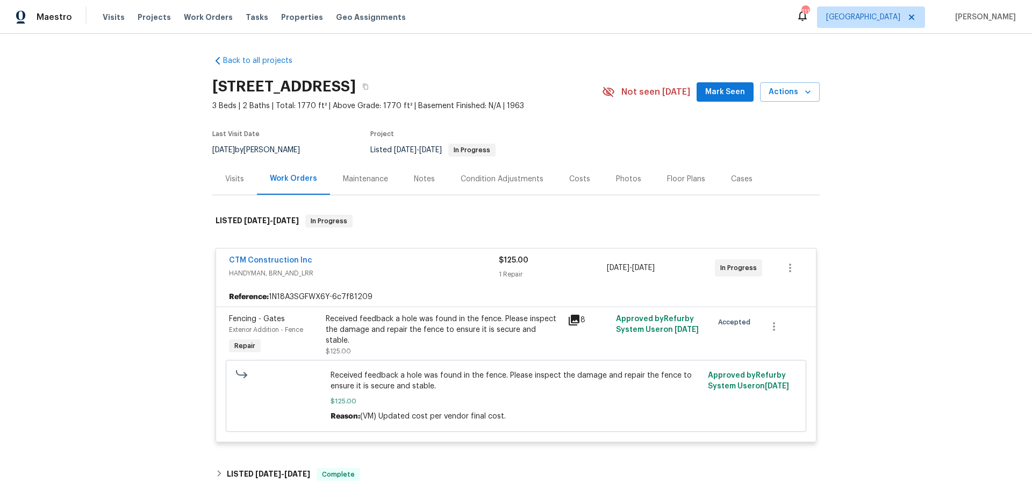
click at [436, 327] on div "Received feedback a hole was found in the fence. Please inspect the damage and …" at bounding box center [443, 329] width 235 height 32
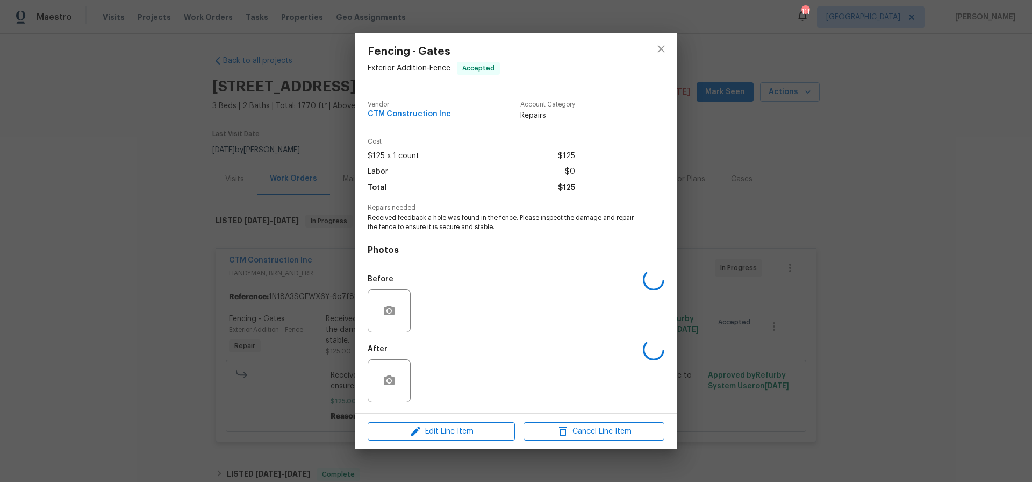
scroll to position [15, 0]
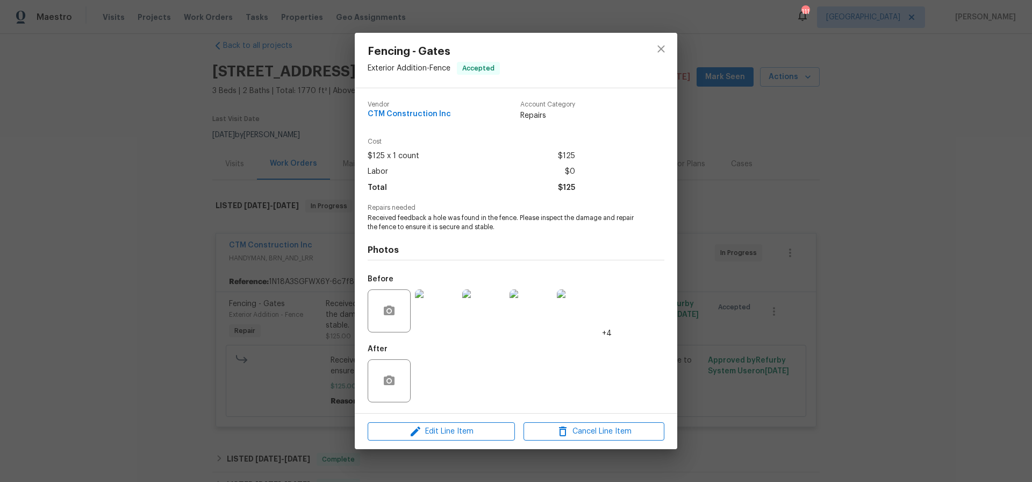
click at [440, 314] on img at bounding box center [436, 310] width 43 height 43
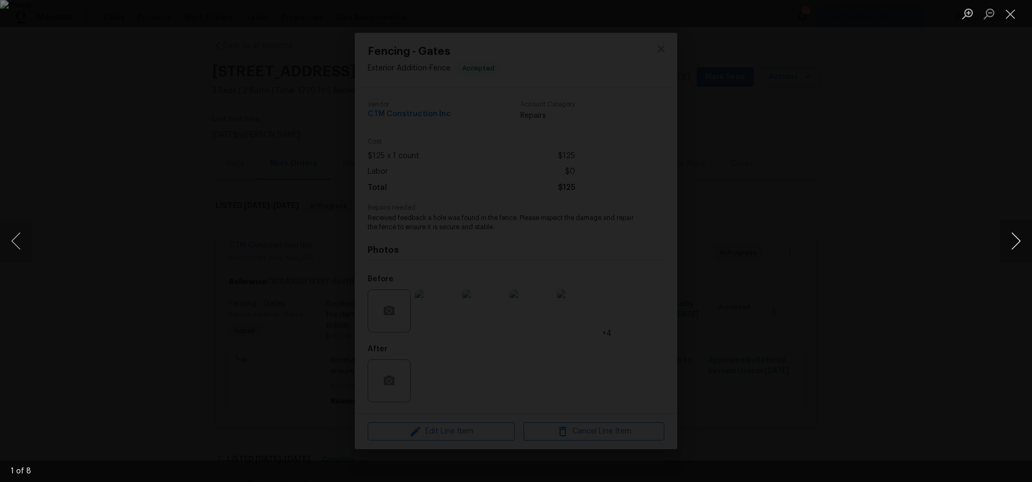
click at [1015, 239] on button "Next image" at bounding box center [1016, 240] width 32 height 43
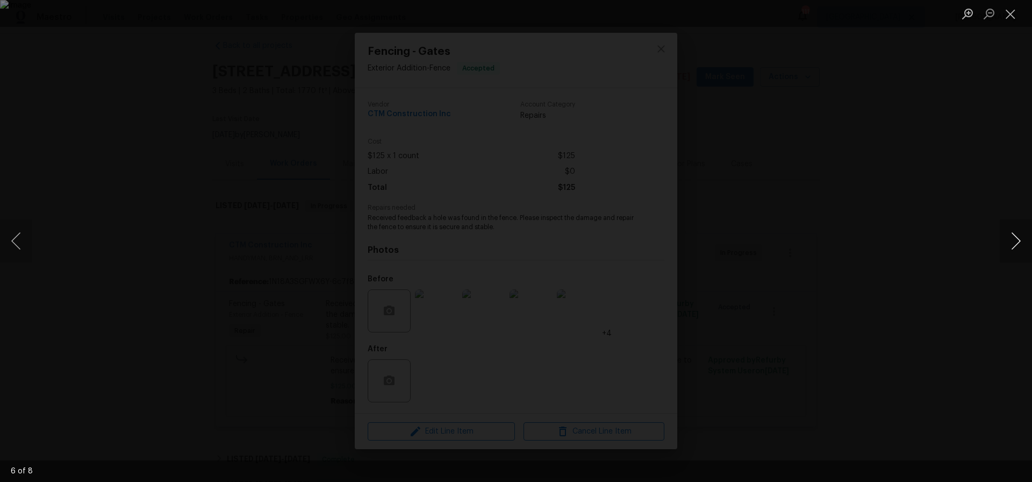
click at [1015, 239] on button "Next image" at bounding box center [1016, 240] width 32 height 43
click at [1014, 241] on button "Next image" at bounding box center [1016, 240] width 32 height 43
click at [1006, 15] on button "Close lightbox" at bounding box center [1010, 13] width 21 height 19
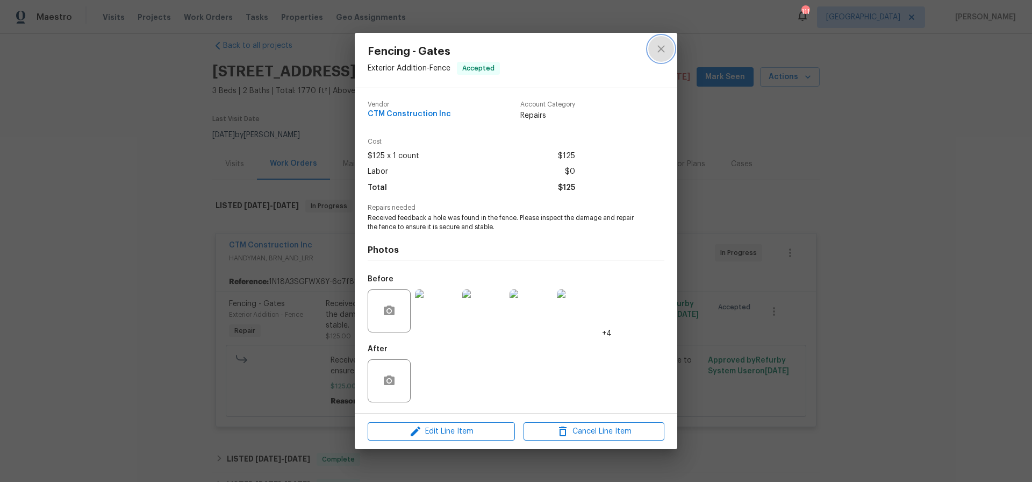
click at [662, 49] on icon "close" at bounding box center [660, 48] width 7 height 7
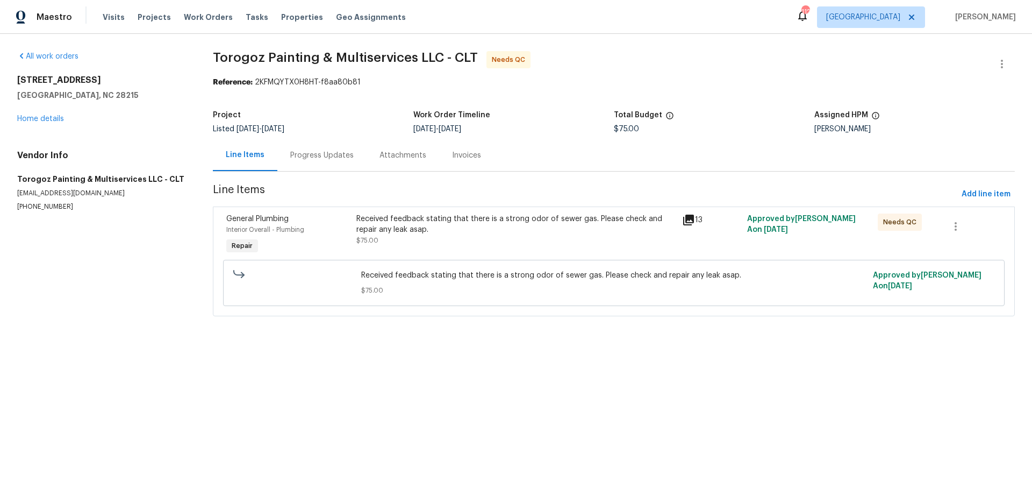
click at [451, 219] on div "Received feedback stating that there is a strong odor of sewer gas. Please chec…" at bounding box center [515, 223] width 319 height 21
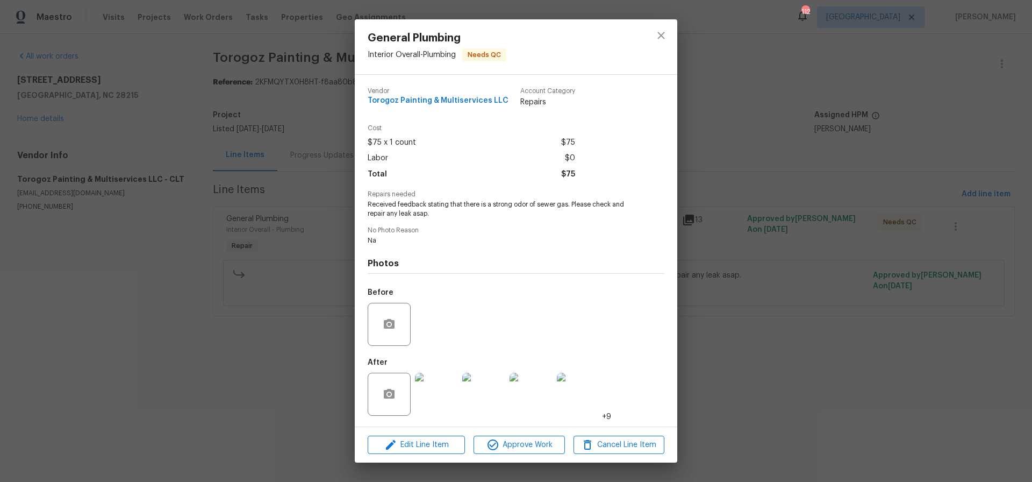
click at [443, 390] on img at bounding box center [436, 393] width 43 height 43
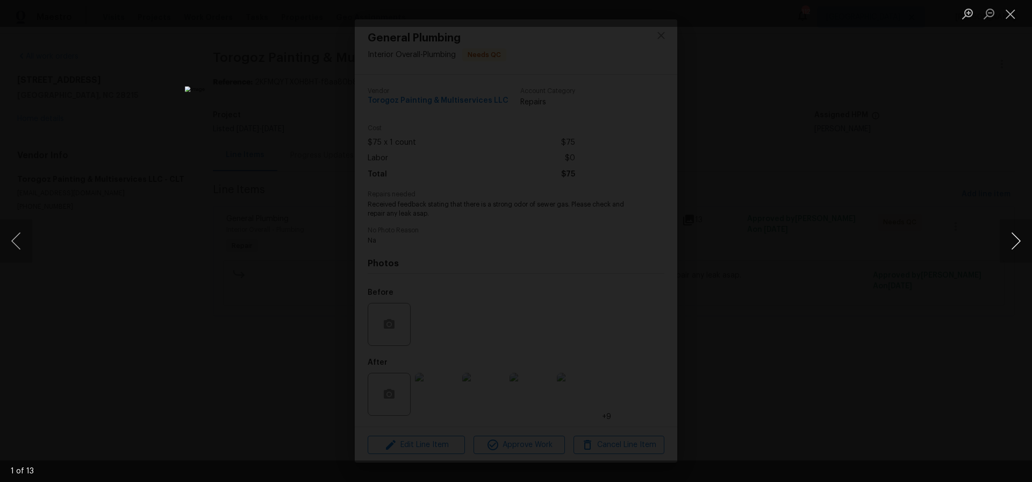
click at [1019, 240] on button "Next image" at bounding box center [1016, 240] width 32 height 43
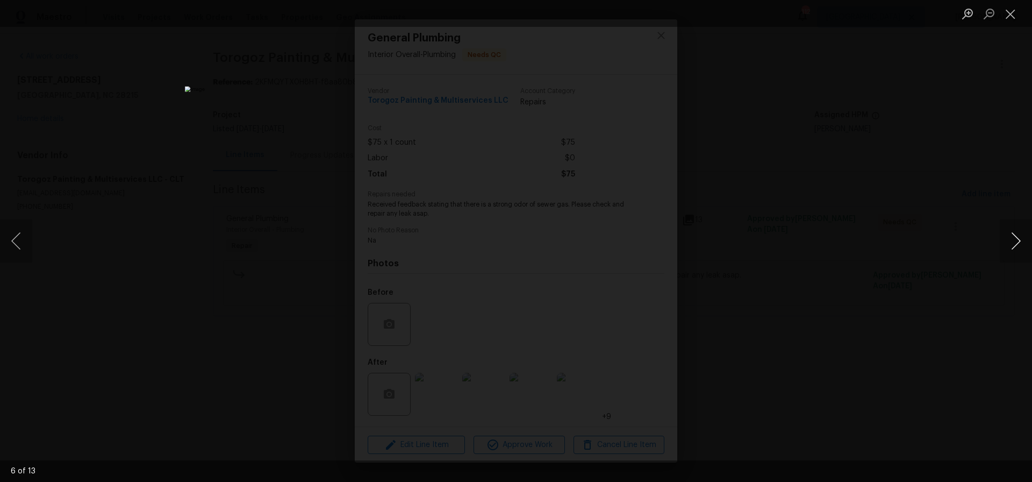
click at [1019, 240] on button "Next image" at bounding box center [1016, 240] width 32 height 43
click at [1018, 240] on button "Next image" at bounding box center [1016, 240] width 32 height 43
click at [1014, 239] on button "Next image" at bounding box center [1016, 240] width 32 height 43
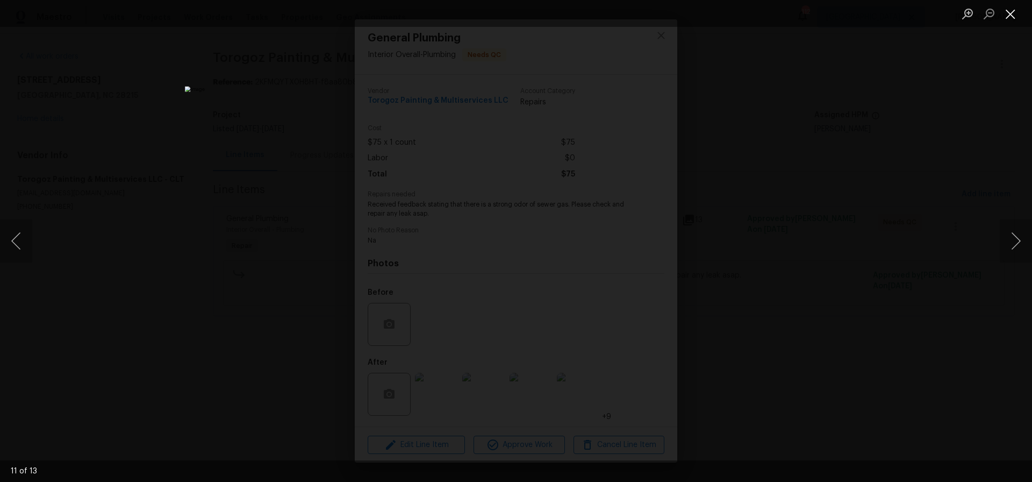
click at [1013, 15] on button "Close lightbox" at bounding box center [1010, 13] width 21 height 19
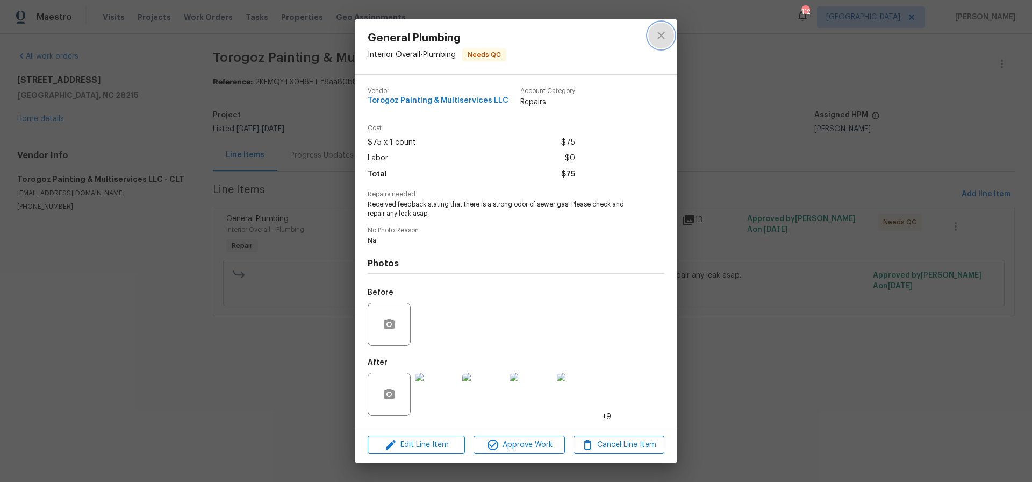
click at [662, 38] on icon "close" at bounding box center [661, 35] width 13 height 13
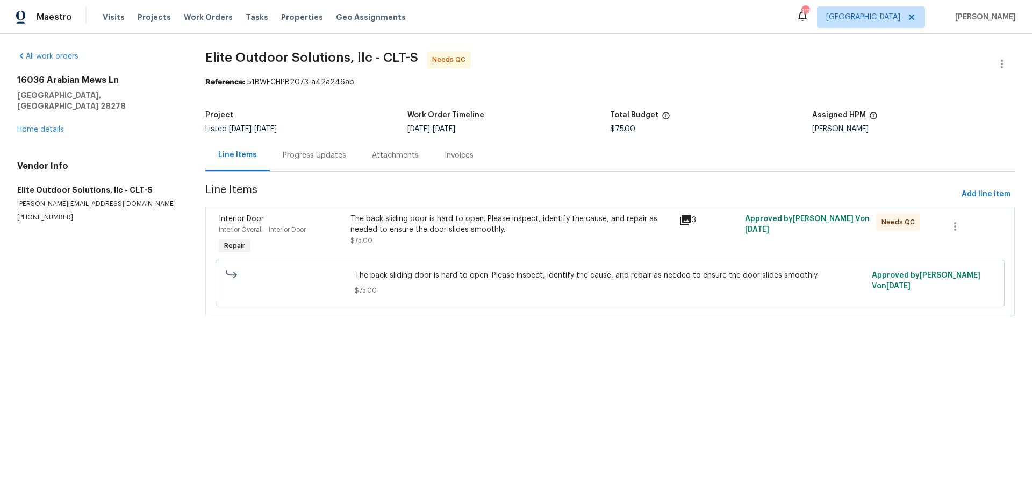
click at [462, 225] on div "The back sliding door is hard to open. Please inspect, identify the cause, and …" at bounding box center [511, 223] width 322 height 21
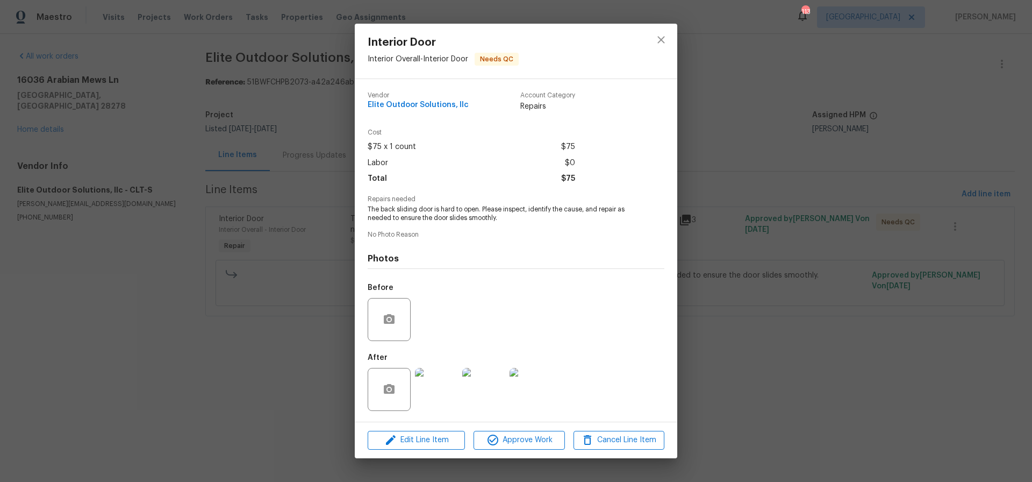
click at [432, 399] on img at bounding box center [436, 389] width 43 height 43
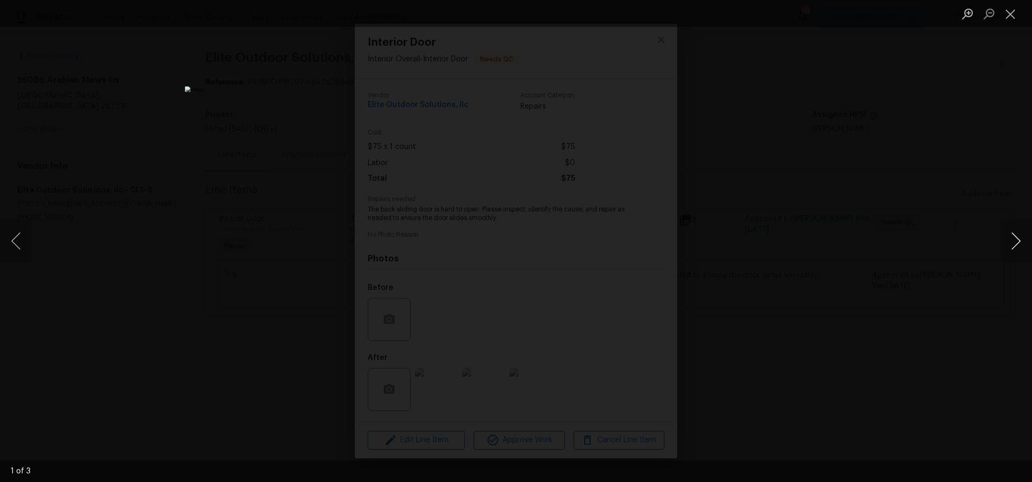
click at [1014, 239] on button "Next image" at bounding box center [1016, 240] width 32 height 43
click at [1011, 12] on button "Close lightbox" at bounding box center [1010, 13] width 21 height 19
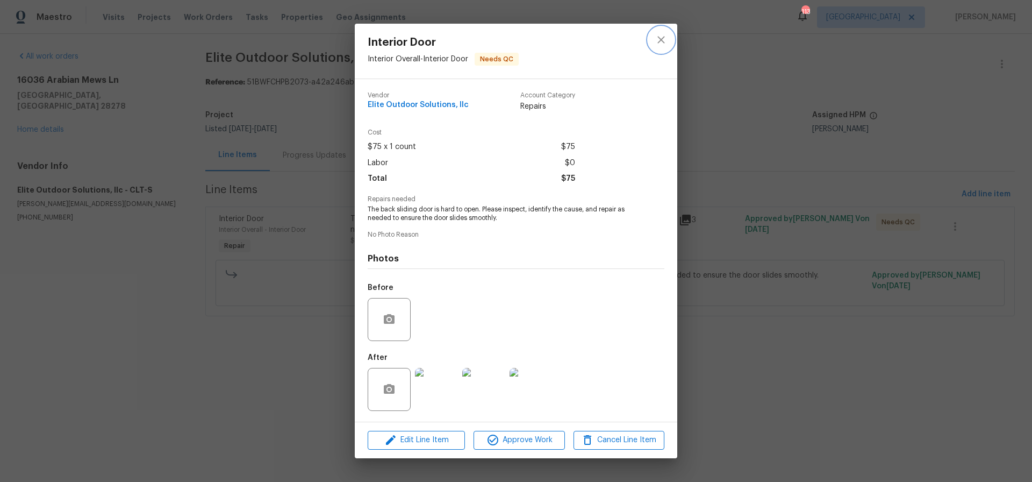
click at [664, 39] on icon "close" at bounding box center [661, 39] width 13 height 13
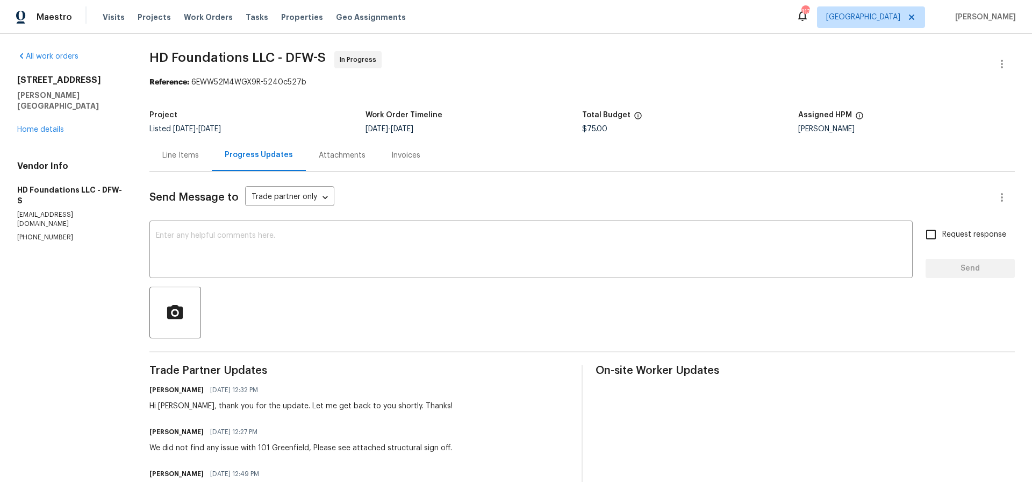
click at [181, 156] on div "Line Items" at bounding box center [180, 155] width 37 height 11
click at [179, 157] on div "Line Items" at bounding box center [180, 155] width 37 height 11
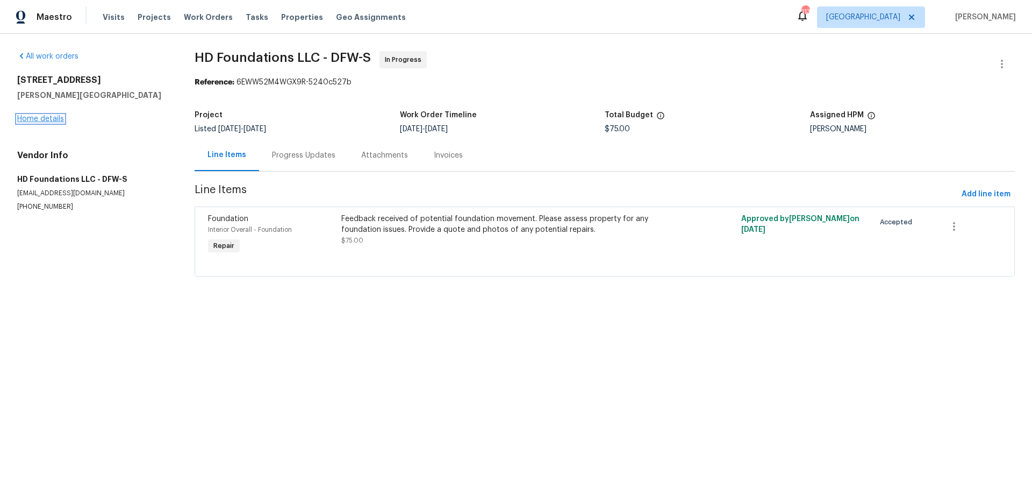
click at [48, 116] on link "Home details" at bounding box center [40, 119] width 47 height 8
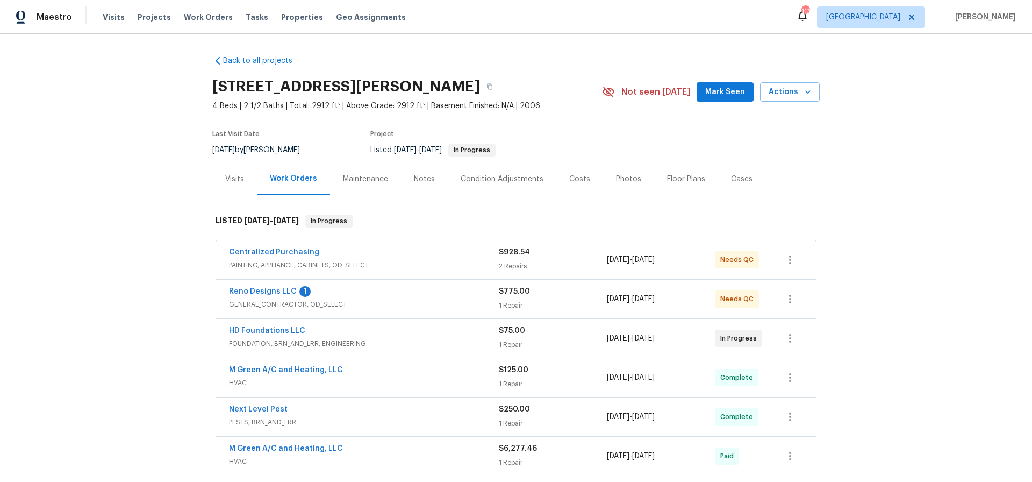
click at [616, 176] on div "Photos" at bounding box center [628, 179] width 25 height 11
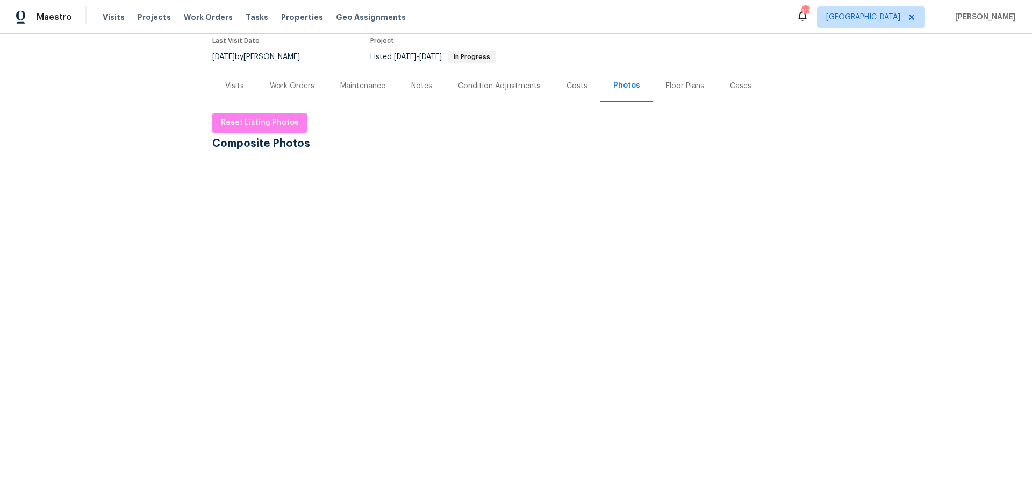
scroll to position [95, 0]
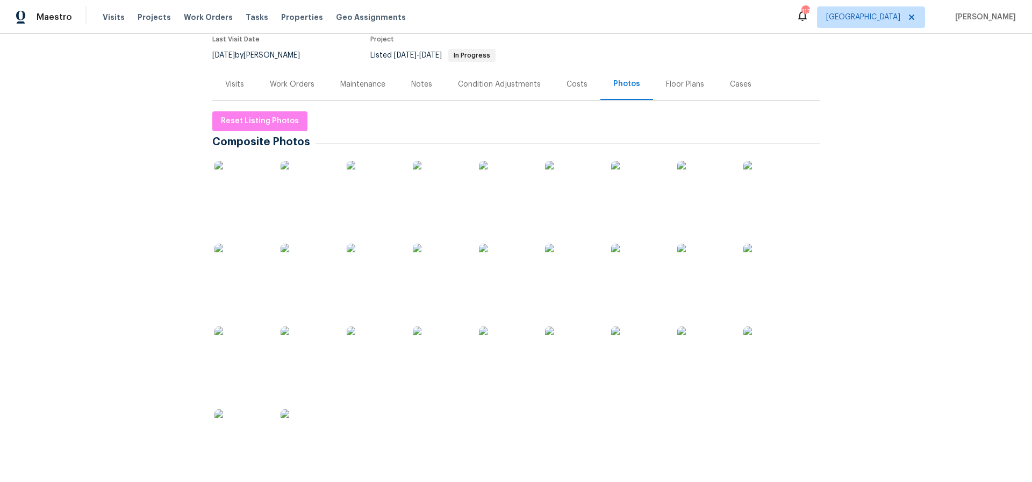
click at [253, 186] on img at bounding box center [241, 188] width 54 height 54
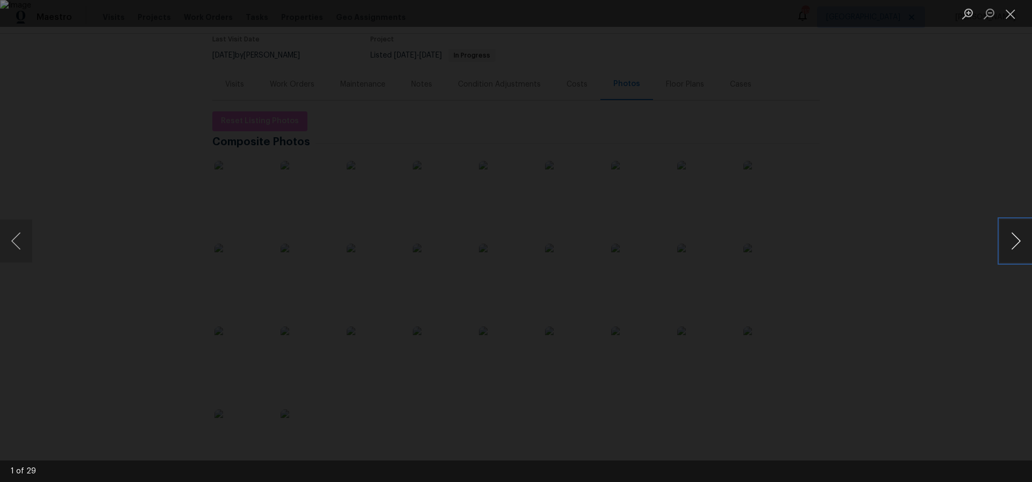
click at [1013, 243] on button "Next image" at bounding box center [1016, 240] width 32 height 43
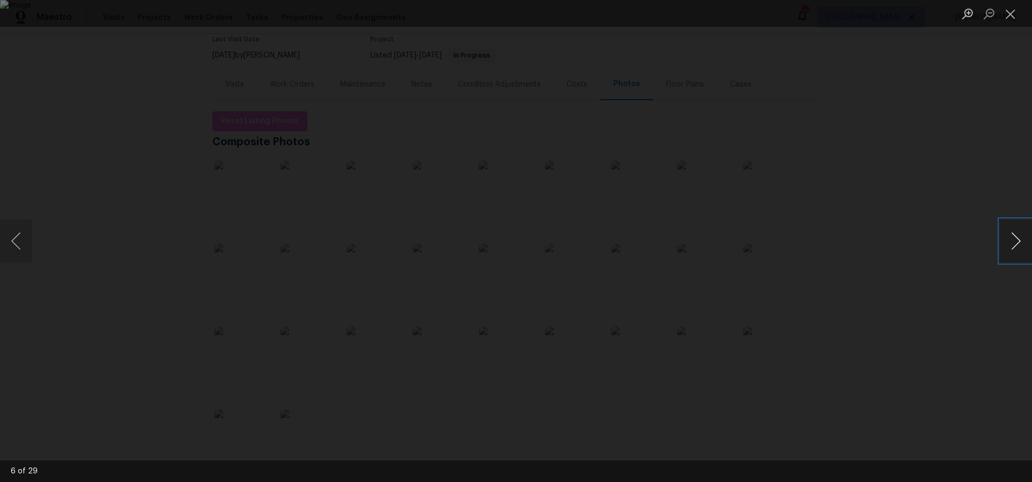
click at [1013, 243] on button "Next image" at bounding box center [1016, 240] width 32 height 43
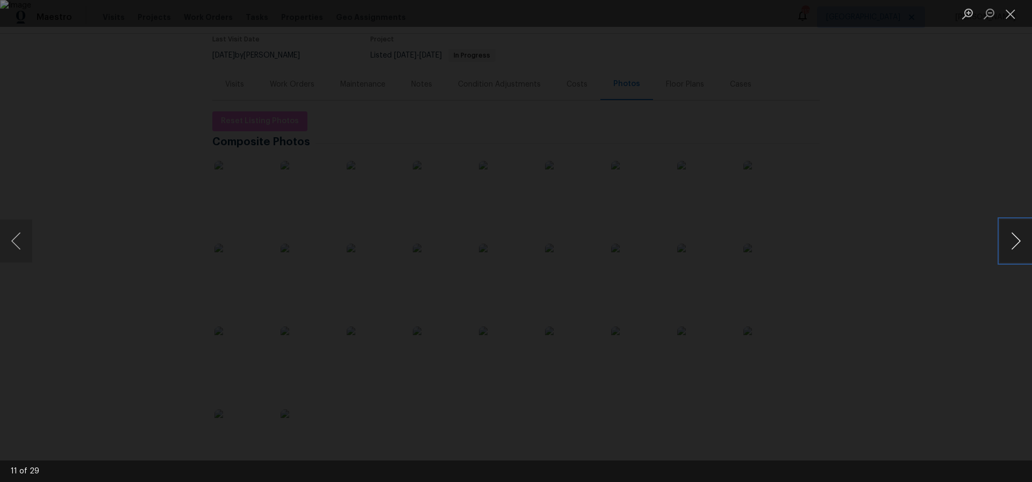
click at [1013, 243] on button "Next image" at bounding box center [1016, 240] width 32 height 43
click at [1009, 16] on button "Close lightbox" at bounding box center [1010, 13] width 21 height 19
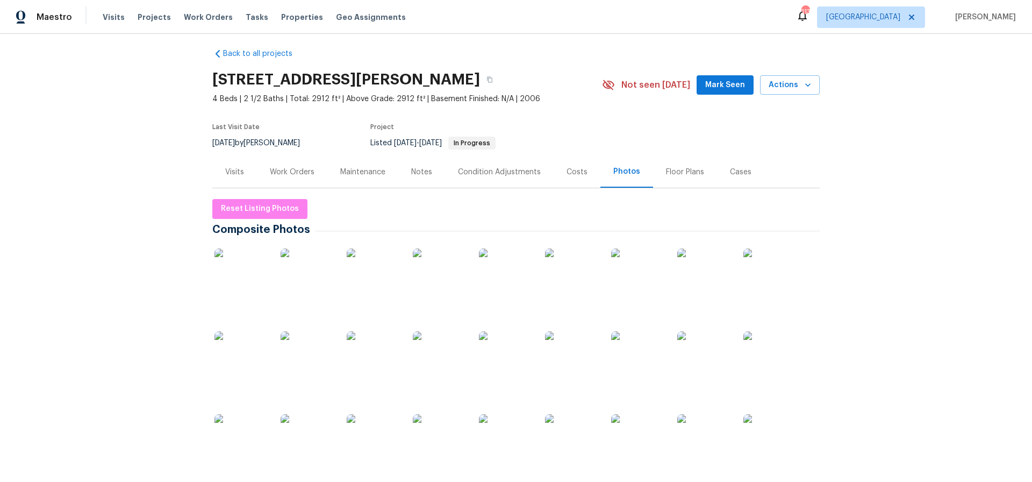
scroll to position [0, 0]
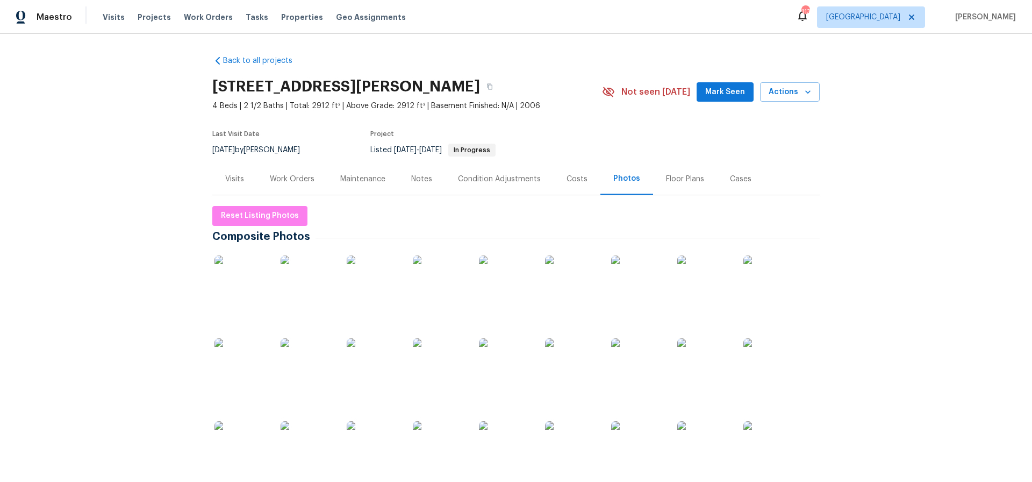
click at [570, 181] on div "Costs" at bounding box center [576, 179] width 21 height 11
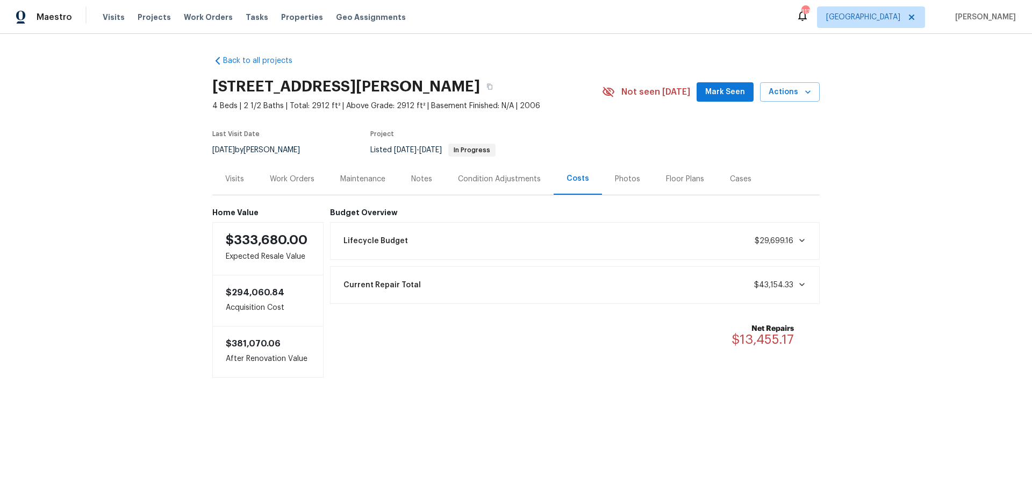
click at [628, 177] on div "Photos" at bounding box center [627, 179] width 25 height 11
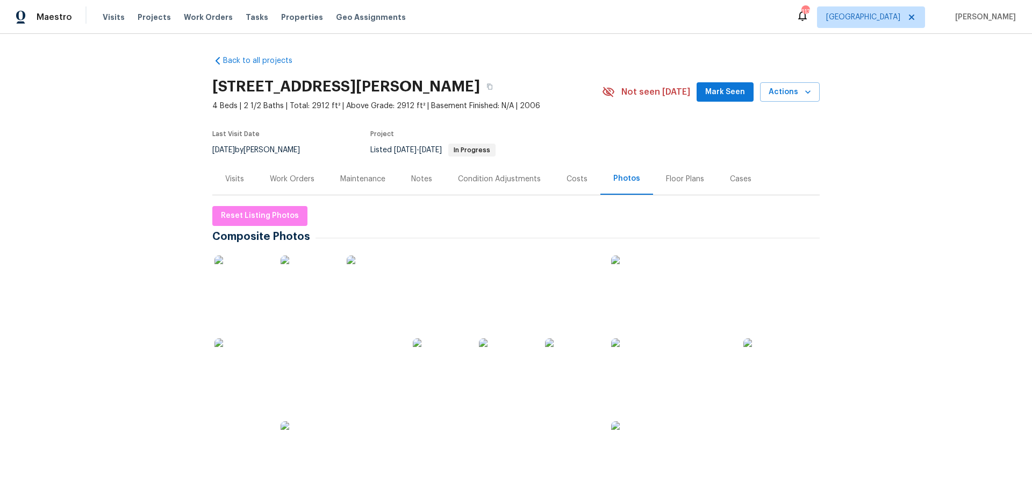
click at [249, 290] on img at bounding box center [241, 282] width 54 height 54
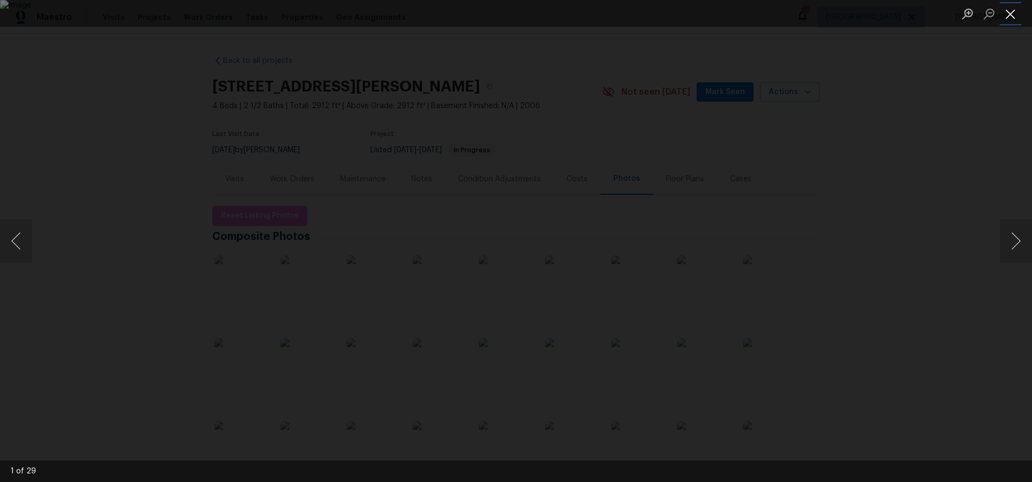
click at [1012, 15] on button "Close lightbox" at bounding box center [1010, 13] width 21 height 19
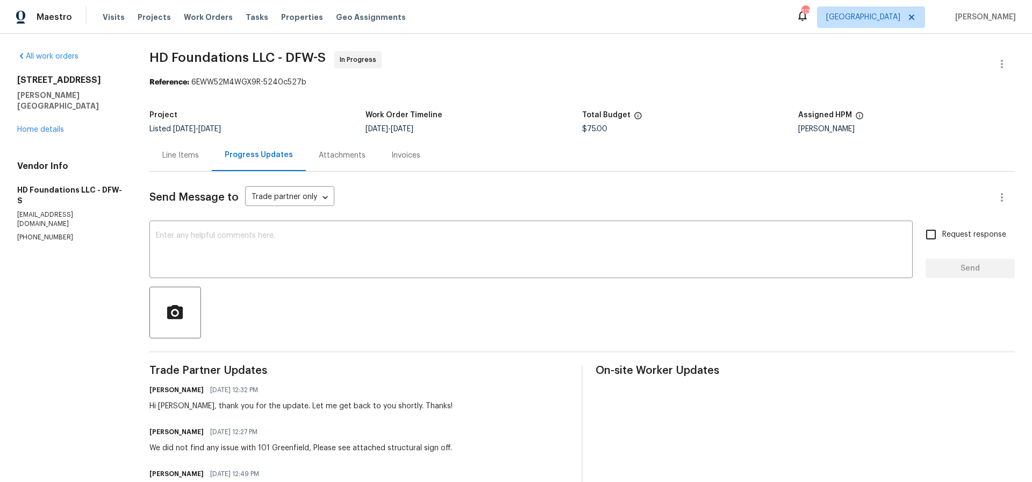
click at [181, 154] on div "Line Items" at bounding box center [180, 155] width 37 height 11
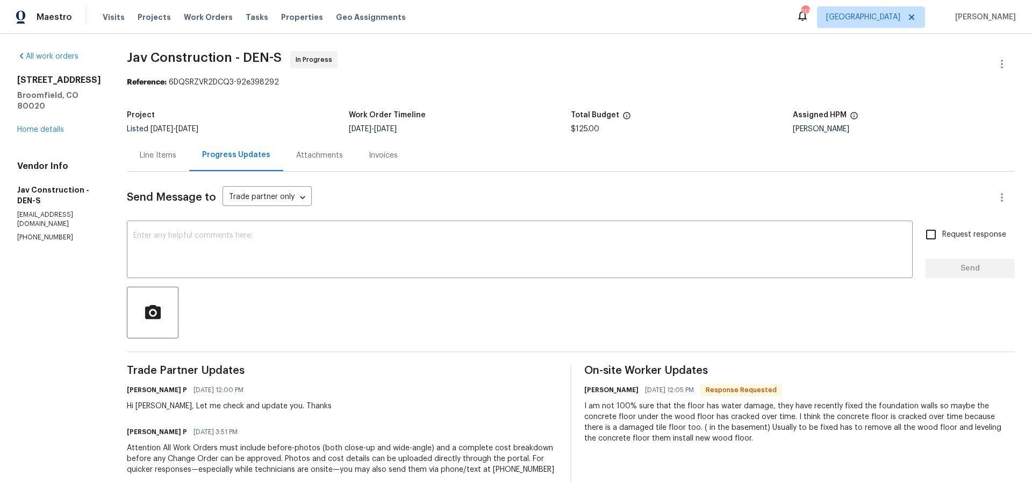
click at [148, 155] on div "Line Items" at bounding box center [158, 155] width 37 height 11
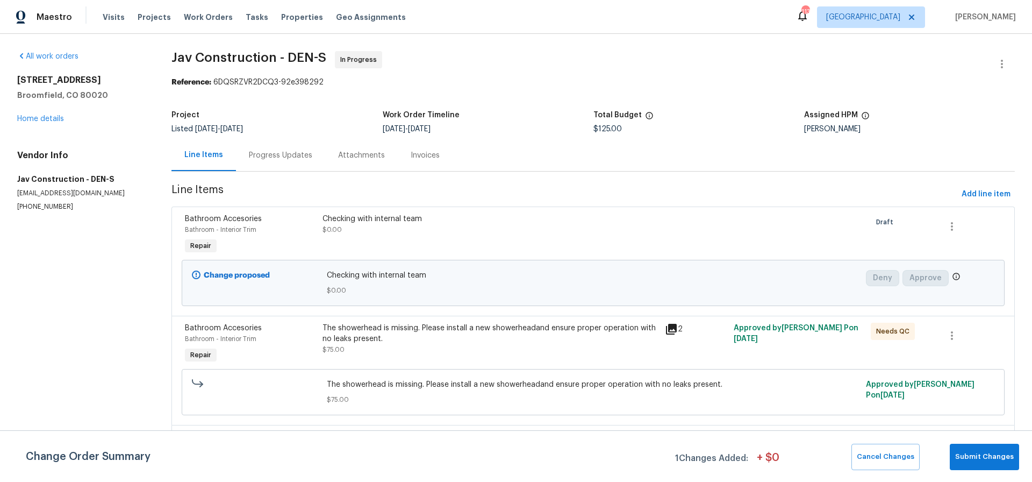
click at [455, 332] on div "The showerhead is missing. Please install a new showerheadand ensure proper ope…" at bounding box center [490, 332] width 336 height 21
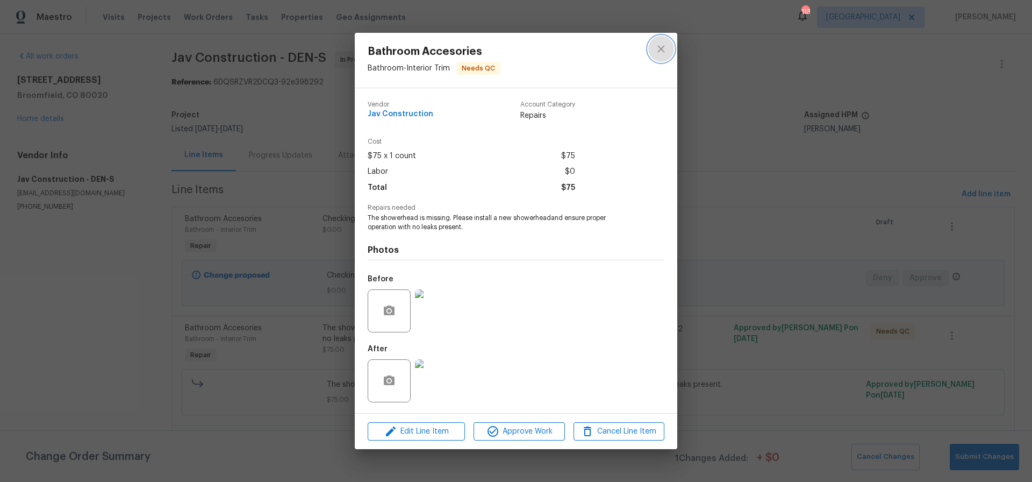
click at [665, 49] on icon "close" at bounding box center [661, 48] width 13 height 13
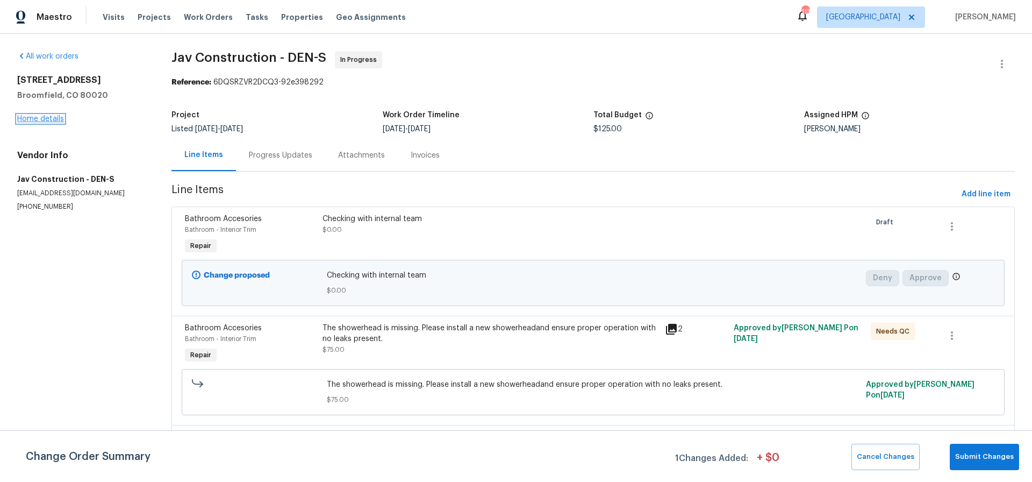
click at [30, 115] on link "Home details" at bounding box center [40, 119] width 47 height 8
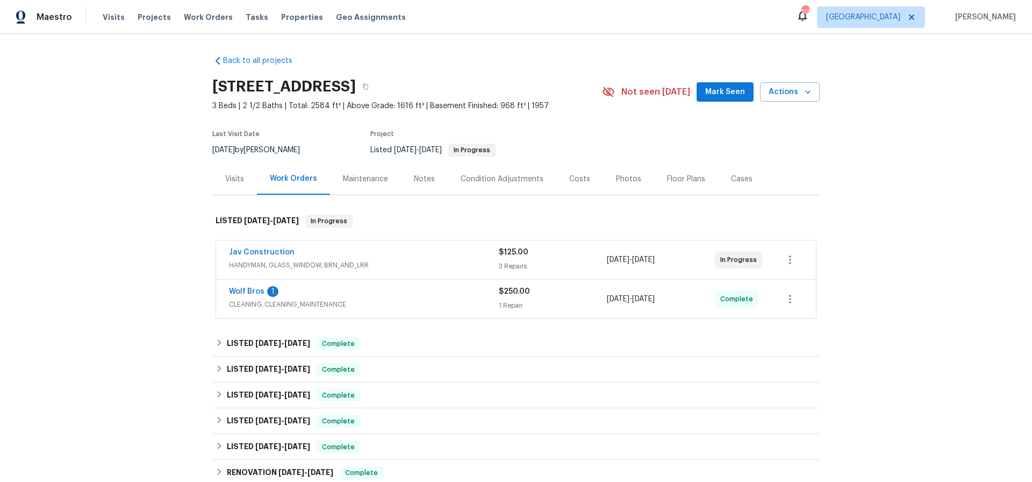
click at [437, 250] on div "Jav Construction" at bounding box center [364, 253] width 270 height 13
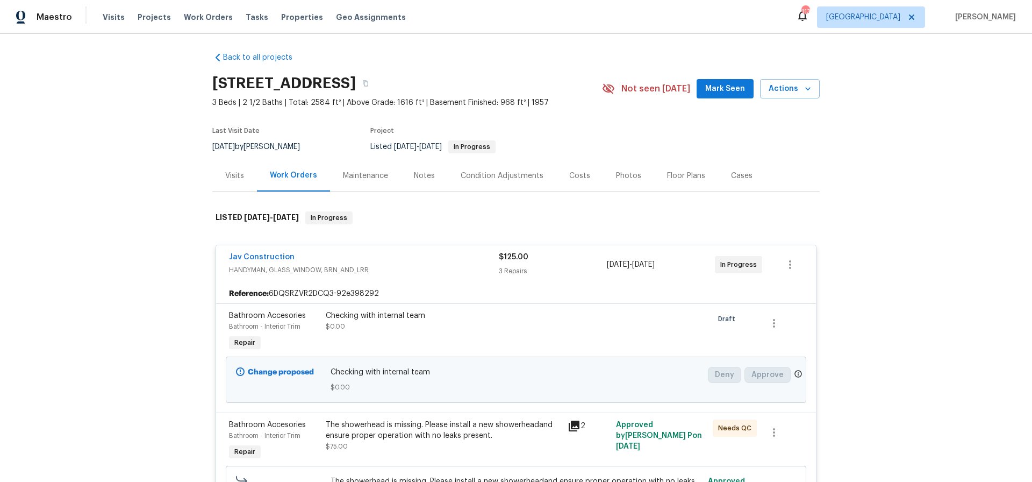
scroll to position [4, 0]
click at [428, 268] on span "HANDYMAN, GLASS_WINDOW, BRN_AND_LRR" at bounding box center [364, 269] width 270 height 11
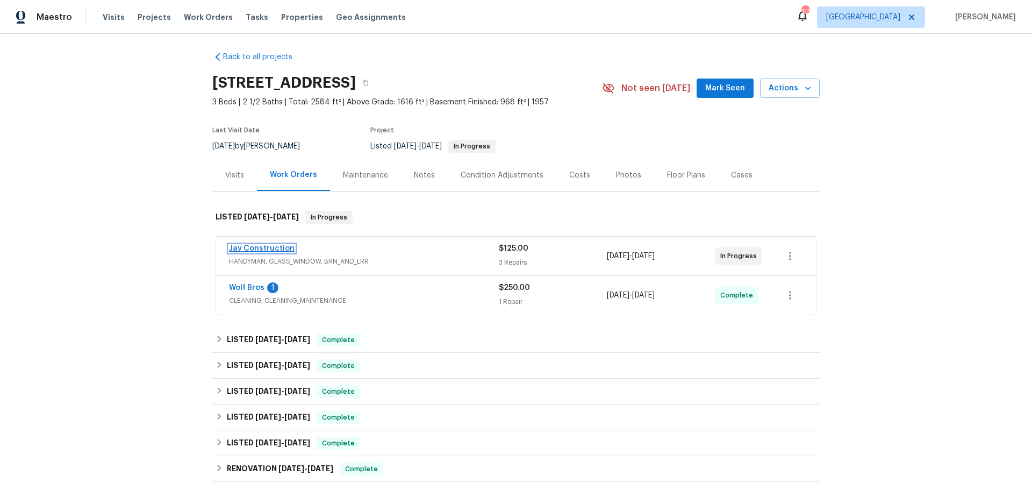
click at [272, 247] on link "Jav Construction" at bounding box center [262, 249] width 66 height 8
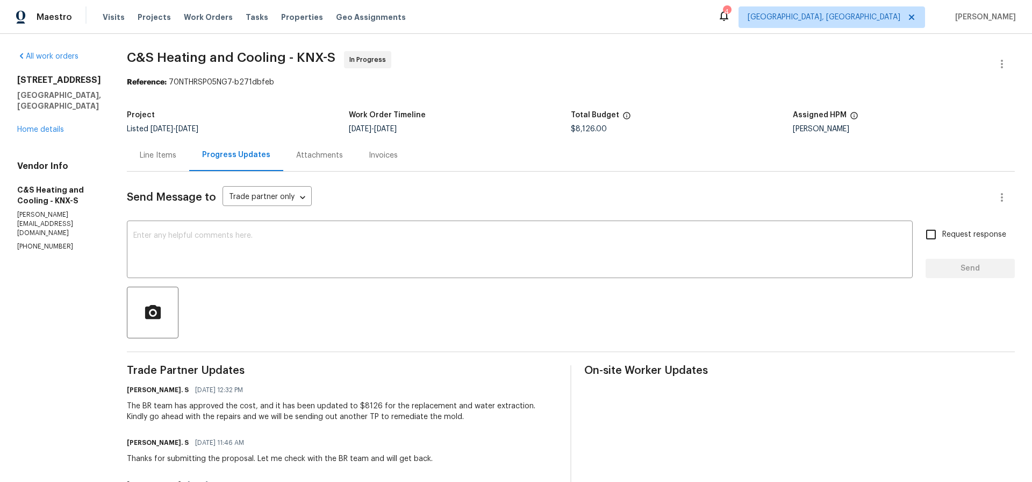
click at [176, 156] on div "Line Items" at bounding box center [158, 155] width 37 height 11
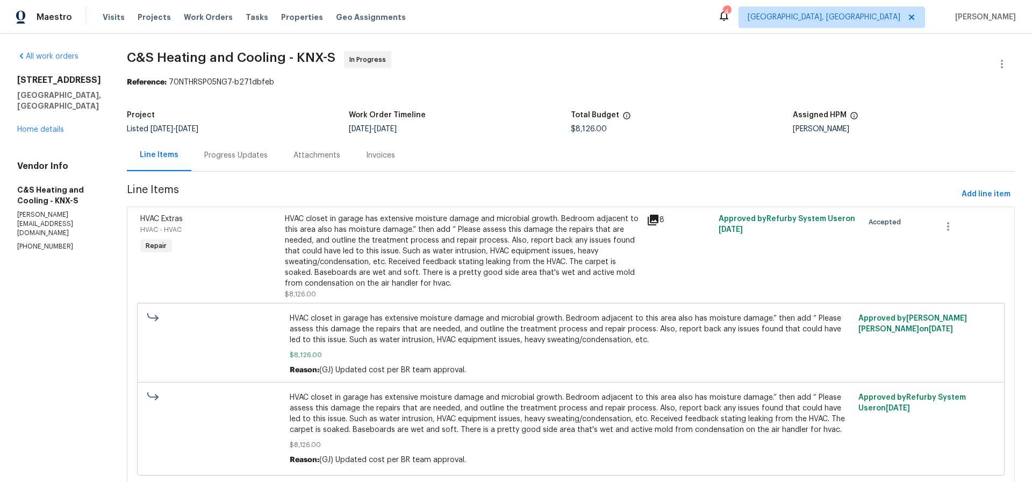
click at [471, 244] on div "HVAC closet in garage has extensive moisture damage and microbial growth. Bedro…" at bounding box center [462, 250] width 355 height 75
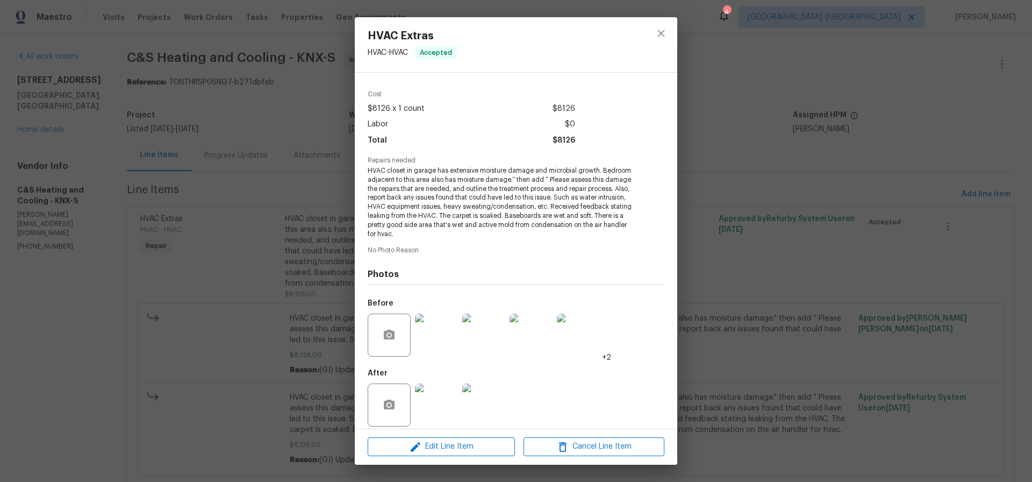
scroll to position [41, 0]
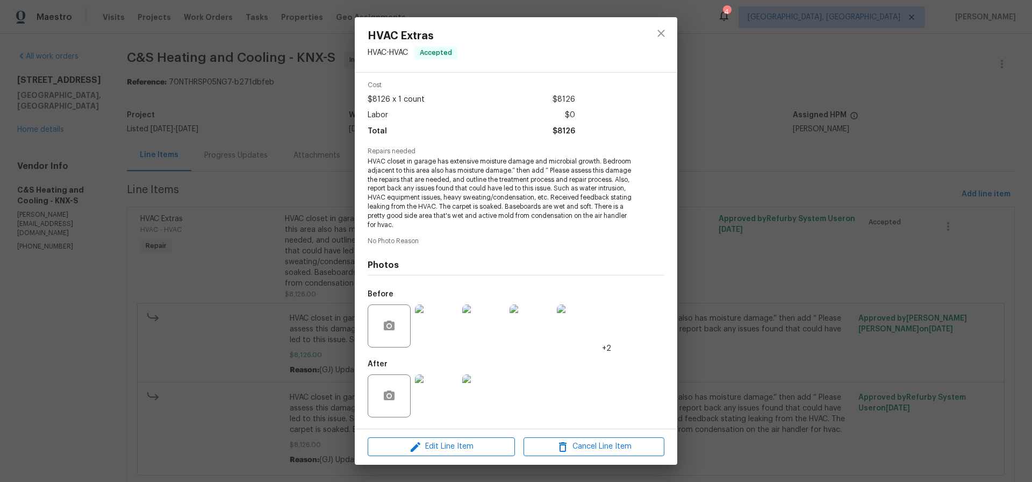
click at [434, 334] on img at bounding box center [436, 325] width 43 height 43
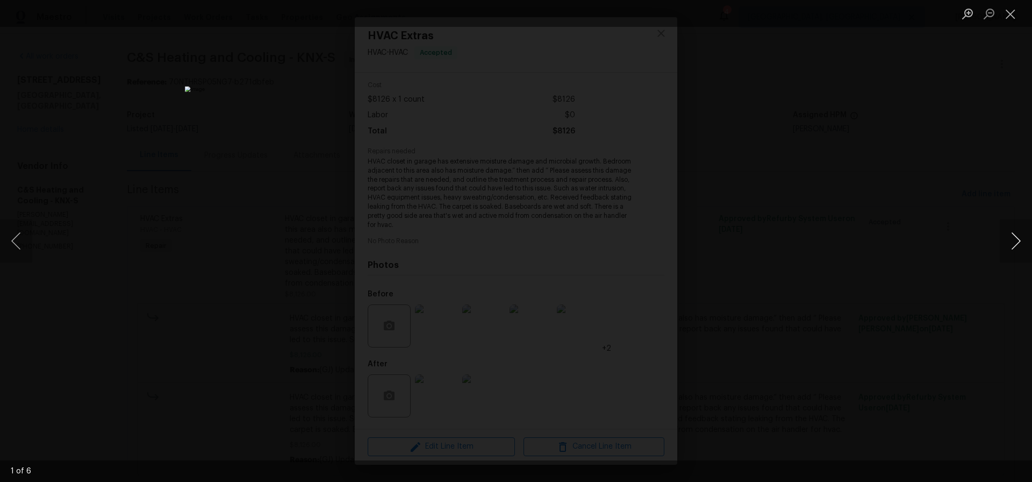
click at [1018, 240] on button "Next image" at bounding box center [1016, 240] width 32 height 43
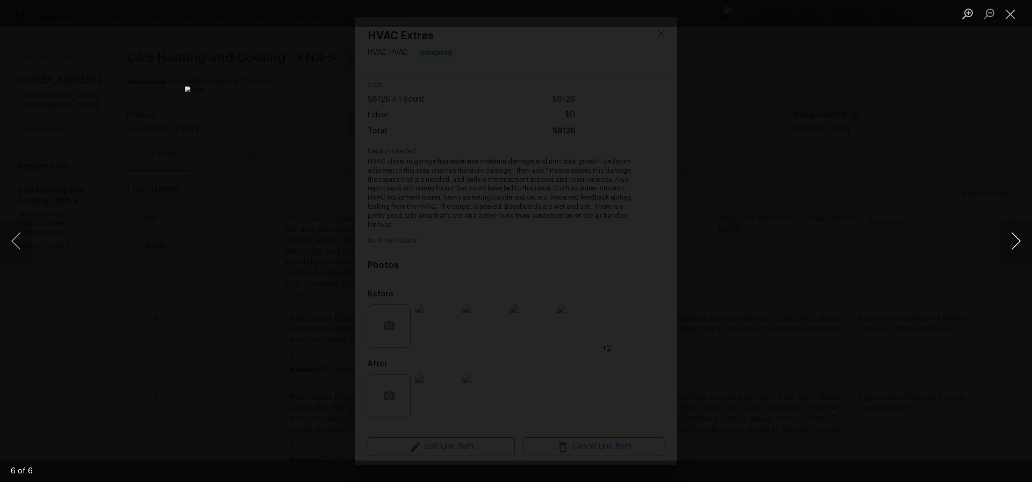
click at [1018, 240] on button "Next image" at bounding box center [1016, 240] width 32 height 43
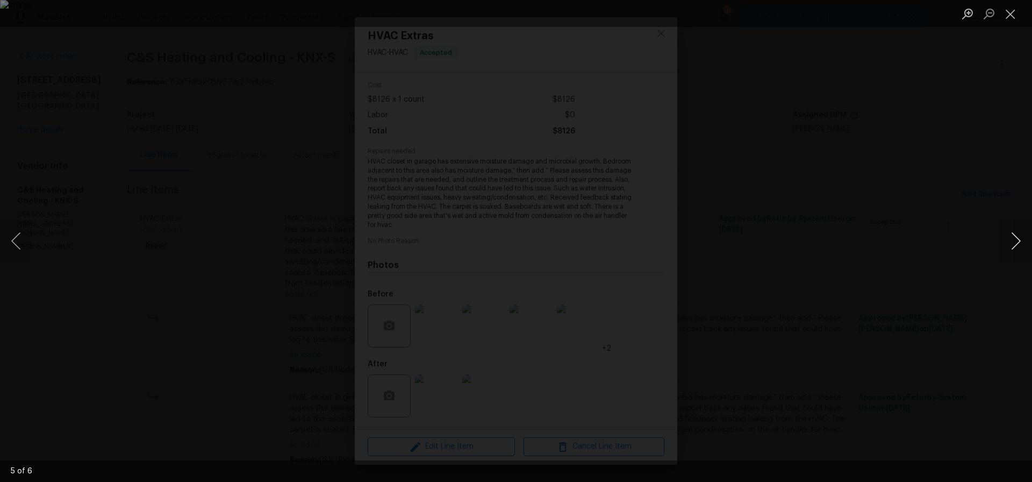
click at [1018, 240] on button "Next image" at bounding box center [1016, 240] width 32 height 43
click at [1008, 15] on button "Close lightbox" at bounding box center [1010, 13] width 21 height 19
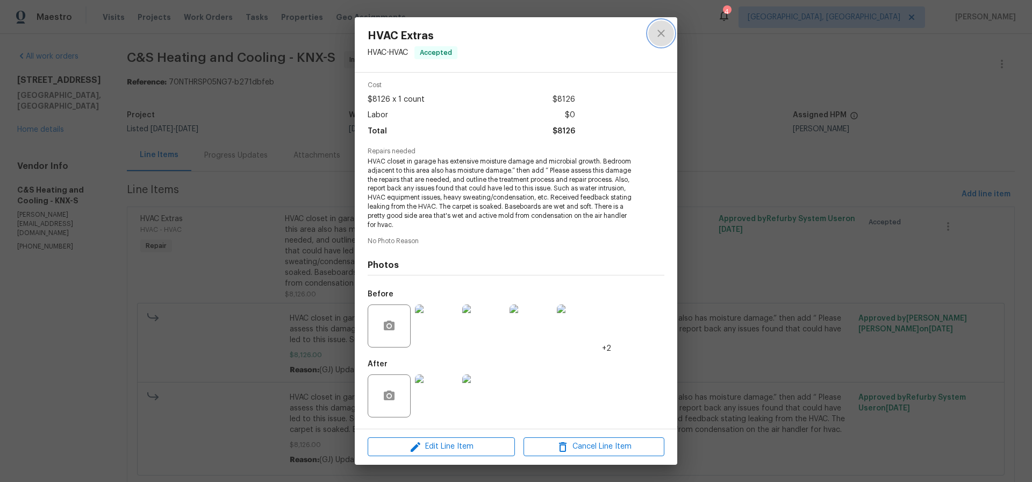
click at [666, 31] on icon "close" at bounding box center [661, 33] width 13 height 13
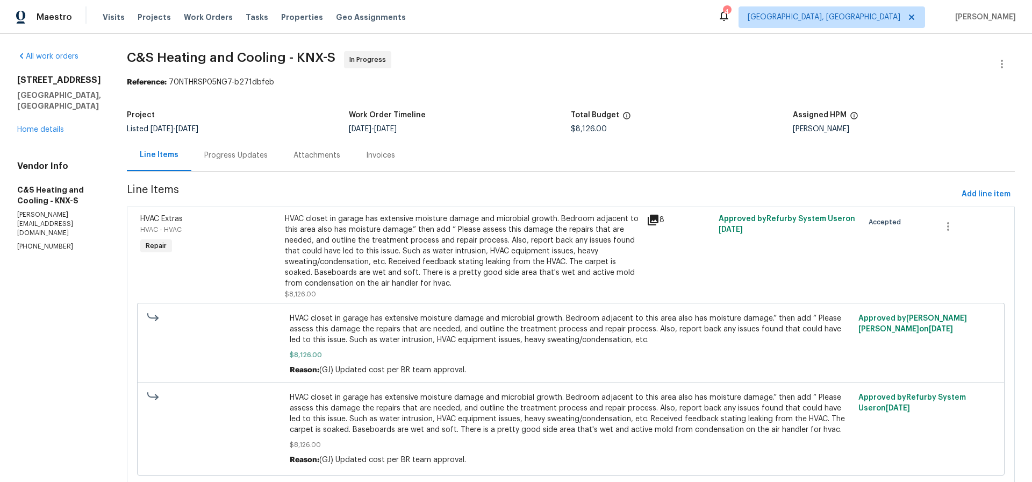
click at [268, 154] on div "Progress Updates" at bounding box center [235, 155] width 63 height 11
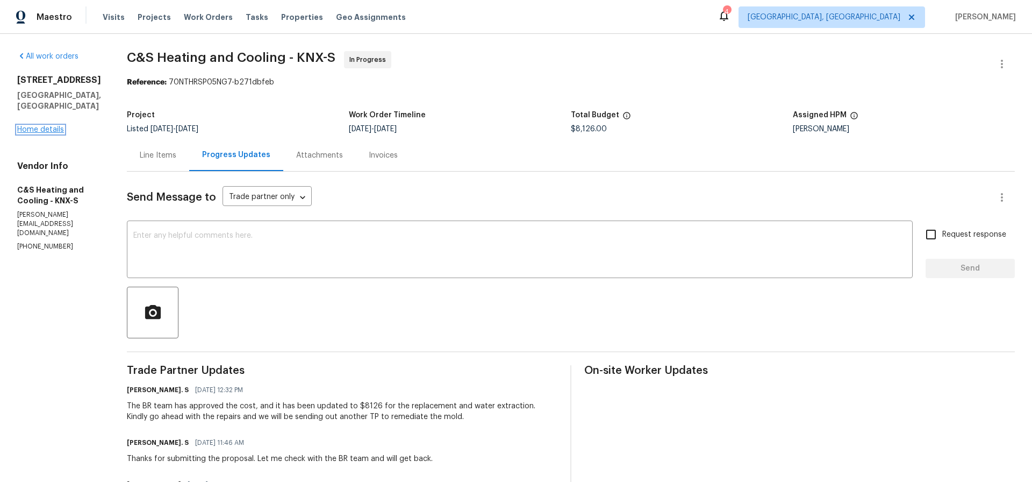
click at [49, 126] on link "Home details" at bounding box center [40, 130] width 47 height 8
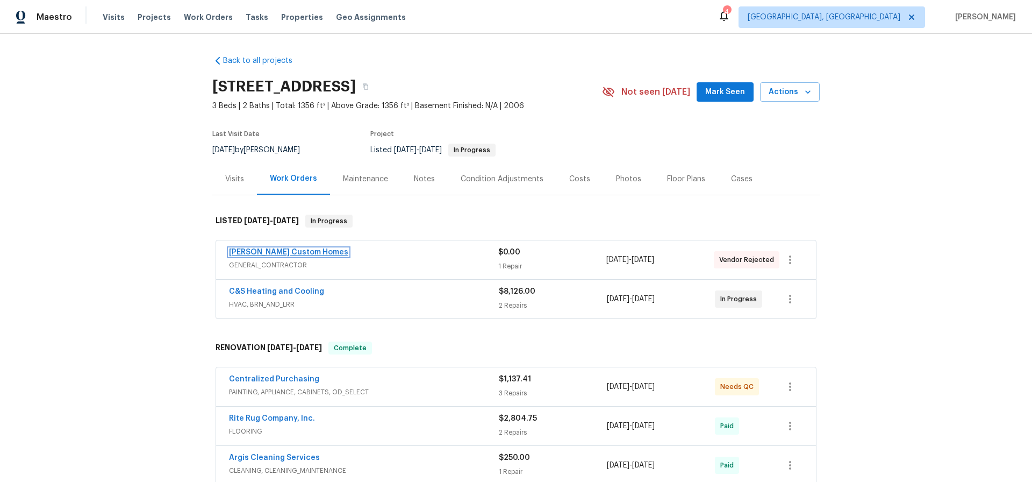
click at [286, 252] on link "[PERSON_NAME] Custom Homes" at bounding box center [288, 252] width 119 height 8
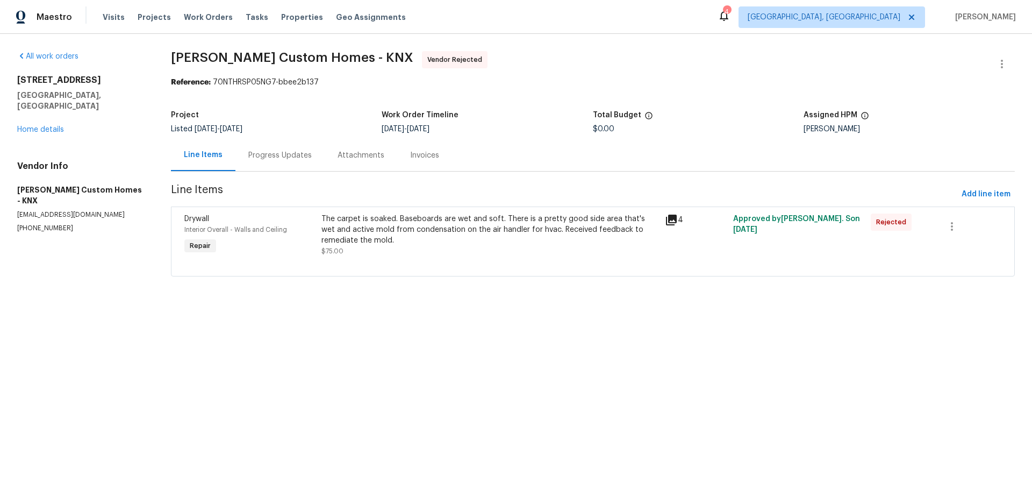
click at [420, 223] on div "The carpet is soaked. Baseboards are wet and soft. There is a pretty good side …" at bounding box center [489, 229] width 336 height 32
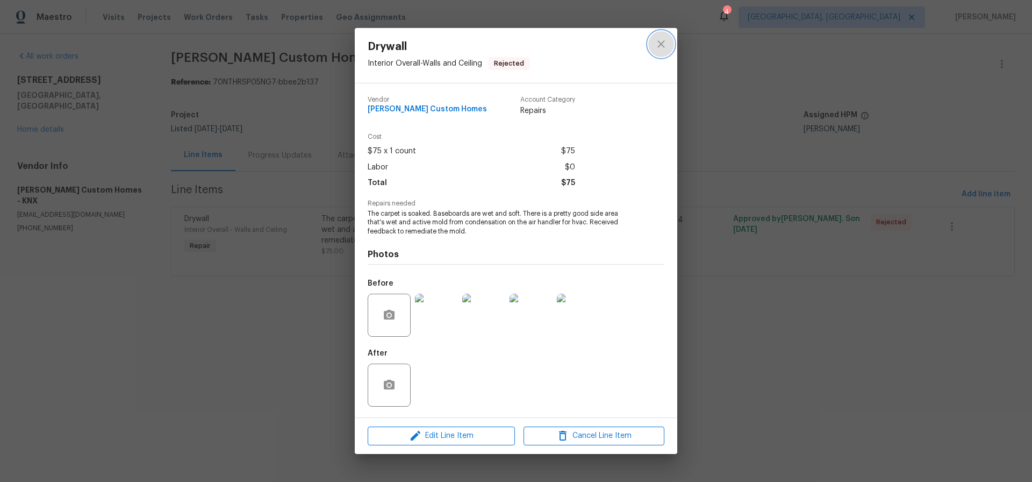
click at [664, 46] on icon "close" at bounding box center [661, 44] width 13 height 13
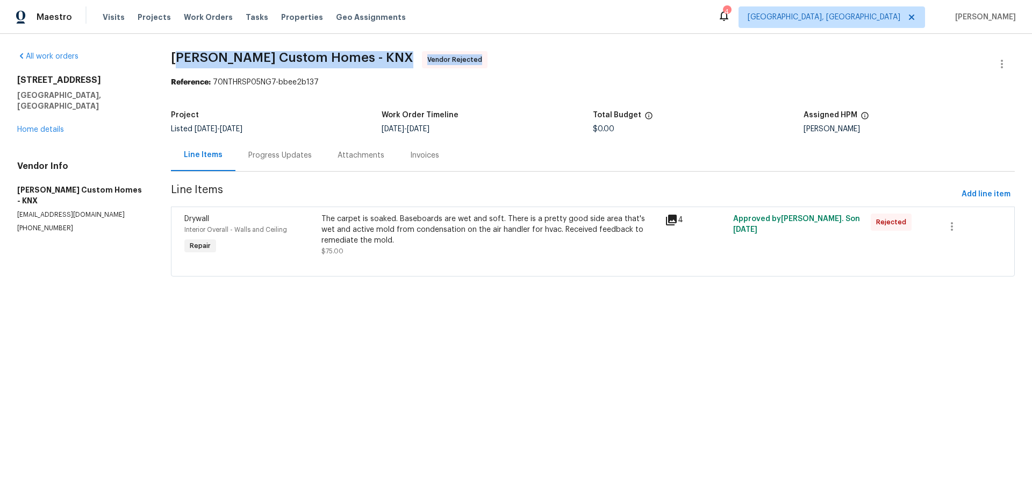
drag, startPoint x: 186, startPoint y: 56, endPoint x: 450, endPoint y: 66, distance: 264.6
click at [450, 66] on span "[PERSON_NAME] Custom Homes - KNX Vendor Rejected" at bounding box center [580, 64] width 818 height 26
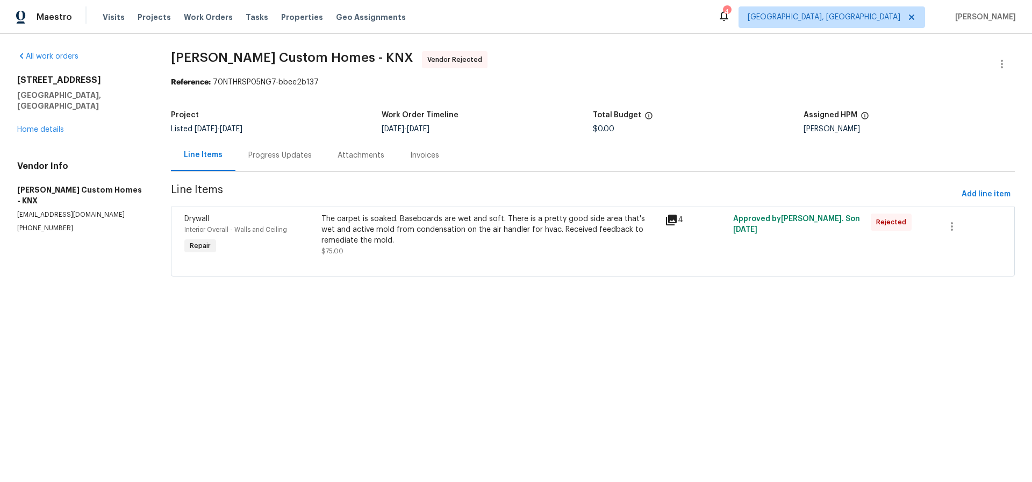
click at [435, 67] on span "[PERSON_NAME] Custom Homes - KNX Vendor Rejected" at bounding box center [580, 64] width 818 height 26
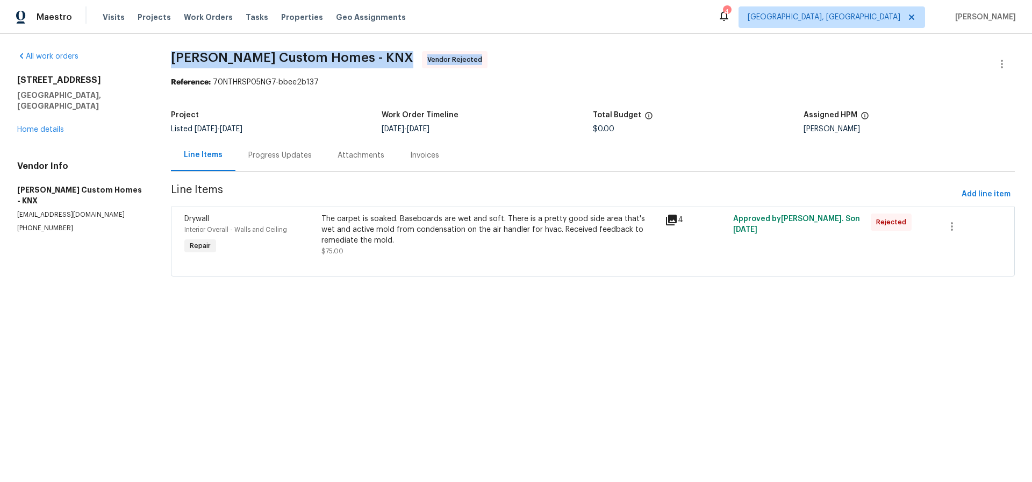
drag, startPoint x: 171, startPoint y: 55, endPoint x: 427, endPoint y: 64, distance: 255.4
click at [427, 64] on div "All work orders [STREET_ADDRESS] Home details Vendor Info [PERSON_NAME] Custom …" at bounding box center [516, 170] width 1032 height 272
copy span "[PERSON_NAME] Custom Homes - KNX Vendor Rejected"
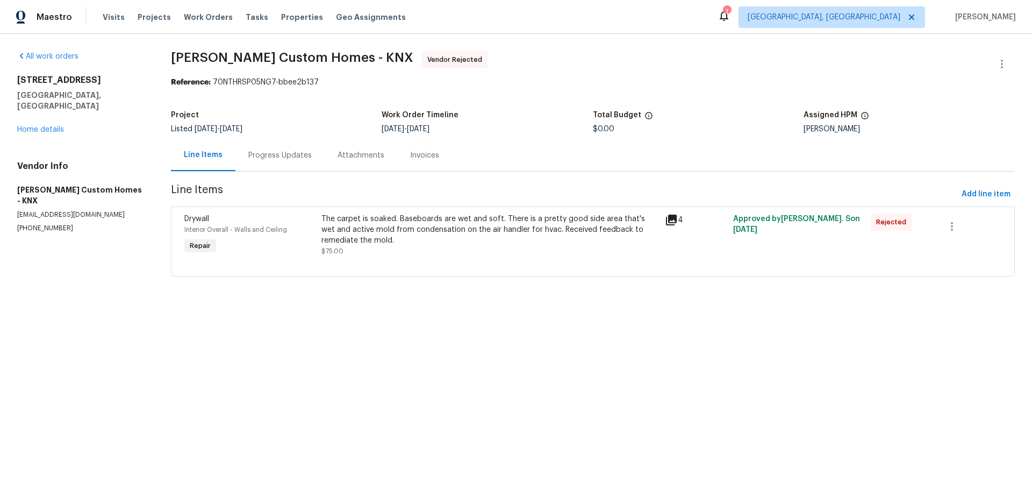
click at [277, 157] on div "Progress Updates" at bounding box center [279, 155] width 63 height 11
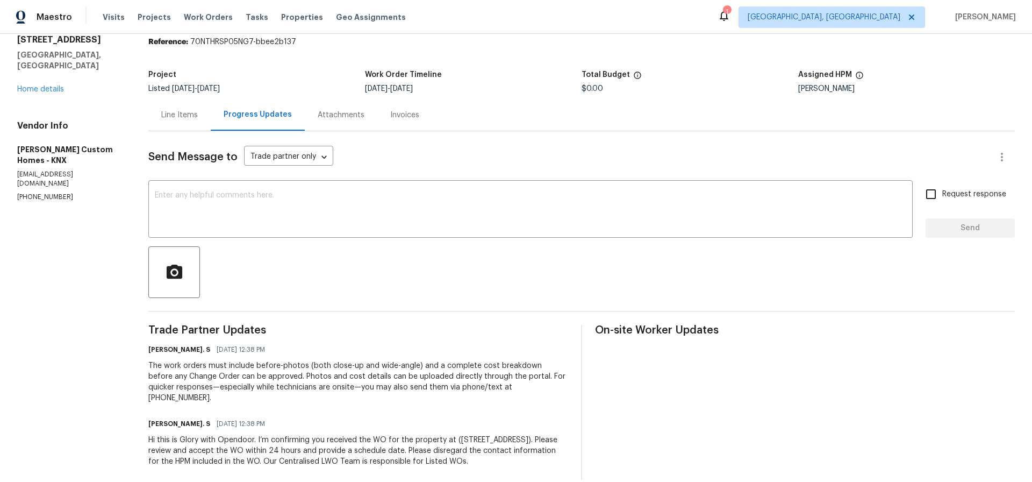
scroll to position [45, 0]
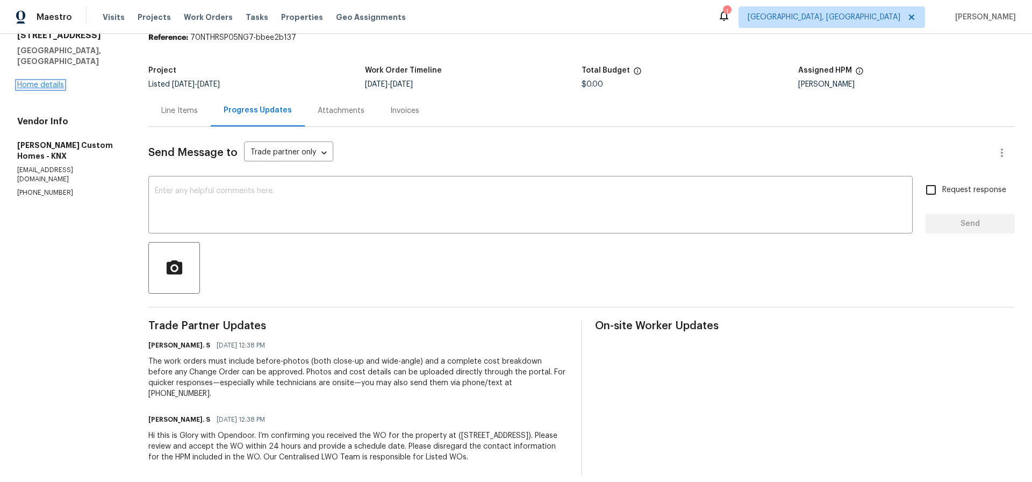
click at [54, 81] on link "Home details" at bounding box center [40, 85] width 47 height 8
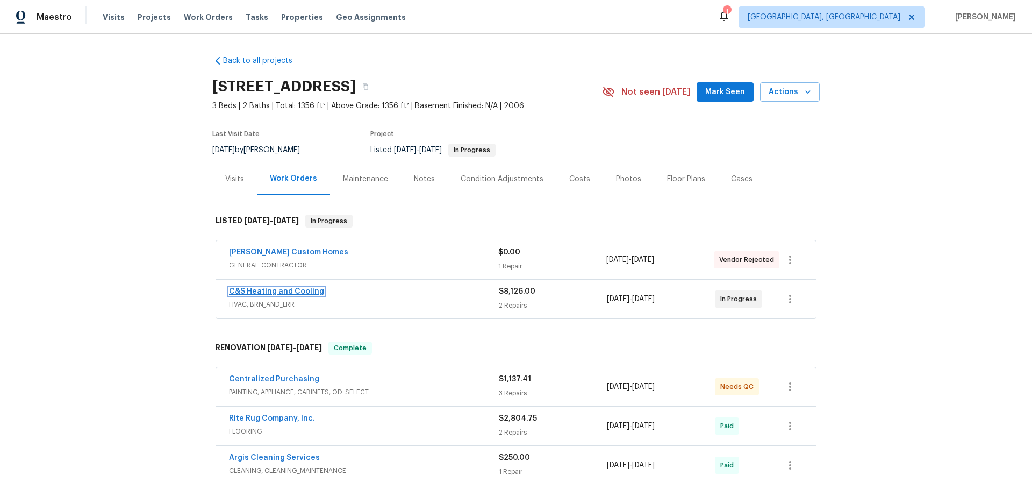
click at [311, 291] on link "C&S Heating and Cooling" at bounding box center [276, 292] width 95 height 8
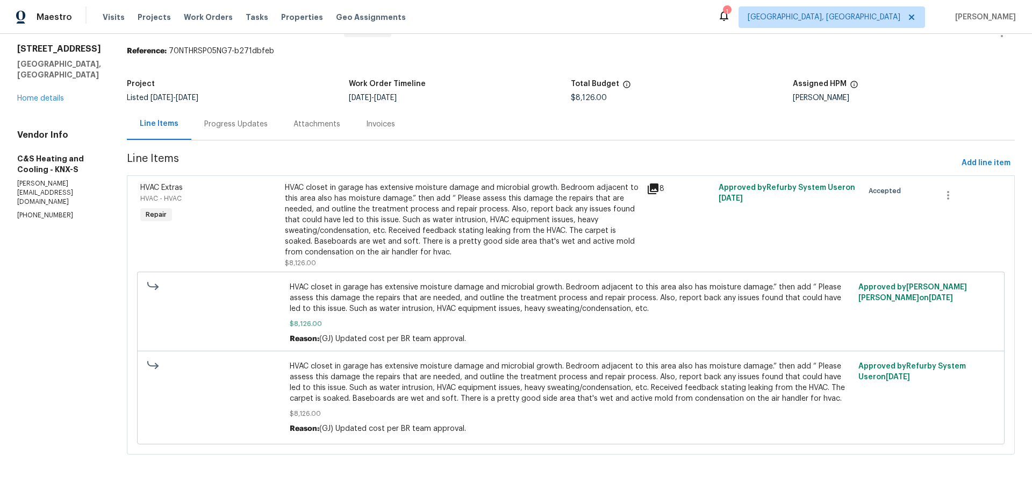
scroll to position [45, 0]
